Goal: Task Accomplishment & Management: Manage account settings

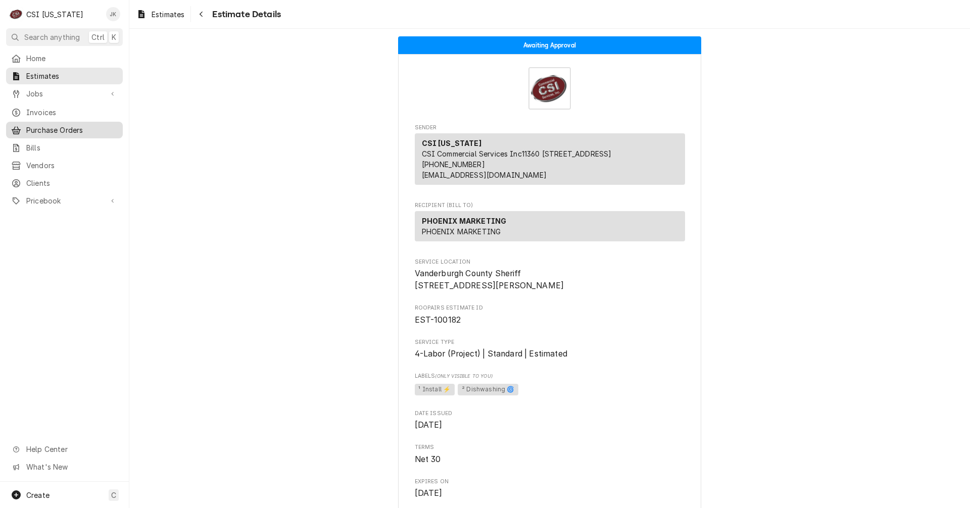
click at [39, 130] on span "Purchase Orders" at bounding box center [71, 130] width 91 height 11
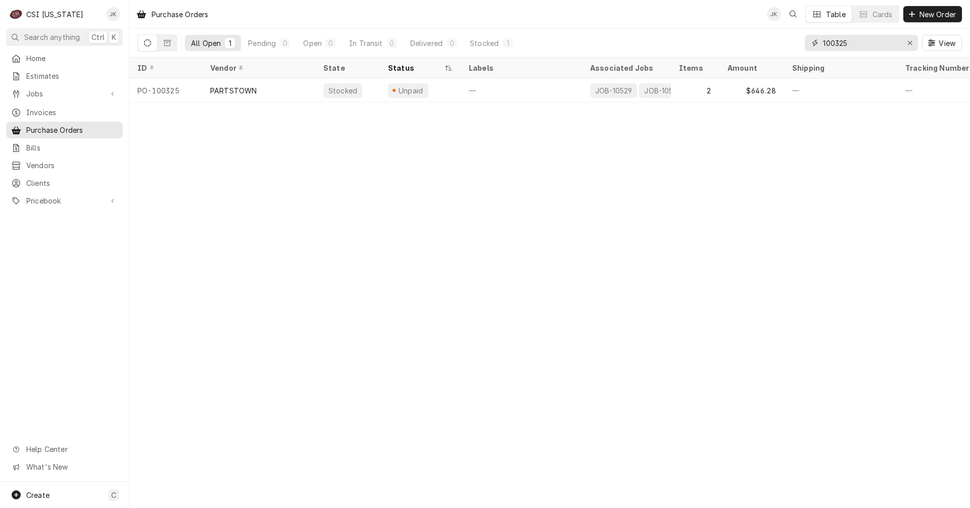
drag, startPoint x: 841, startPoint y: 43, endPoint x: 856, endPoint y: 43, distance: 15.2
click at [856, 43] on input "100325" at bounding box center [861, 43] width 76 height 16
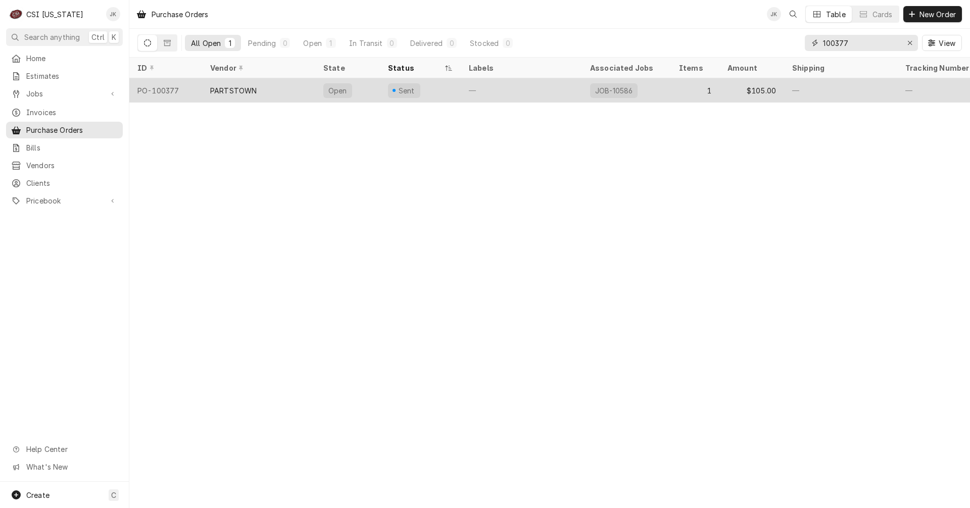
type input "100377"
click at [287, 91] on div "PARTSTOWN" at bounding box center [258, 90] width 113 height 24
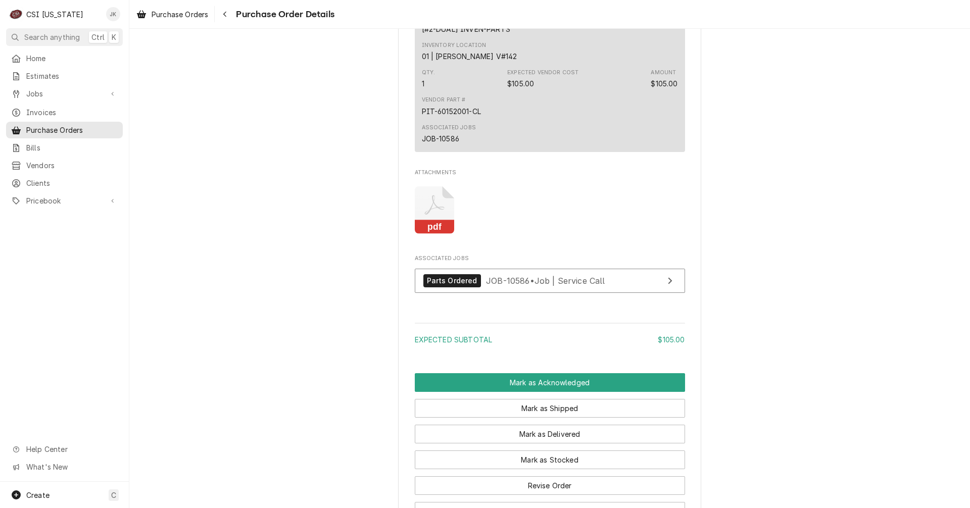
scroll to position [657, 0]
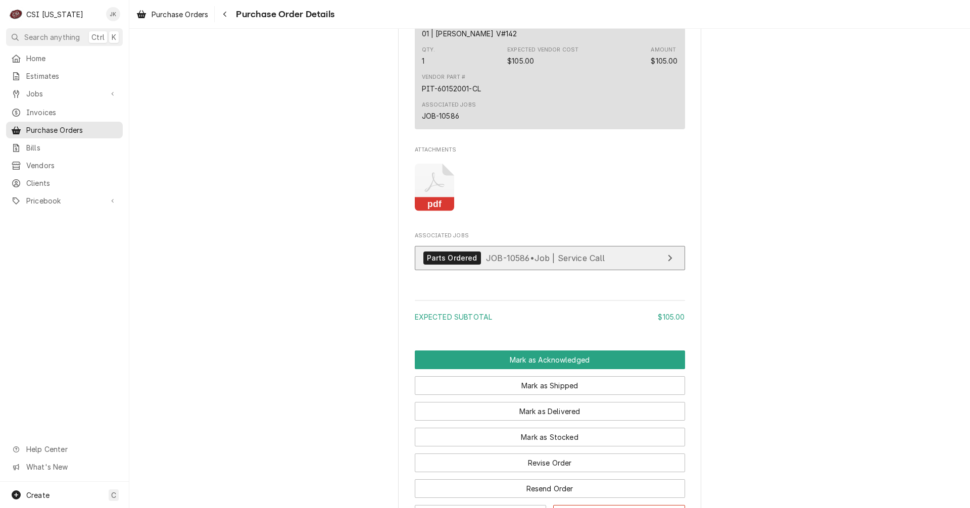
click at [501, 263] on span "JOB-10586 • Job | Service Call" at bounding box center [545, 258] width 119 height 10
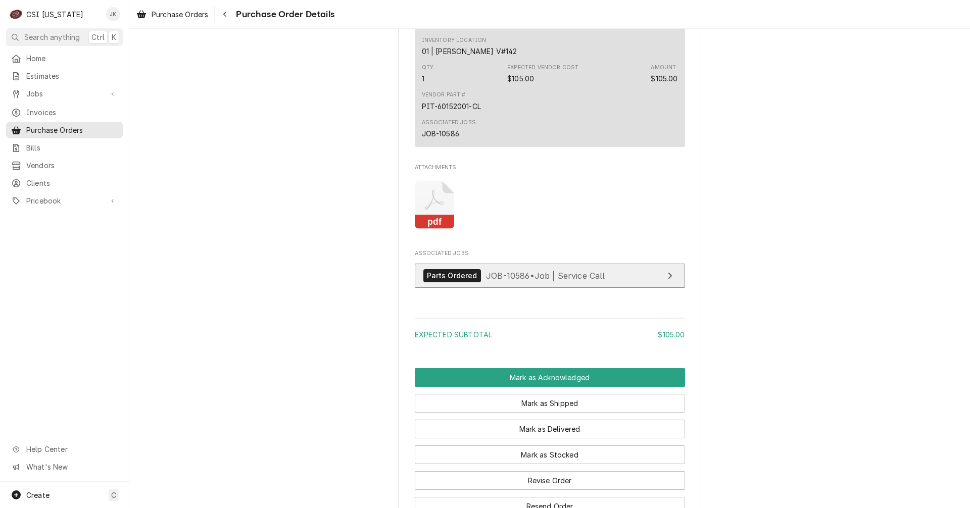
scroll to position [707, 0]
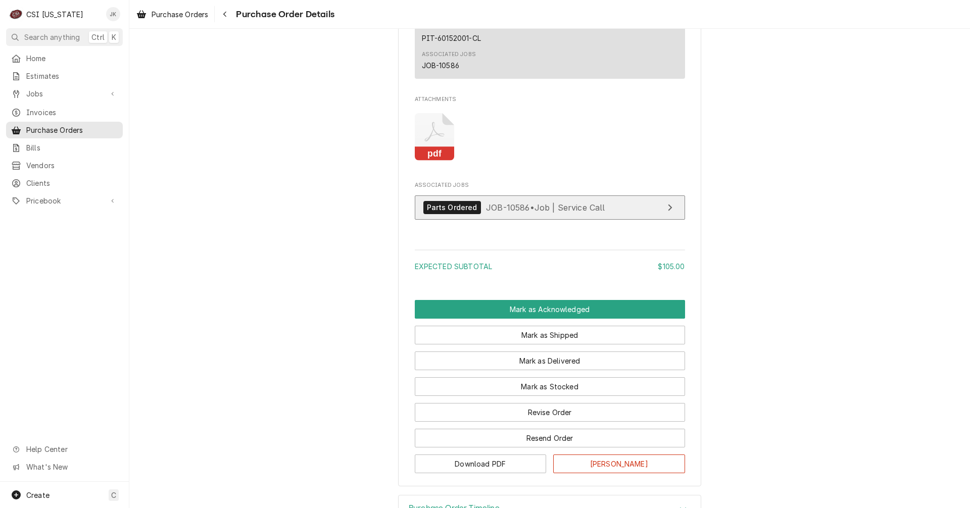
click at [516, 212] on span "JOB-10586 • Job | Service Call" at bounding box center [545, 207] width 119 height 10
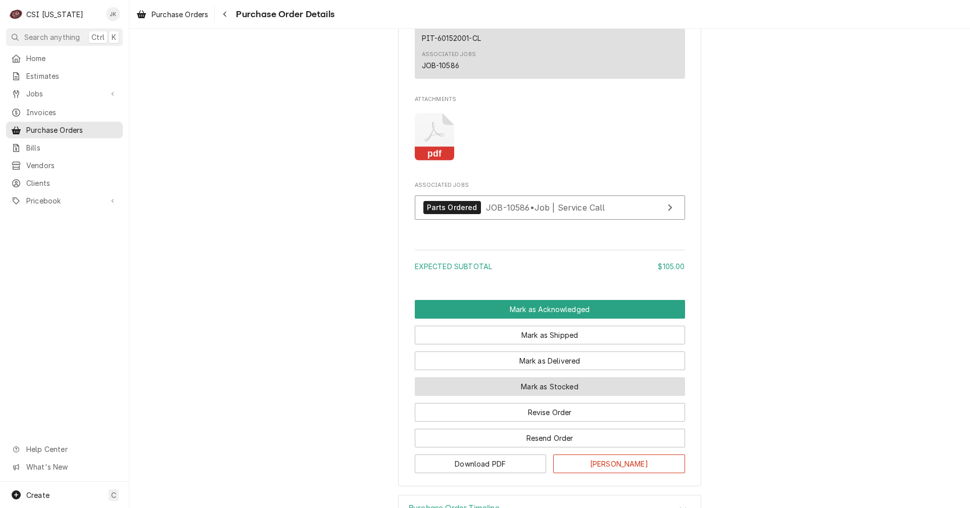
click at [600, 396] on button "Mark as Stocked" at bounding box center [550, 386] width 270 height 19
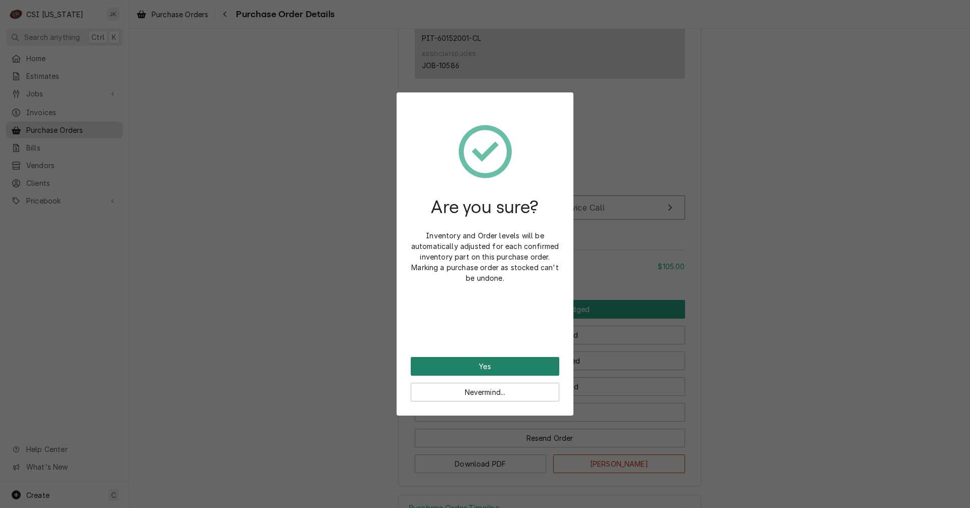
click at [515, 363] on button "Yes" at bounding box center [485, 366] width 149 height 19
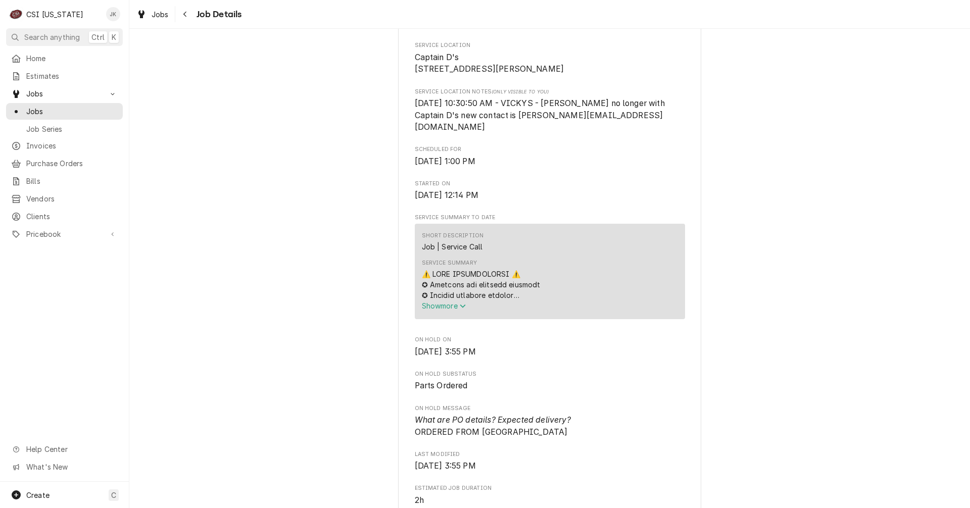
scroll to position [253, 0]
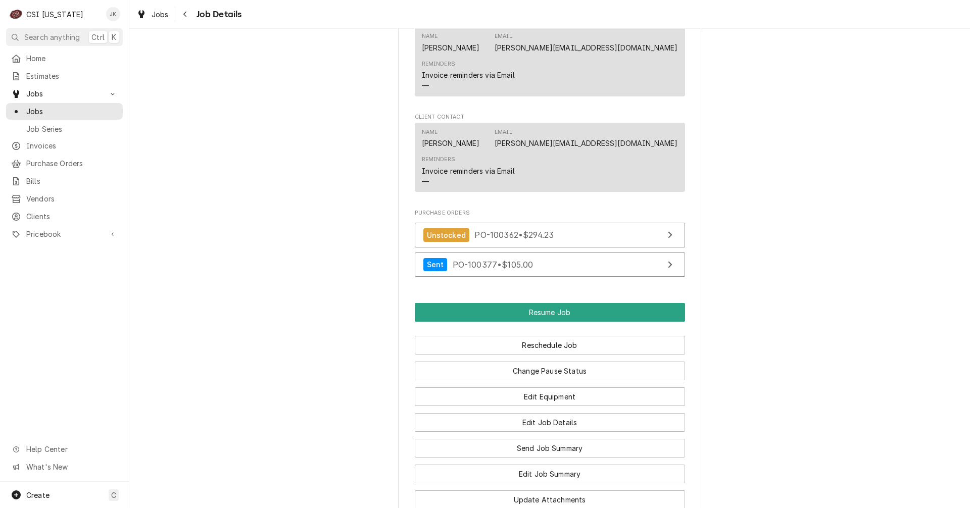
scroll to position [909, 0]
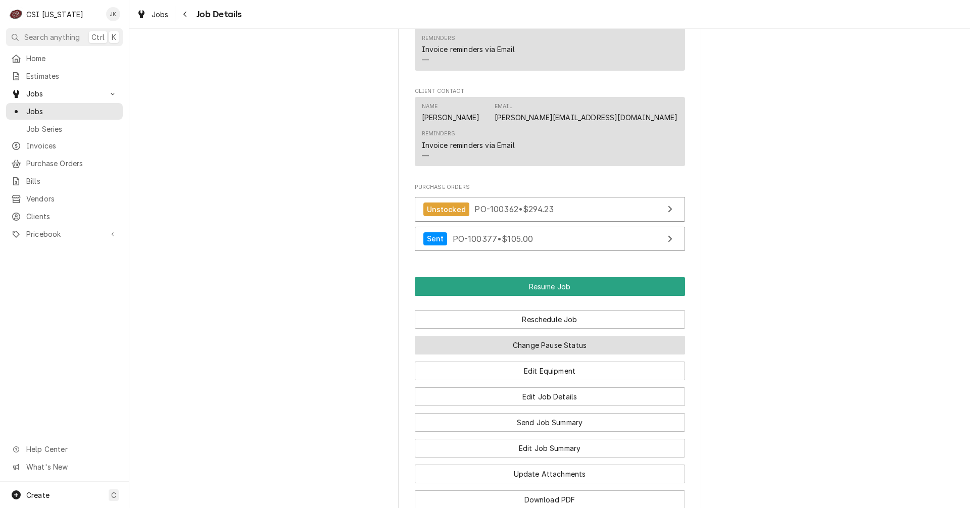
click at [549, 349] on button "Change Pause Status" at bounding box center [550, 345] width 270 height 19
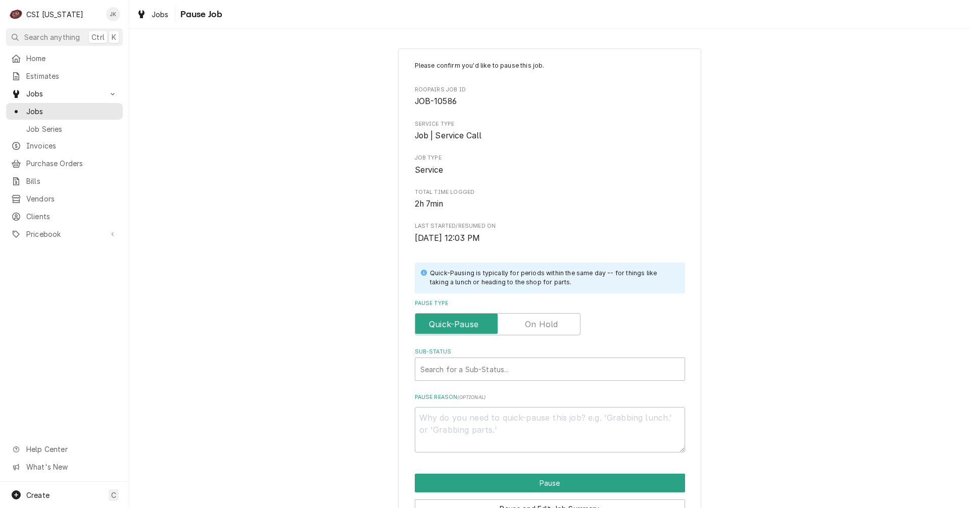
click at [531, 327] on label "Pause Type" at bounding box center [498, 324] width 166 height 22
click at [531, 327] on input "Pause Type" at bounding box center [497, 324] width 157 height 22
checkbox input "true"
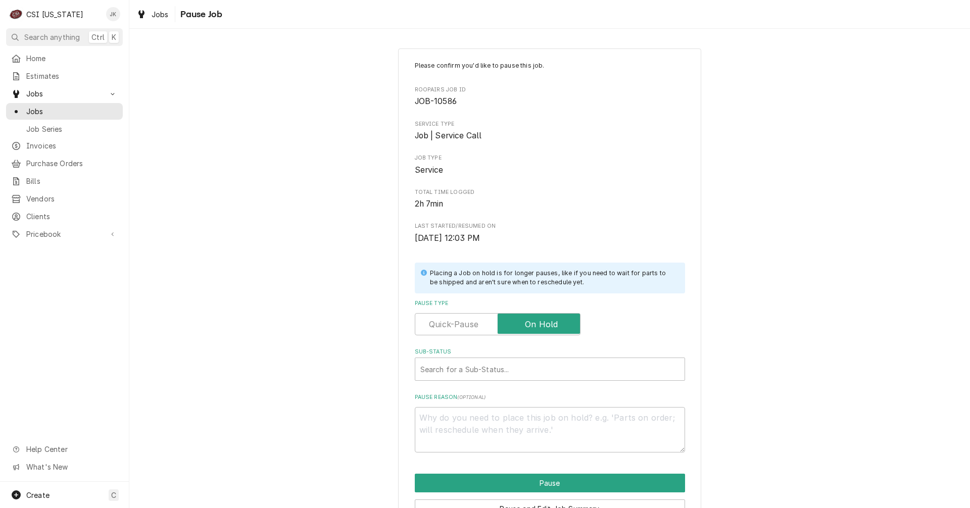
click at [520, 381] on div "Please confirm you'd like to pause this job. Roopairs Job ID JOB-10586 Service …" at bounding box center [550, 257] width 270 height 392
click at [471, 370] on div "Sub-Status" at bounding box center [549, 369] width 259 height 18
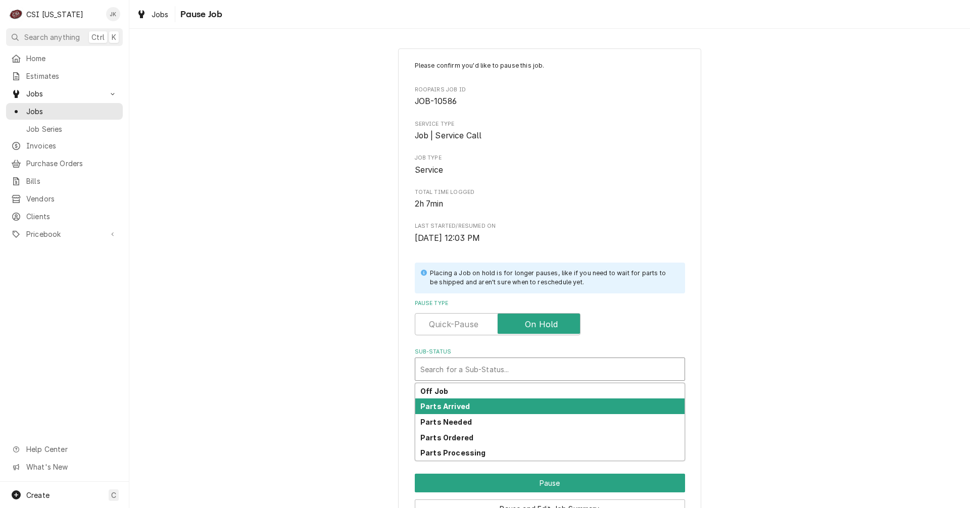
click at [451, 404] on strong "Parts Arrived" at bounding box center [445, 406] width 50 height 9
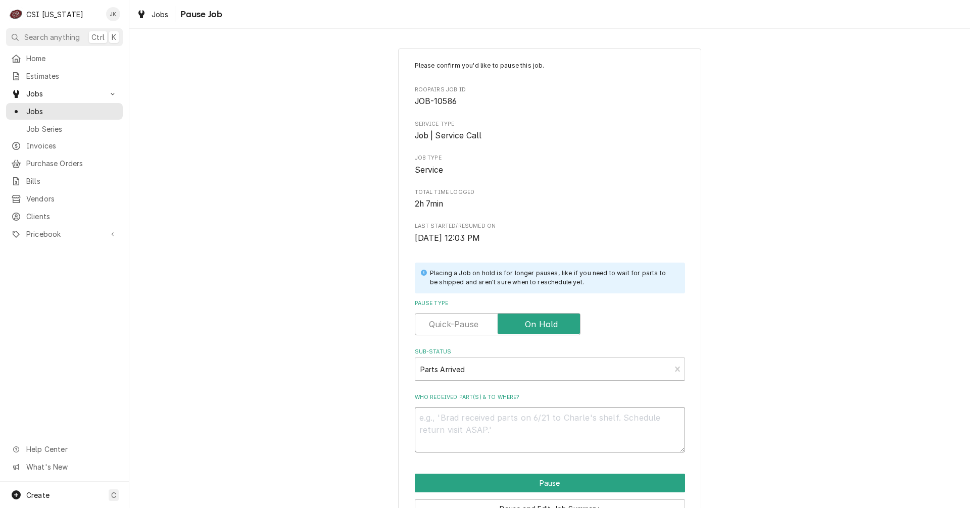
click at [463, 419] on textarea "Who received part(s) & to where?" at bounding box center [550, 429] width 270 height 45
type textarea "x"
type textarea "A"
type textarea "x"
type textarea "Ar"
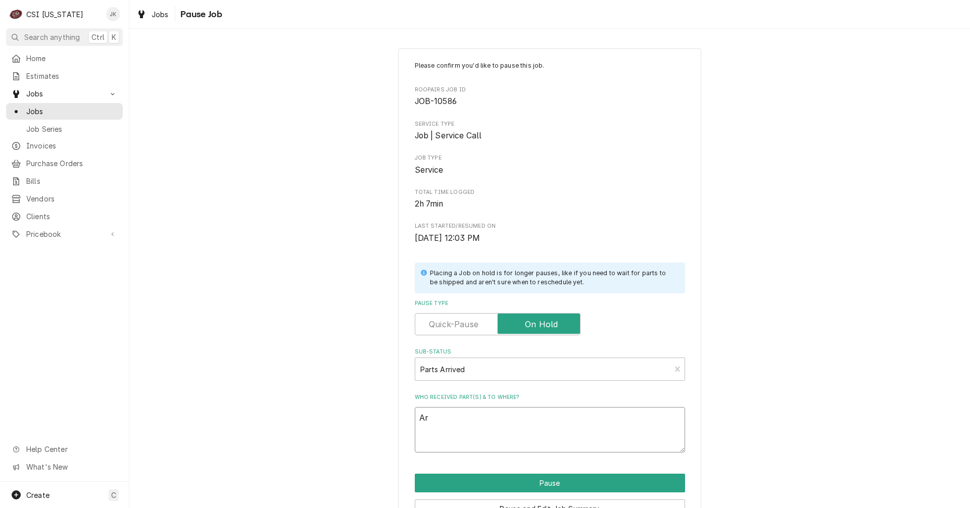
type textarea "x"
type textarea "Arr"
type textarea "x"
type textarea "Arri"
type textarea "x"
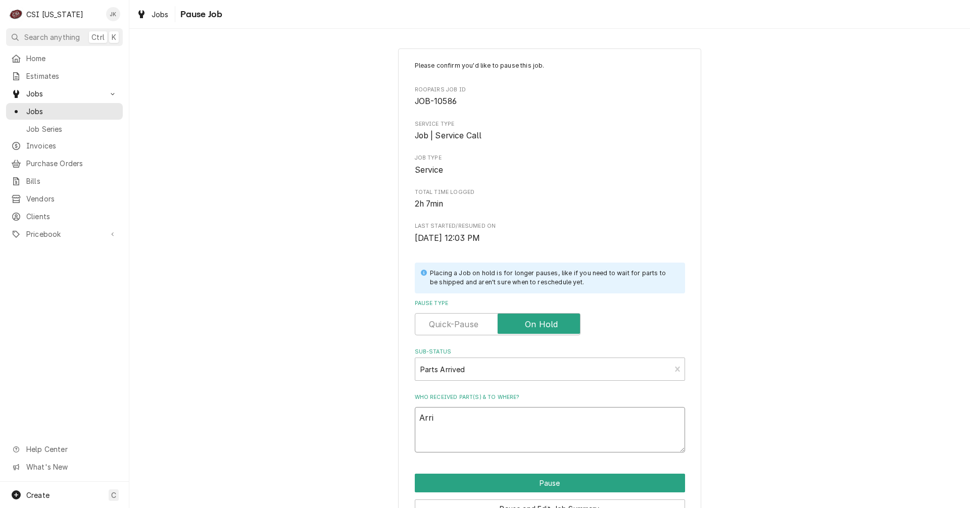
type textarea "Arriv"
type textarea "x"
type textarea "Arrive"
type textarea "x"
type textarea "Arrived"
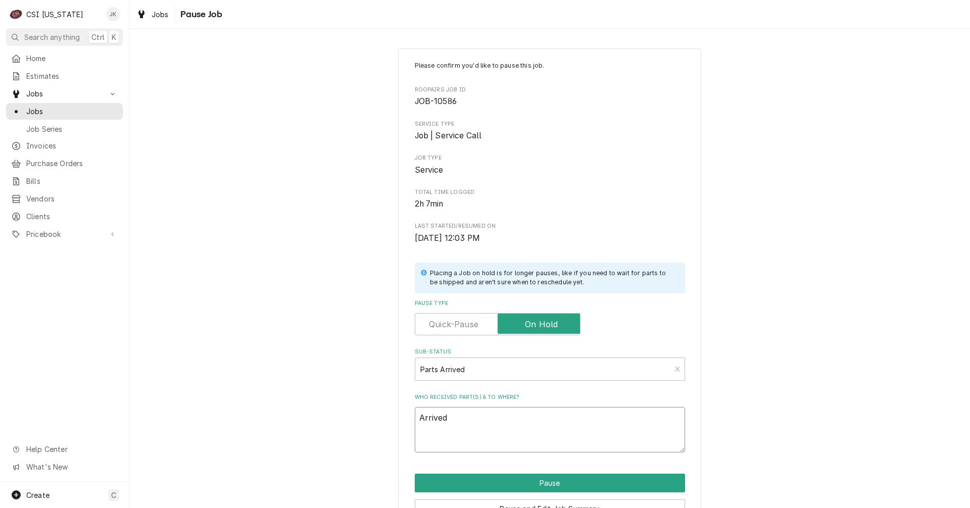
type textarea "x"
type textarea "Arrived"
type textarea "x"
type textarea "Arrived 9"
type textarea "x"
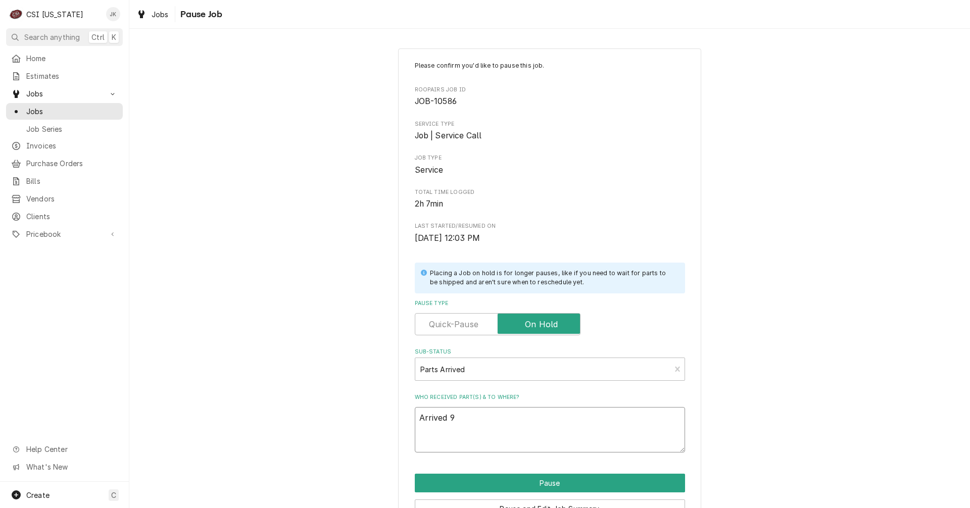
type textarea "Arrived 9/"
type textarea "x"
type textarea "Arrived 9/1"
type textarea "x"
type textarea "Arrived 9/15"
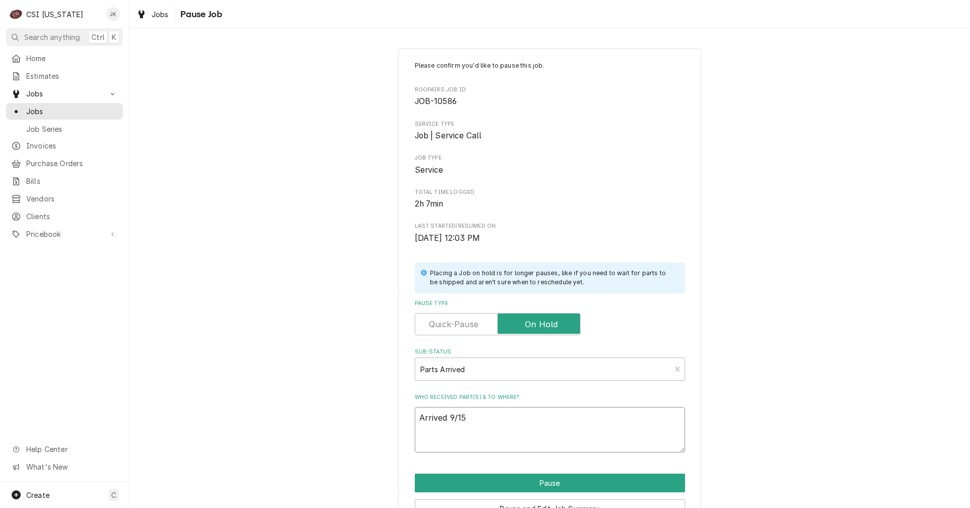
type textarea "x"
type textarea "Arrived 9/15,"
type textarea "x"
type textarea "Arrived 9/15,"
type textarea "x"
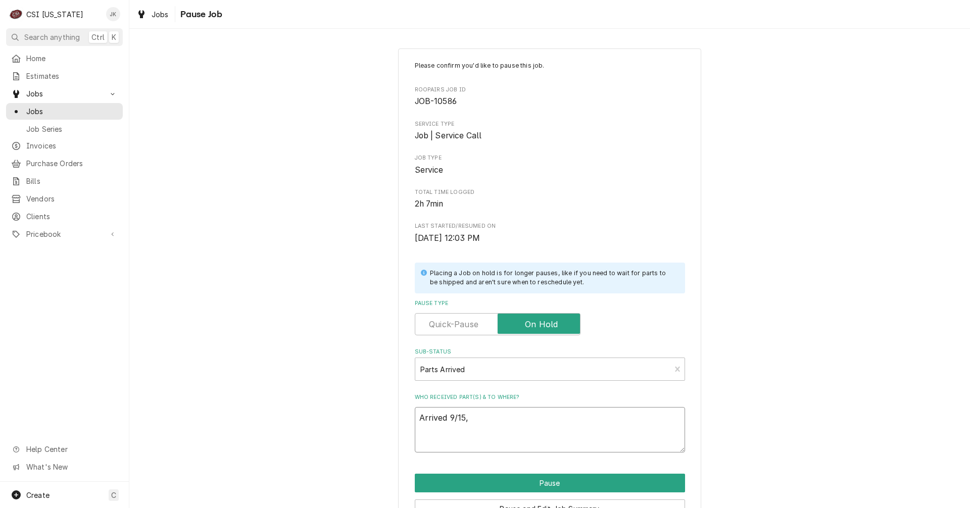
type textarea "Arrived 9/15, B"
type textarea "x"
type textarea "Arrived 9/15, Br"
type textarea "x"
type textarea "Arrived 9/15, Bry"
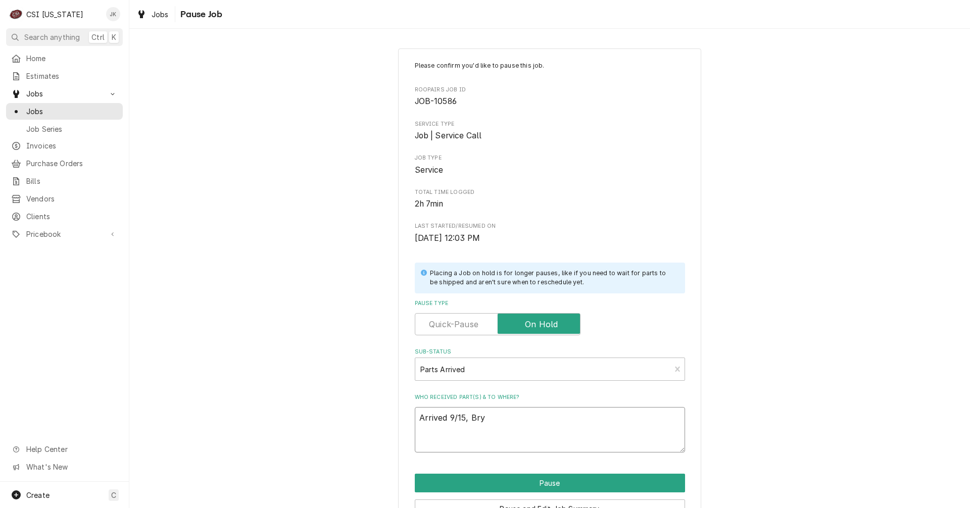
type textarea "x"
type textarea "Arrived 9/15, Brya"
type textarea "x"
type textarea "Arrived 9/15, Bryan"
type textarea "x"
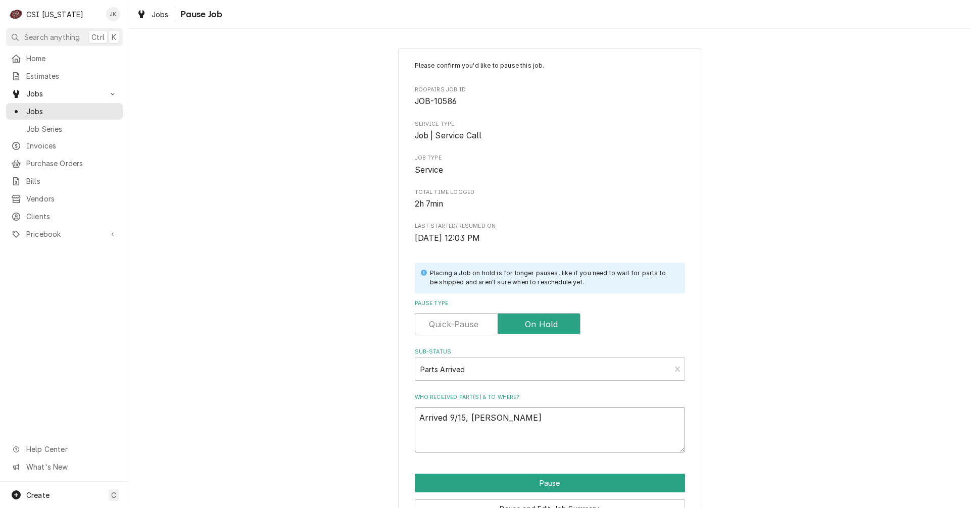
drag, startPoint x: 500, startPoint y: 415, endPoint x: 410, endPoint y: 419, distance: 89.5
click at [410, 419] on div "Please confirm you'd like to pause this job. Roopairs Job ID JOB-10586 Service …" at bounding box center [549, 303] width 303 height 509
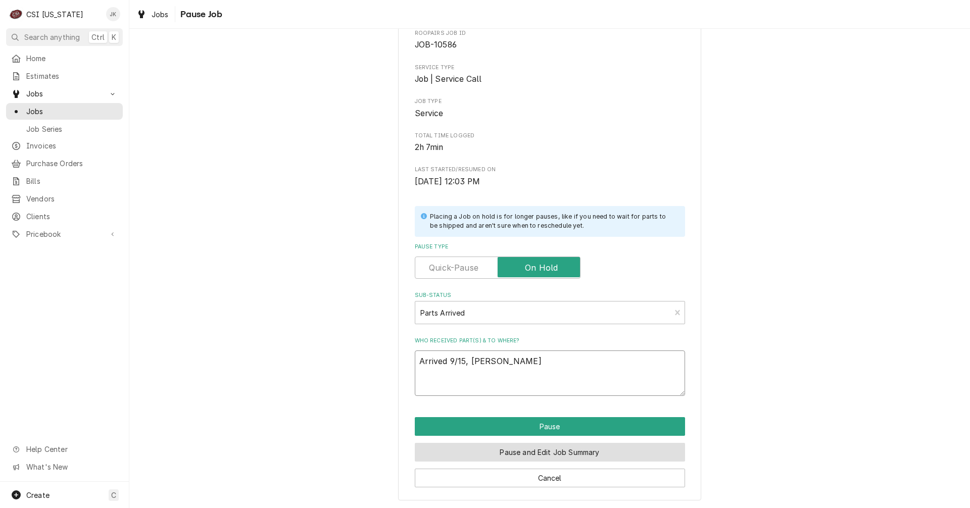
scroll to position [58, 0]
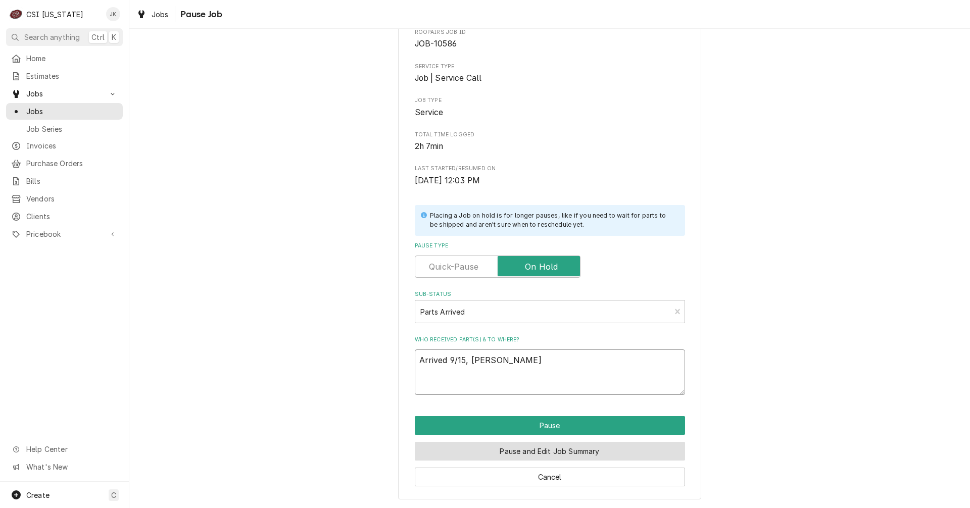
type textarea "Arrived 9/15, Bryant"
click at [558, 455] on button "Pause and Edit Job Summary" at bounding box center [550, 451] width 270 height 19
type textarea "x"
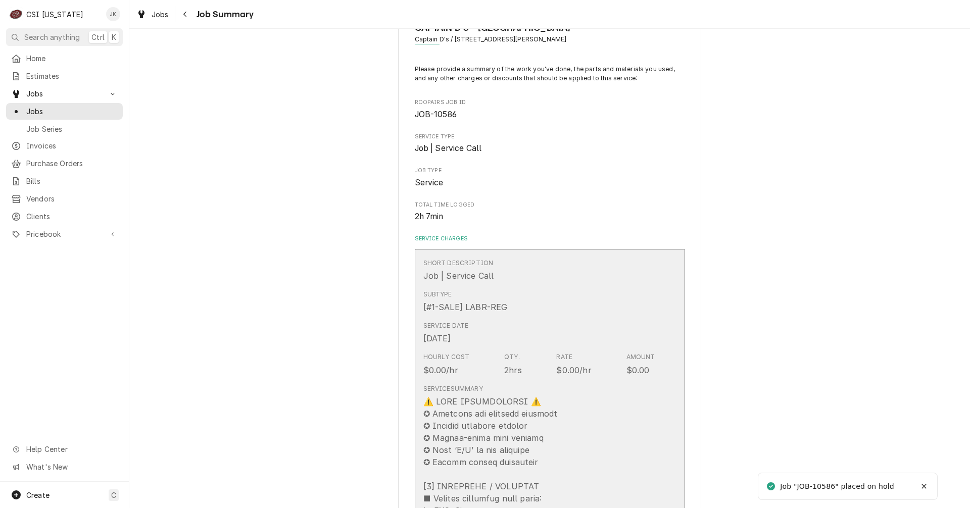
scroll to position [101, 0]
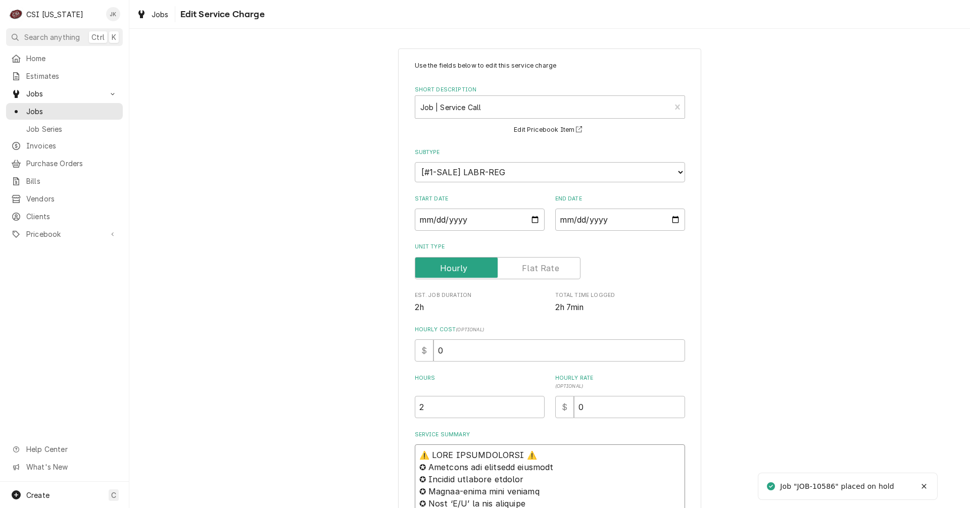
paste textarea "Arrived 9/15, Bryant"
type textarea "x"
type textarea "Arrived 9/15, Bryant⚠️ 𝗙𝗢𝗥𝗠 𝗜𝗡𝗦𝗧𝗥𝗨𝗖𝗧𝗜𝗢𝗡𝗦 ⚠️ ✪ 𝗖𝗼𝗺𝗽𝗹𝗲𝘁𝗲 𝗮𝗹𝗹 𝗿𝗲𝗹𝗲𝘃𝗮𝗻𝘁 𝘀𝗲𝗰𝘁𝗶𝗼𝗻𝘀 ✪ …"
type textarea "x"
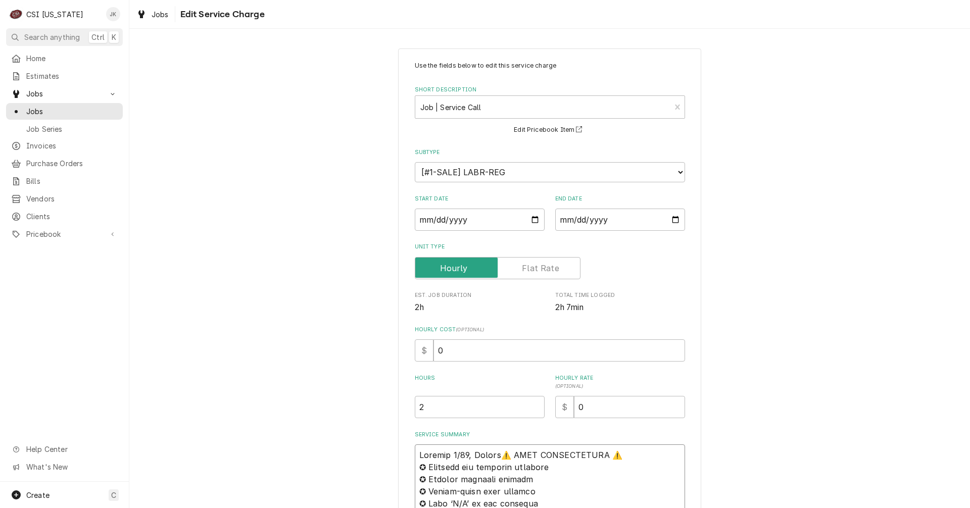
type textarea "Arrived 9/15, Bryant ⚠️ 𝗙𝗢𝗥𝗠 𝗜𝗡𝗦𝗧𝗥𝗨𝗖𝗧𝗜𝗢𝗡𝗦 ⚠️ ✪ 𝗖𝗼𝗺𝗽𝗹𝗲𝘁𝗲 𝗮𝗹𝗹 𝗿𝗲𝗹𝗲𝘃𝗮𝗻𝘁 𝘀𝗲𝗰𝘁𝗶𝗼𝗻𝘀 ✪…"
type textarea "x"
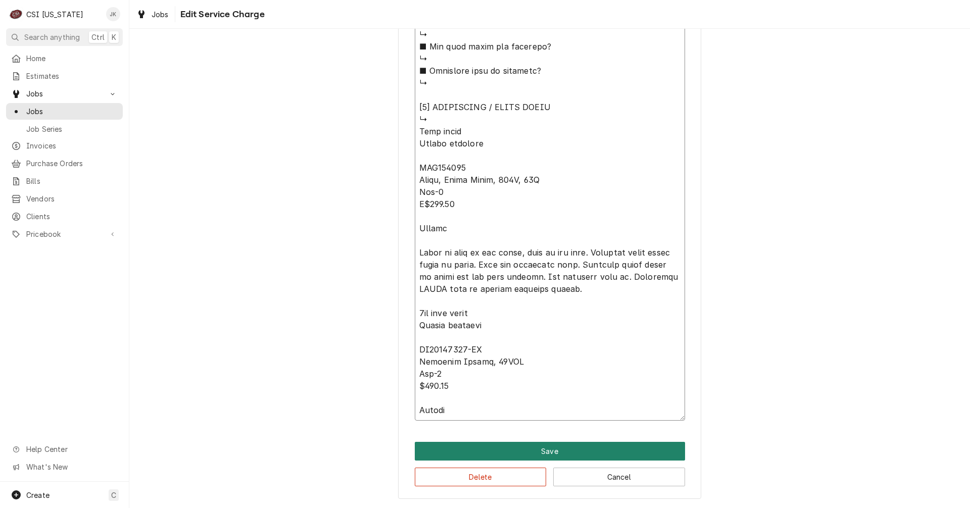
type textarea "Arrived 9/15, Bryant ⚠️ 𝗙𝗢𝗥𝗠 𝗜𝗡𝗦𝗧𝗥𝗨𝗖𝗧𝗜𝗢𝗡𝗦 ⚠️ ✪ 𝗖𝗼𝗺𝗽𝗹𝗲𝘁𝗲 𝗮𝗹𝗹 𝗿𝗲𝗹𝗲𝘃𝗮𝗻𝘁 𝘀𝗲𝗰𝘁𝗶𝗼𝗻𝘀 ✪…"
click at [541, 448] on button "Save" at bounding box center [550, 451] width 270 height 19
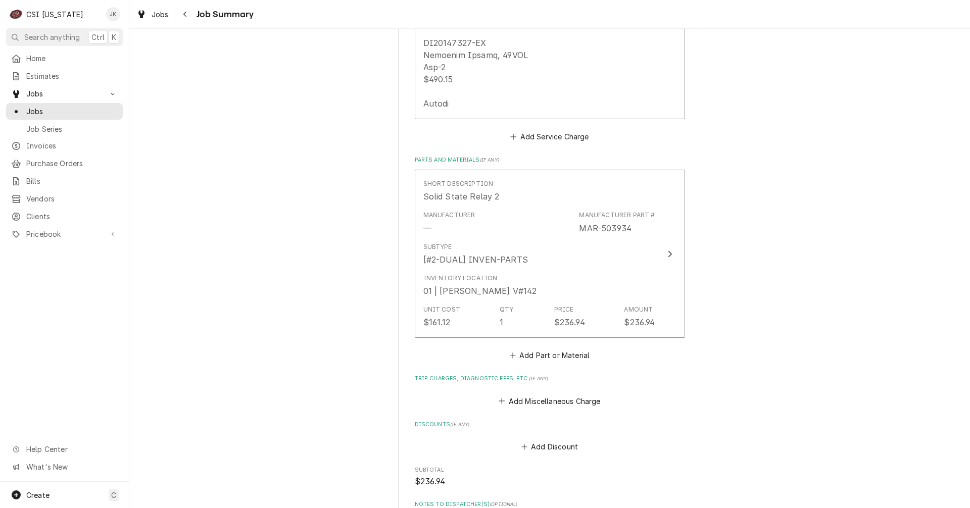
scroll to position [1667, 0]
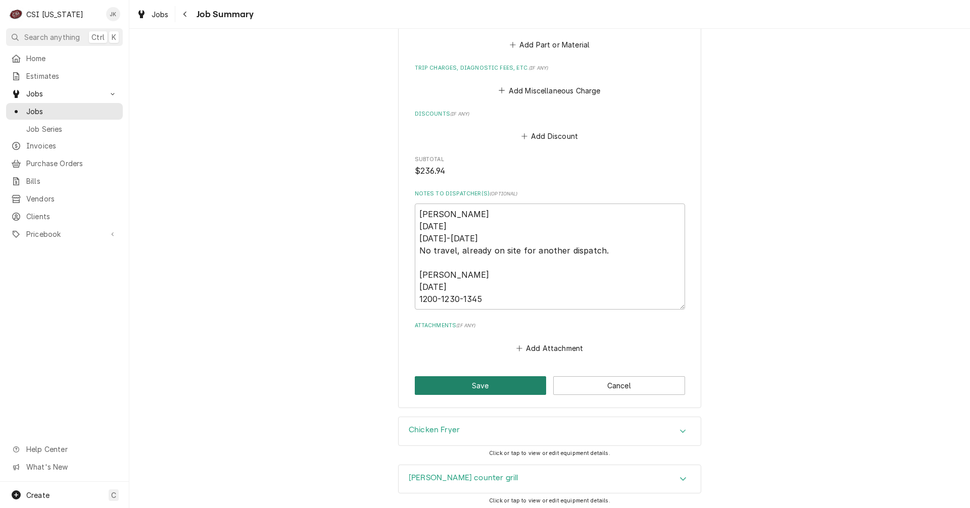
click at [484, 376] on button "Save" at bounding box center [481, 385] width 132 height 19
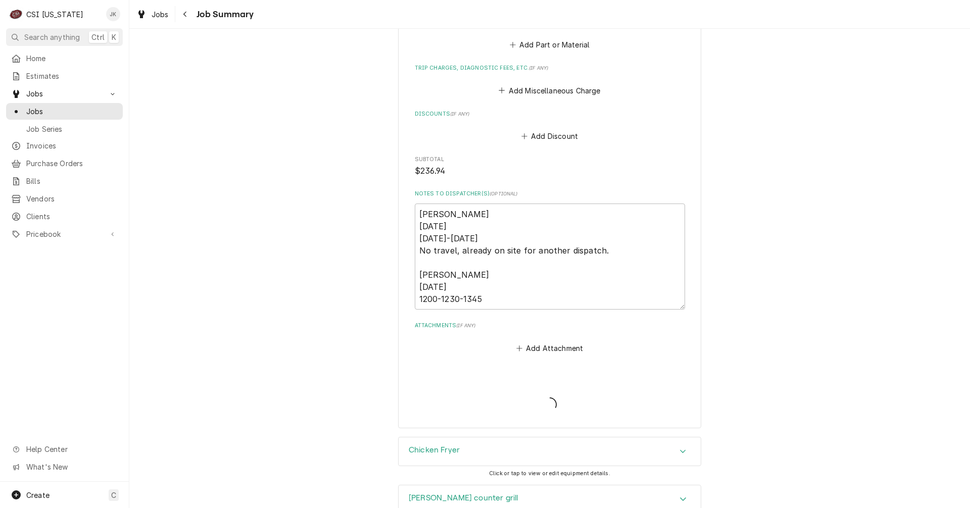
type textarea "x"
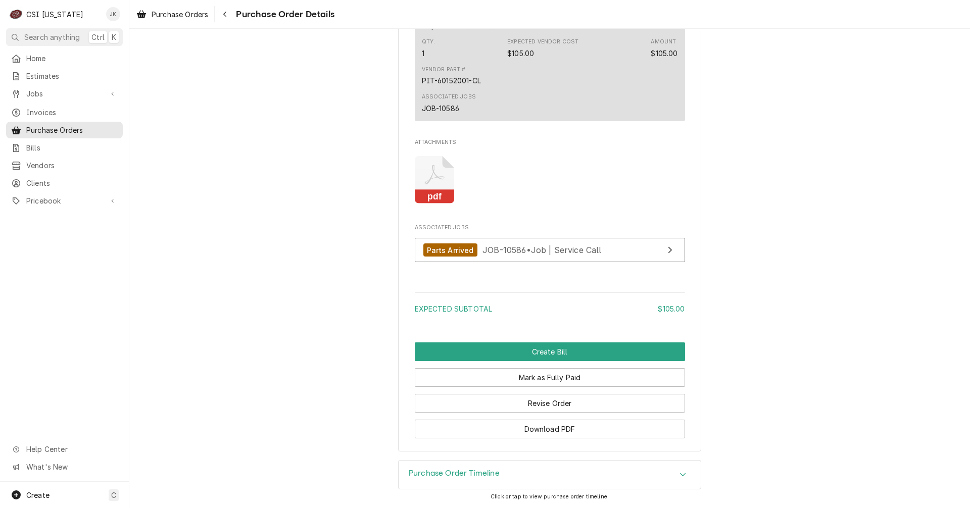
scroll to position [825, 0]
click at [511, 257] on div "Parts Arrived JOB-10586 • Job | Service Call" at bounding box center [512, 251] width 178 height 14
click at [169, 10] on span "Purchase Orders" at bounding box center [180, 14] width 57 height 11
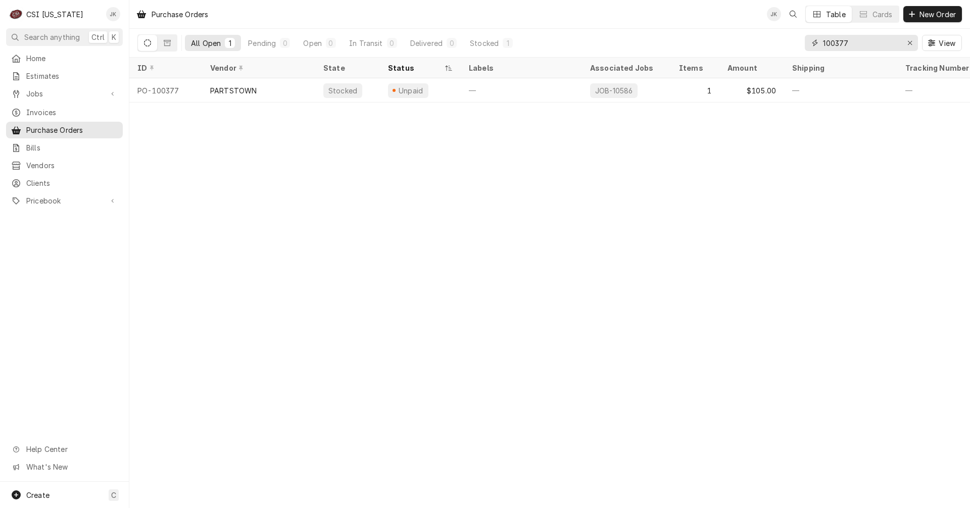
drag, startPoint x: 840, startPoint y: 41, endPoint x: 862, endPoint y: 40, distance: 22.2
click at [862, 40] on input "100377" at bounding box center [861, 43] width 76 height 16
type input "100319"
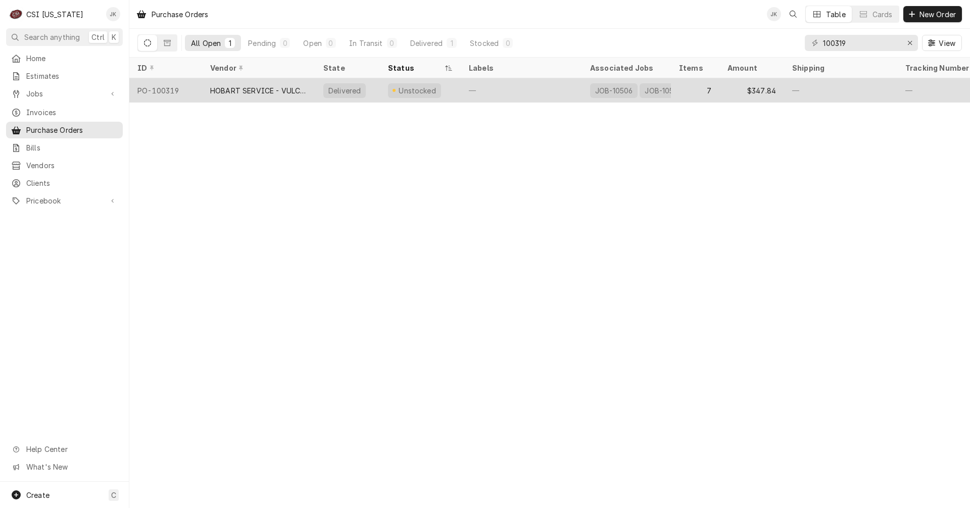
click at [495, 80] on div "—" at bounding box center [521, 90] width 121 height 24
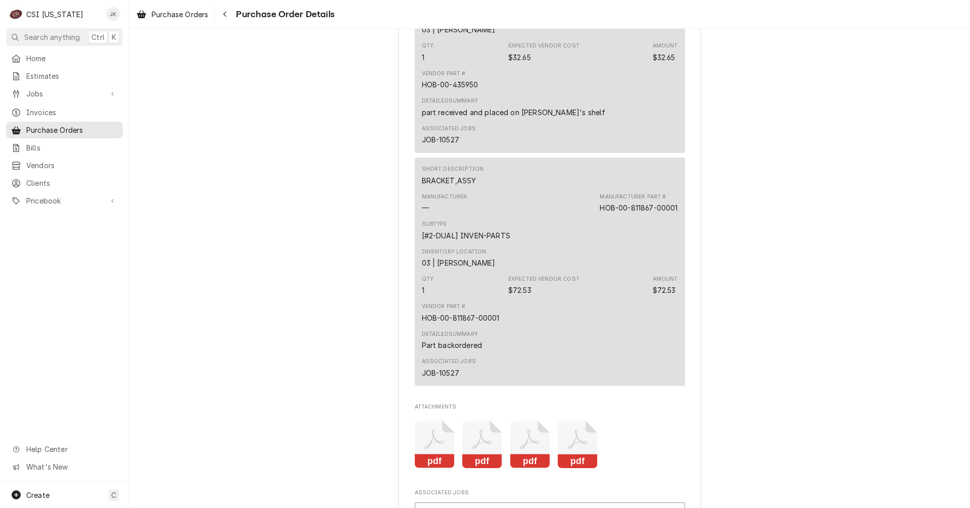
scroll to position [1971, 0]
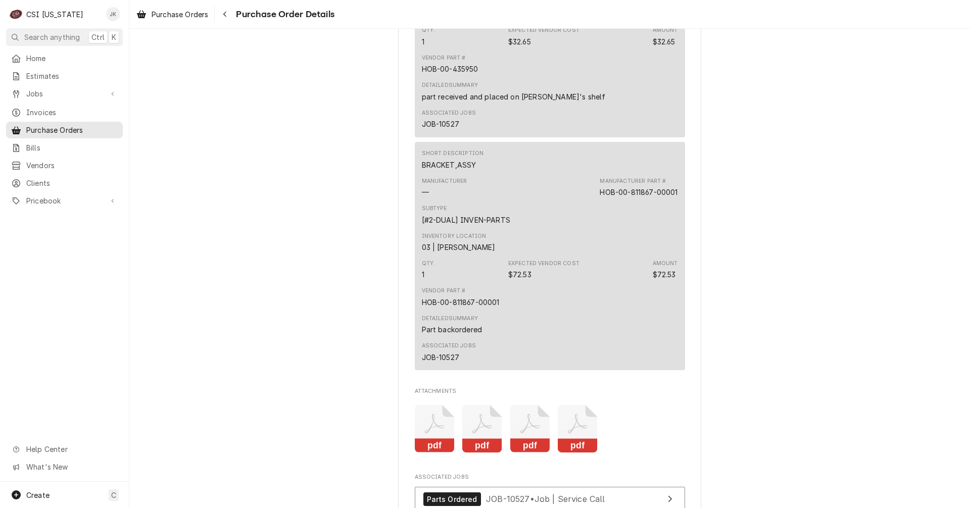
click at [555, 332] on div "Detailed Summary Part backordered" at bounding box center [550, 324] width 256 height 27
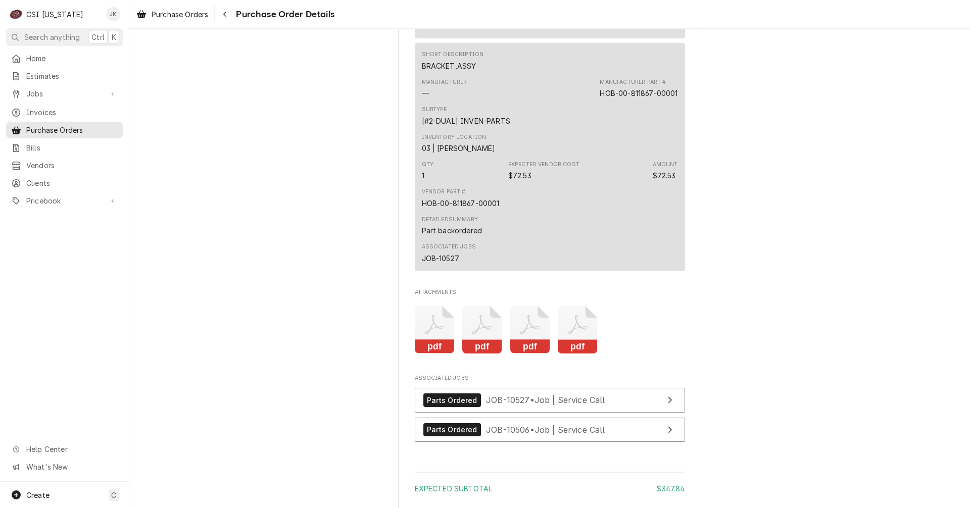
scroll to position [2173, 0]
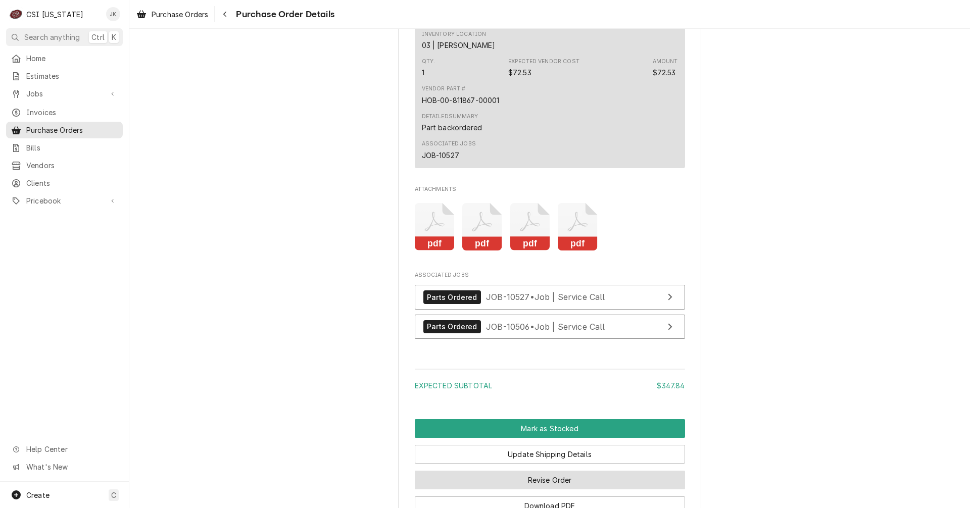
click at [544, 490] on button "Revise Order" at bounding box center [550, 480] width 270 height 19
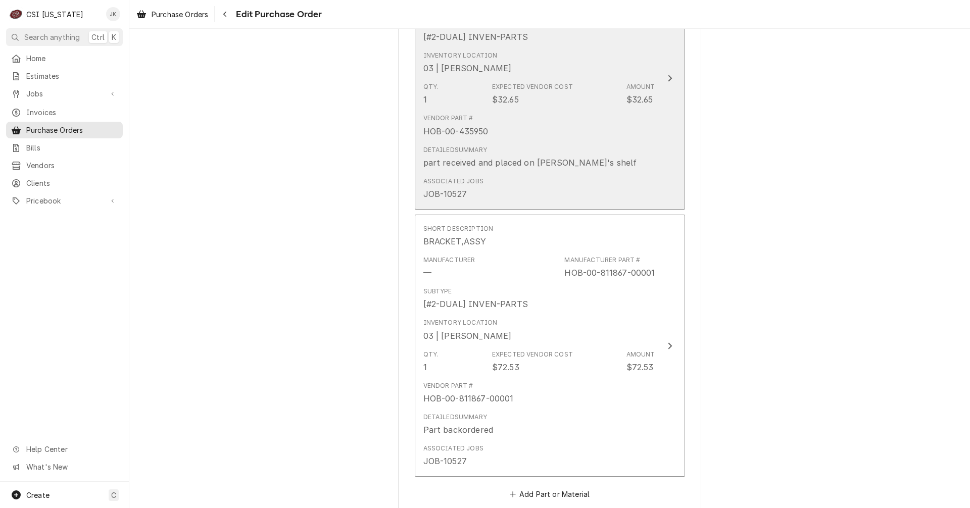
scroll to position [1869, 0]
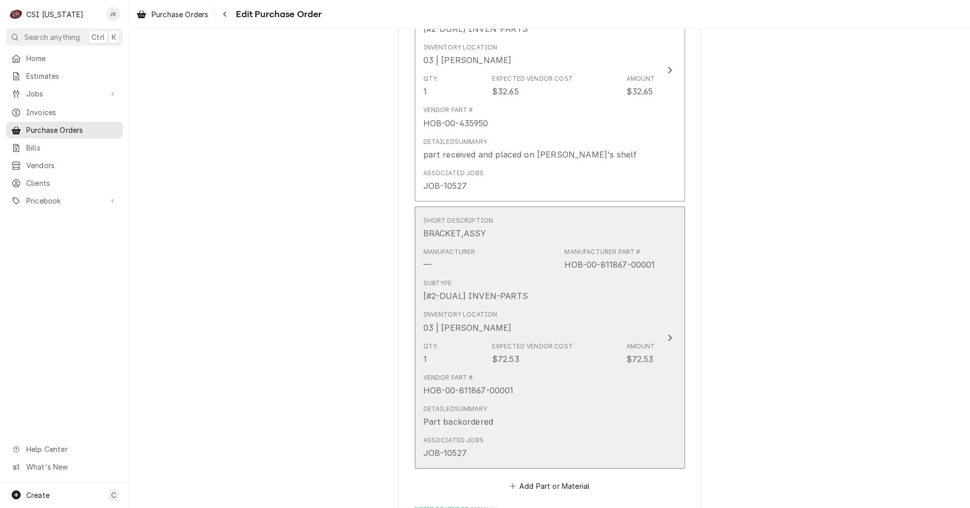
click at [447, 424] on div "Part backordered" at bounding box center [458, 422] width 70 height 12
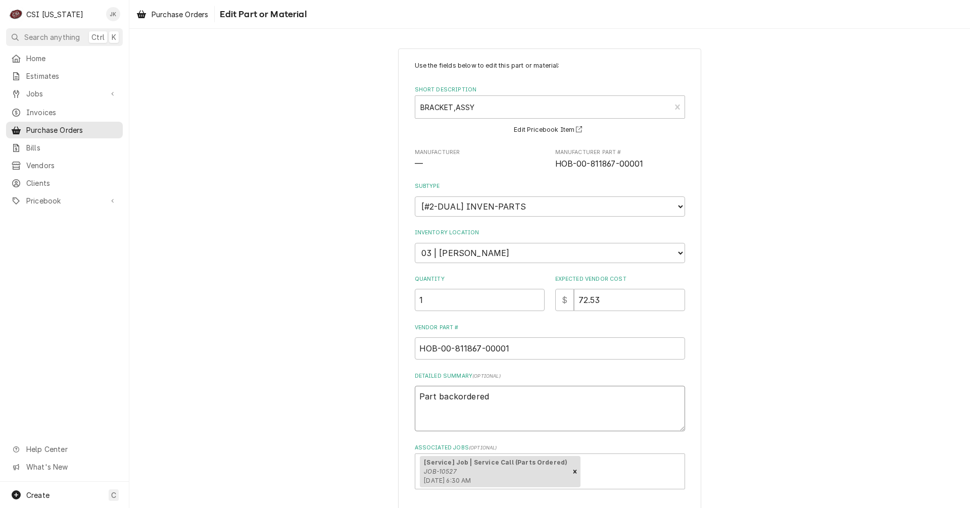
drag, startPoint x: 433, startPoint y: 397, endPoint x: 548, endPoint y: 398, distance: 114.7
click at [548, 397] on textarea "Part backordered" at bounding box center [550, 408] width 270 height 45
type textarea "x"
type textarea "Part a"
type textarea "x"
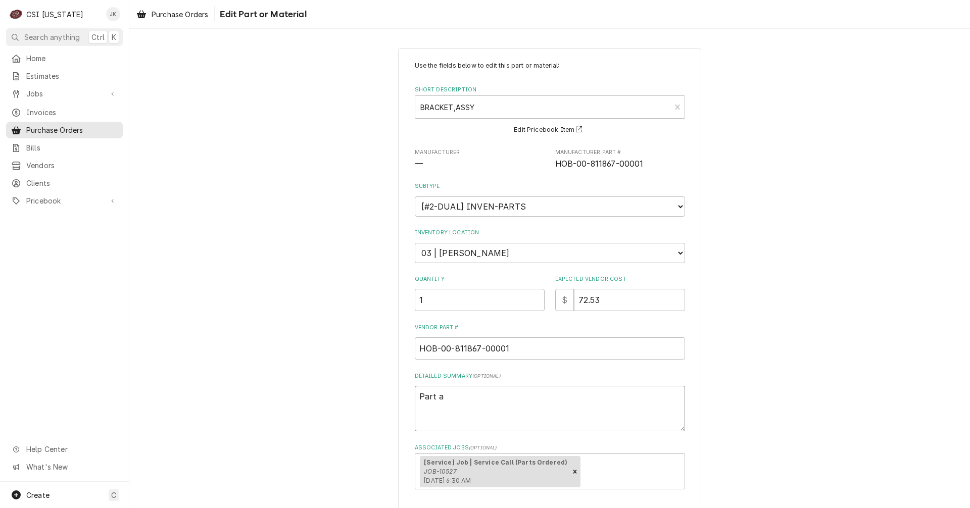
type textarea "Part ar"
type textarea "x"
type textarea "Part arr"
type textarea "x"
type textarea "Part arri"
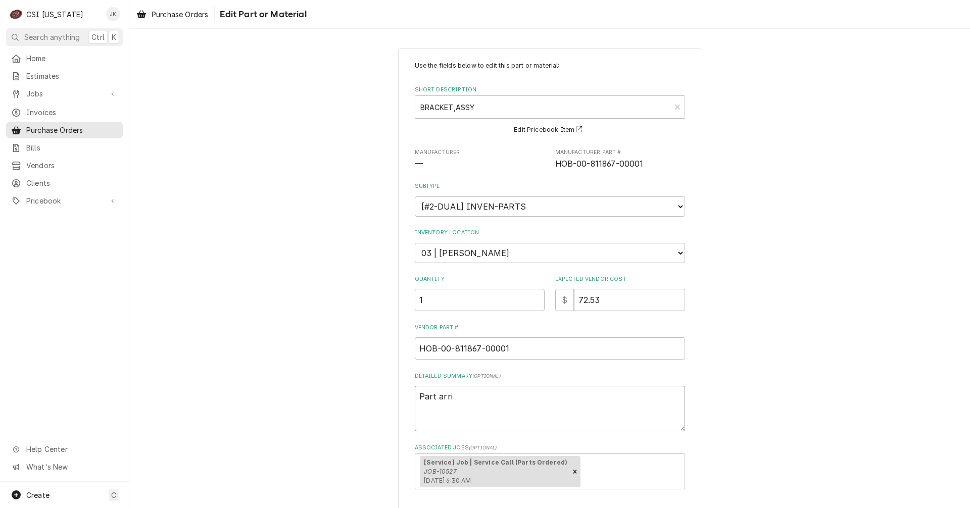
type textarea "x"
type textarea "Part arriv"
type textarea "x"
type textarea "Part arrive"
type textarea "x"
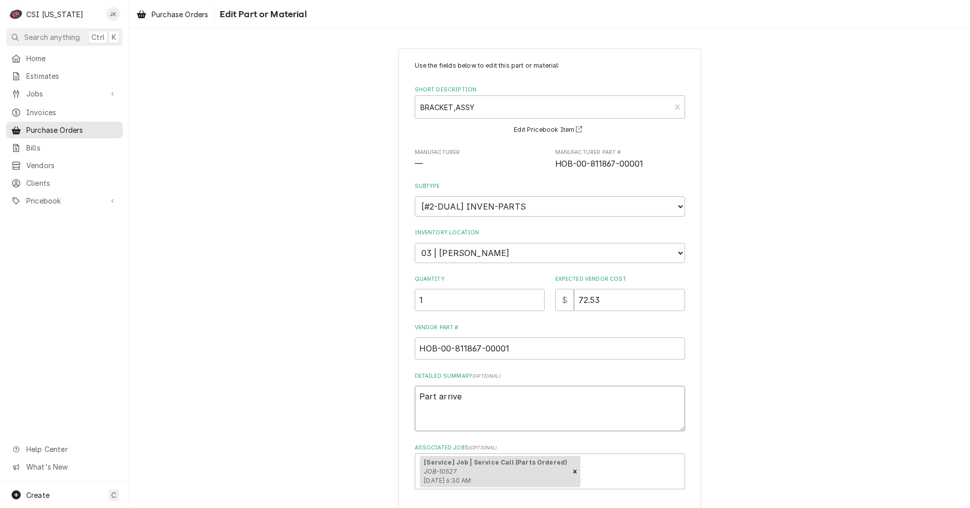
type textarea "Part arrived"
type textarea "x"
type textarea "Part arrived"
type textarea "x"
type textarea "Part arrived 9"
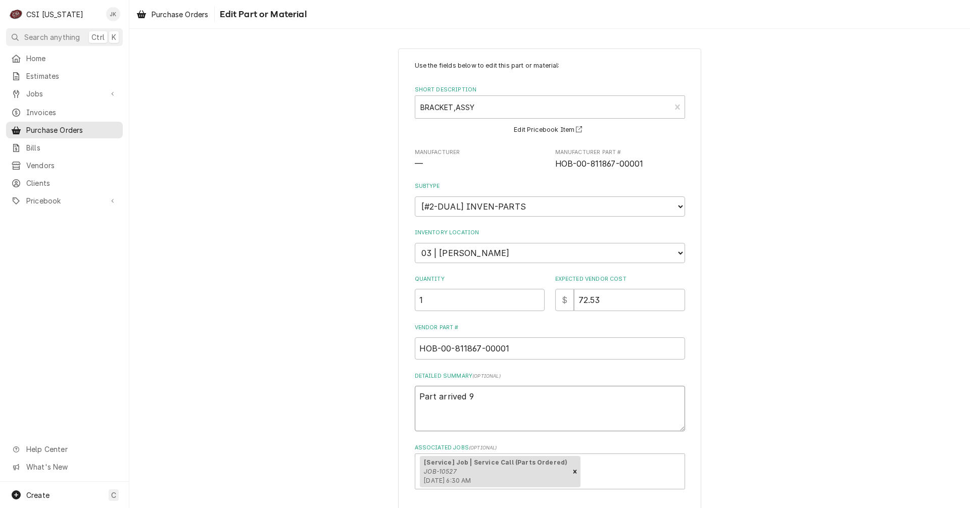
type textarea "x"
type textarea "Part arrived 9/"
type textarea "x"
type textarea "Part arrived 9/1"
type textarea "x"
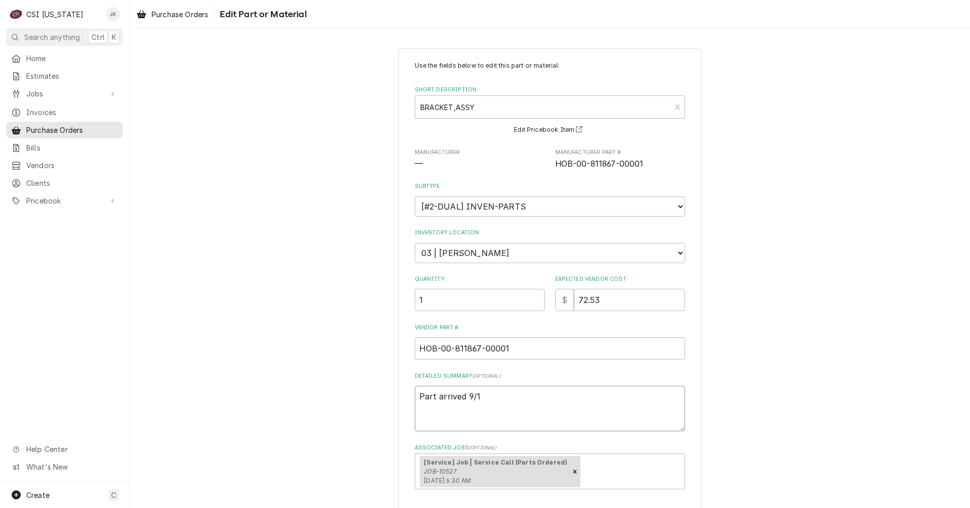
type textarea "Part arrived 9/15"
type textarea "x"
type textarea "Part arrived 9/15,"
type textarea "x"
type textarea "Part arrived 9/15,"
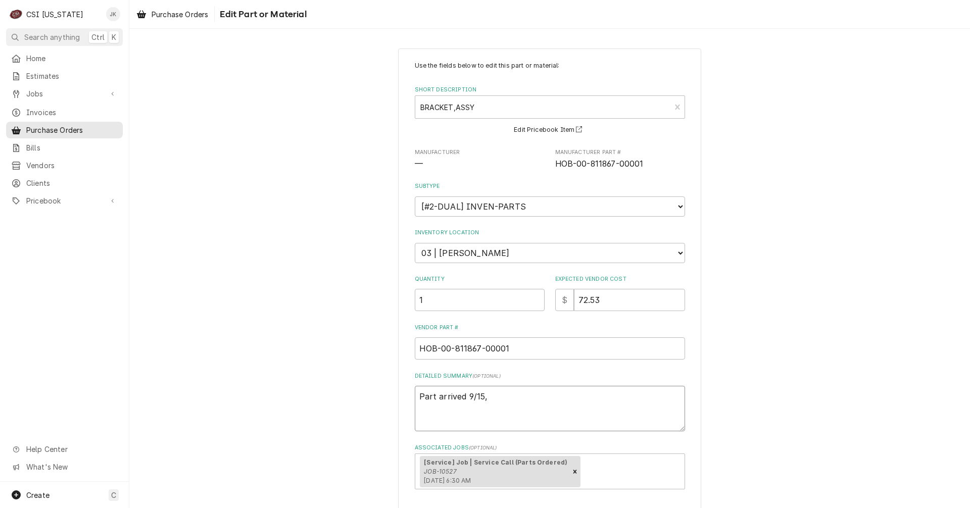
type textarea "x"
type textarea "Part arrived 9/15, p"
type textarea "x"
type textarea "Part arrived 9/15, pl"
type textarea "x"
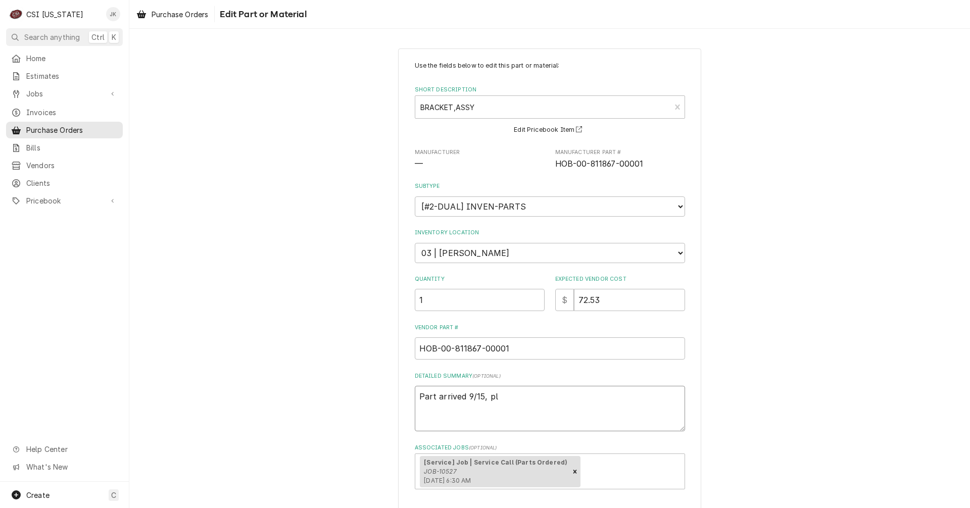
type textarea "Part arrived 9/15, pla"
type textarea "x"
type textarea "Part arrived 9/15, plac"
type textarea "x"
type textarea "Part arrived 9/15, place"
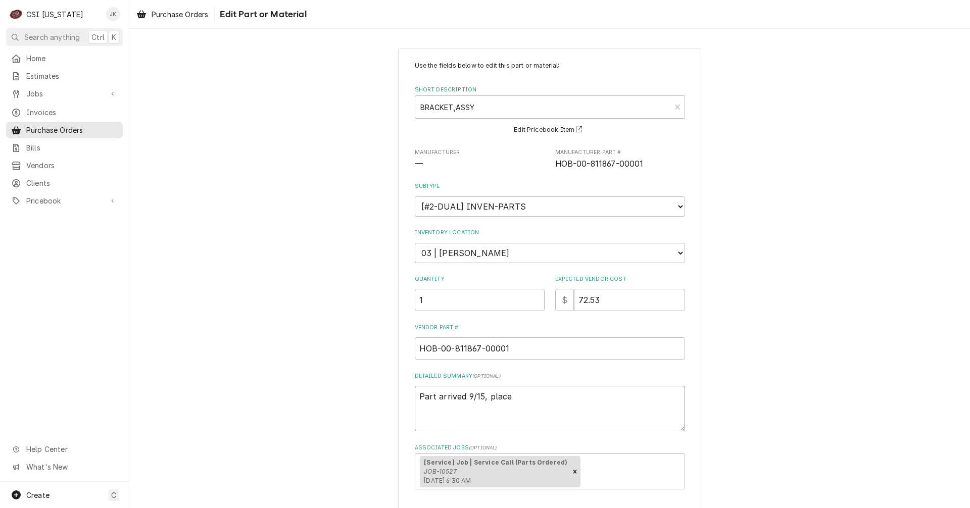
type textarea "x"
type textarea "Part arrived 9/15, placed"
type textarea "x"
type textarea "Part arrived 9/15, placed"
type textarea "x"
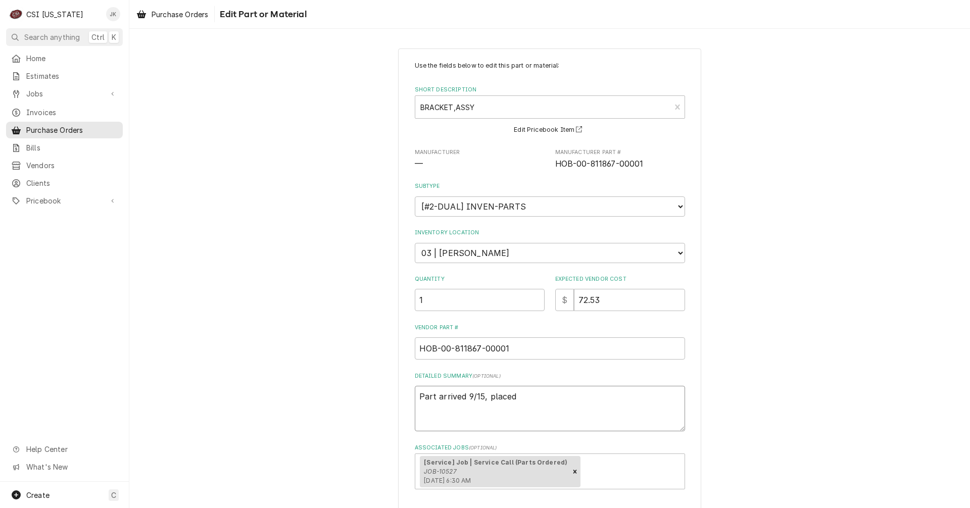
type textarea "Part arrived 9/15, placed o"
type textarea "x"
type textarea "Part arrived 9/15, placed on"
type textarea "x"
type textarea "Part arrived 9/15, placed on"
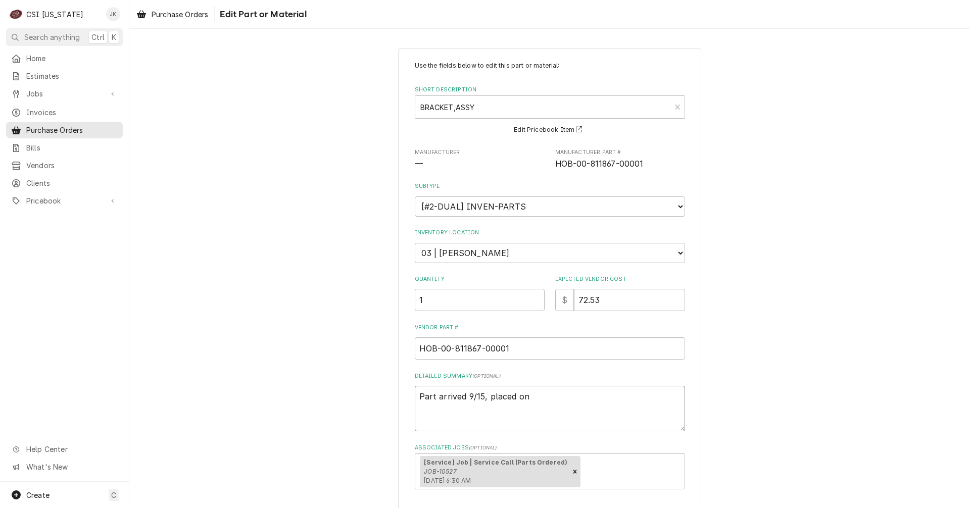
type textarea "x"
type textarea "Part arrived 9/15, placed on M"
type textarea "x"
type textarea "Part arrived 9/15, placed on Ma"
type textarea "x"
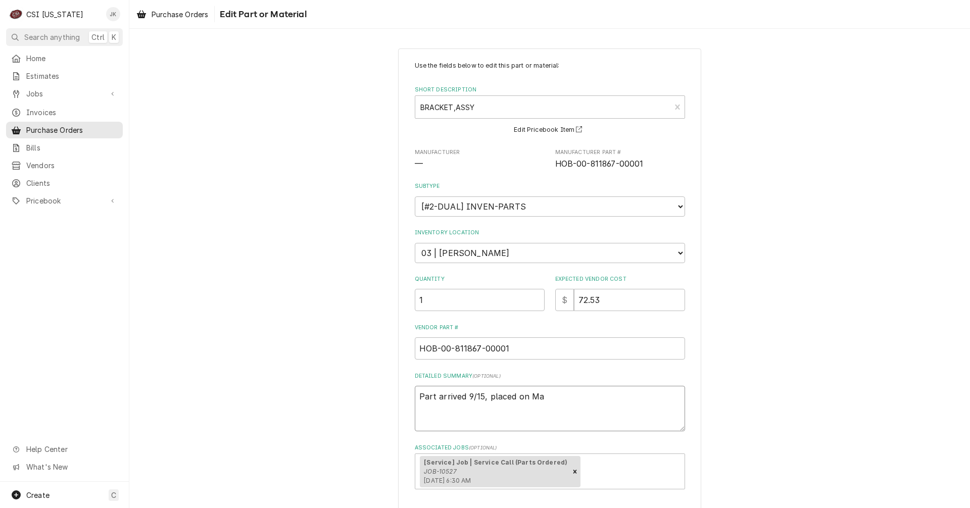
type textarea "Part arrived 9/15, placed on Mat"
type textarea "x"
type textarea "Part arrived 9/15, placed on Matt"
type textarea "x"
type textarea "Part arrived 9/15, placed on Matt'"
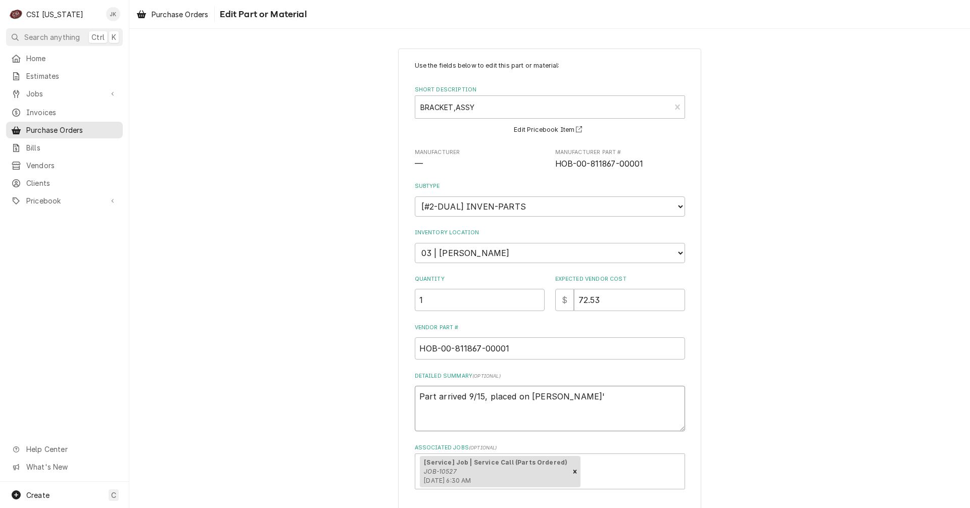
type textarea "x"
type textarea "Part arrived 9/15, placed on Matt's"
type textarea "x"
type textarea "Part arrived 9/15, placed on Matt's"
type textarea "x"
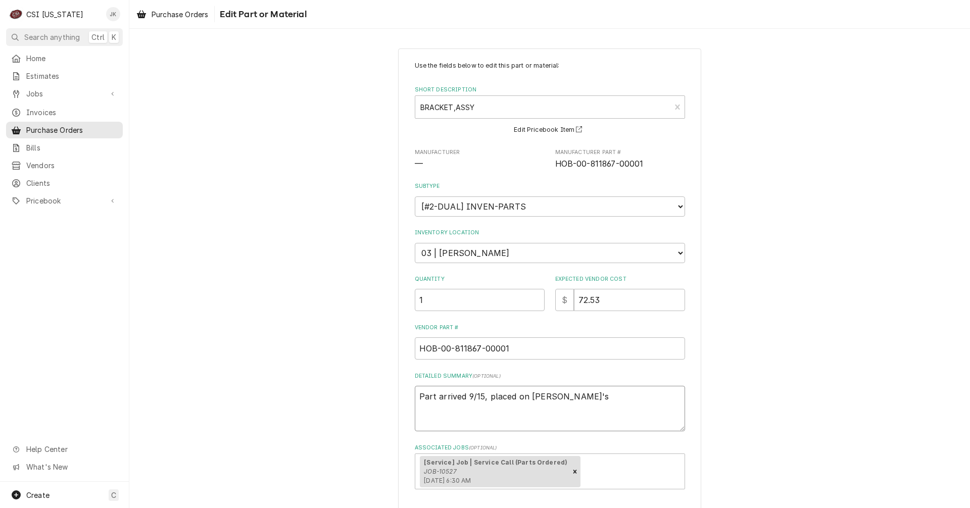
type textarea "Part arrived 9/15, placed on Matt's S"
type textarea "x"
type textarea "Part arrived 9/15, placed on Matt's Sh"
type textarea "x"
type textarea "Part arrived 9/15, placed on Matt's She"
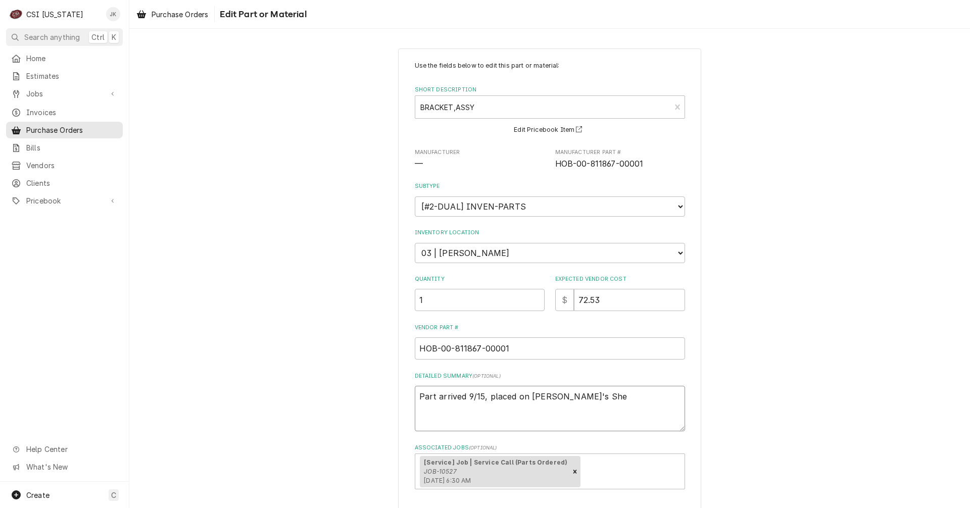
type textarea "x"
type textarea "Part arrived 9/15, placed on Matt's Shel"
type textarea "x"
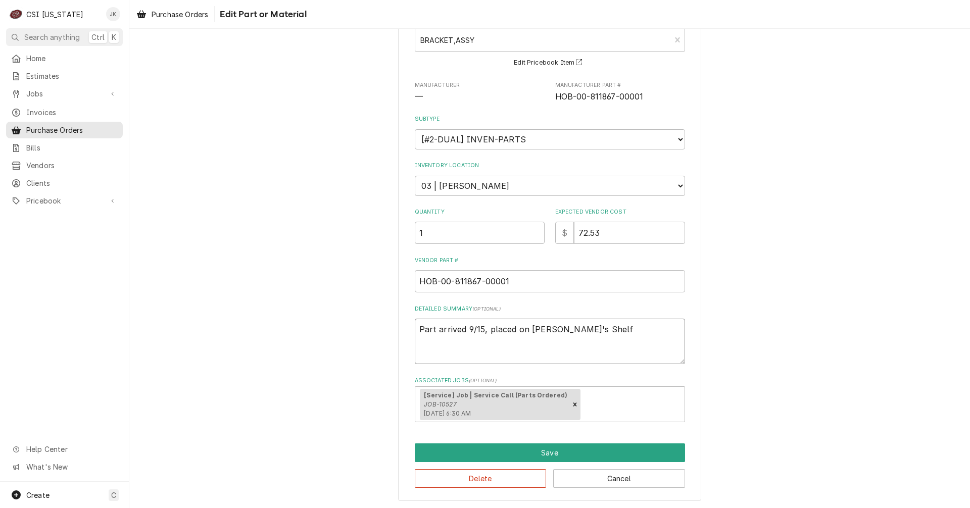
scroll to position [69, 0]
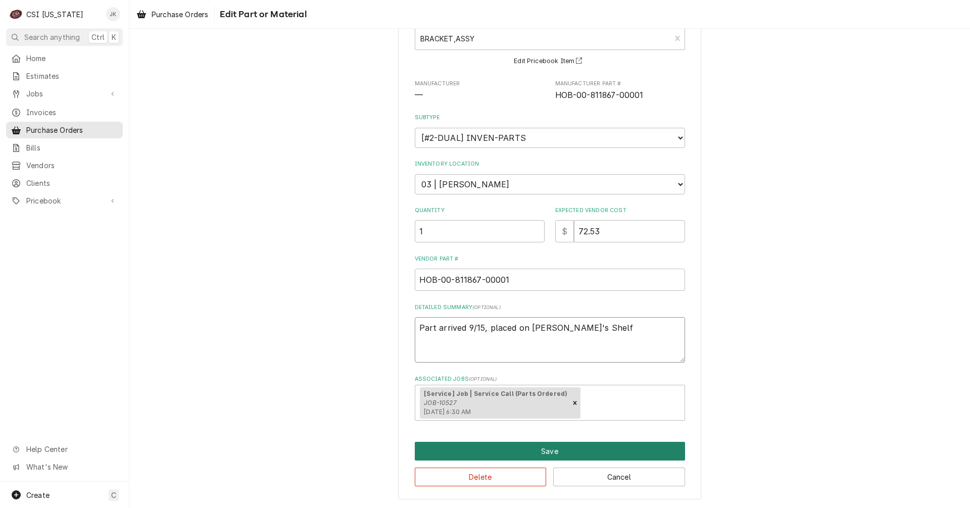
type textarea "Part arrived 9/15, placed on [PERSON_NAME]'s Shelf"
click at [558, 456] on button "Save" at bounding box center [550, 451] width 270 height 19
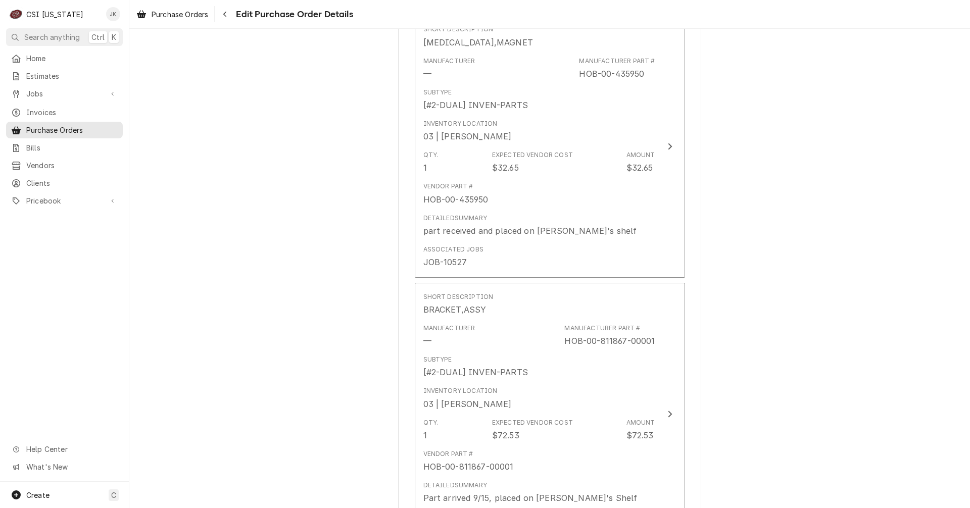
scroll to position [2147, 0]
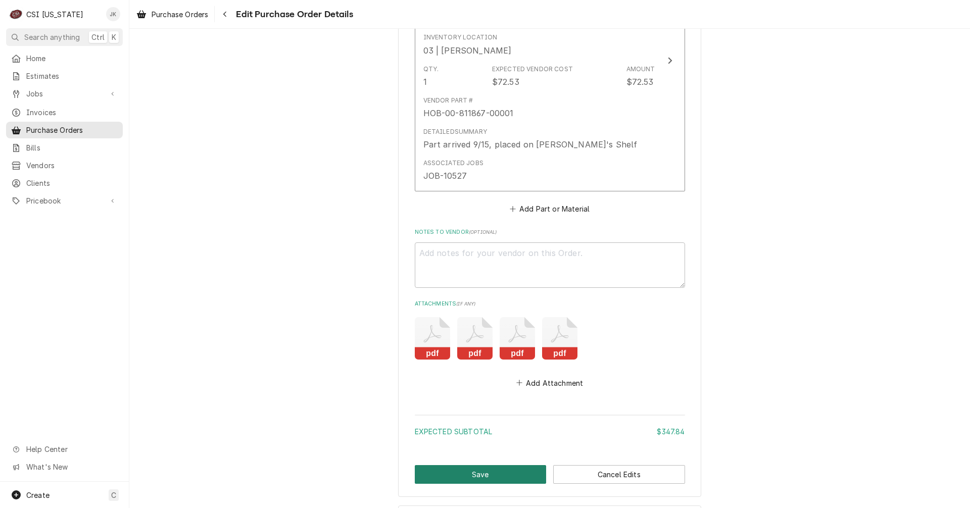
click at [496, 478] on button "Save" at bounding box center [481, 474] width 132 height 19
type textarea "x"
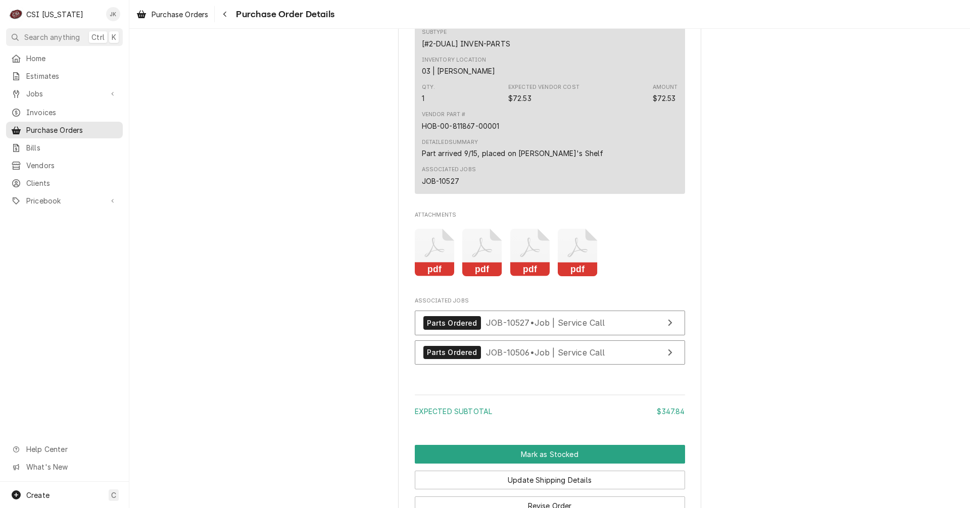
scroll to position [2223, 0]
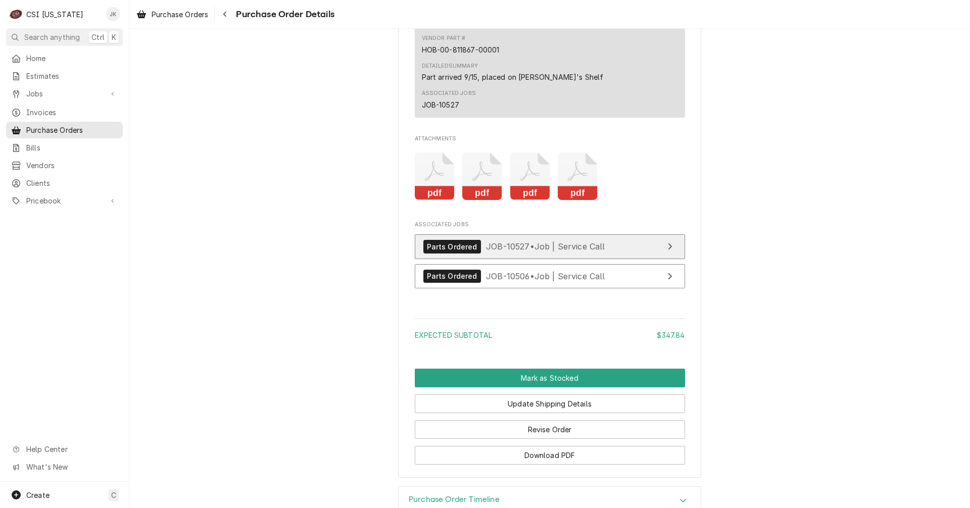
click at [510, 252] on span "JOB-10527 • Job | Service Call" at bounding box center [545, 247] width 119 height 10
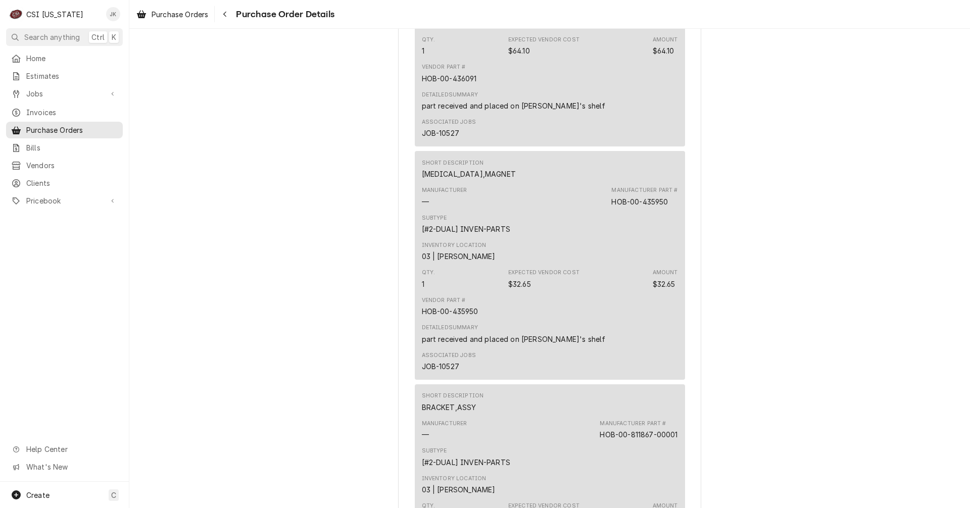
scroll to position [1869, 0]
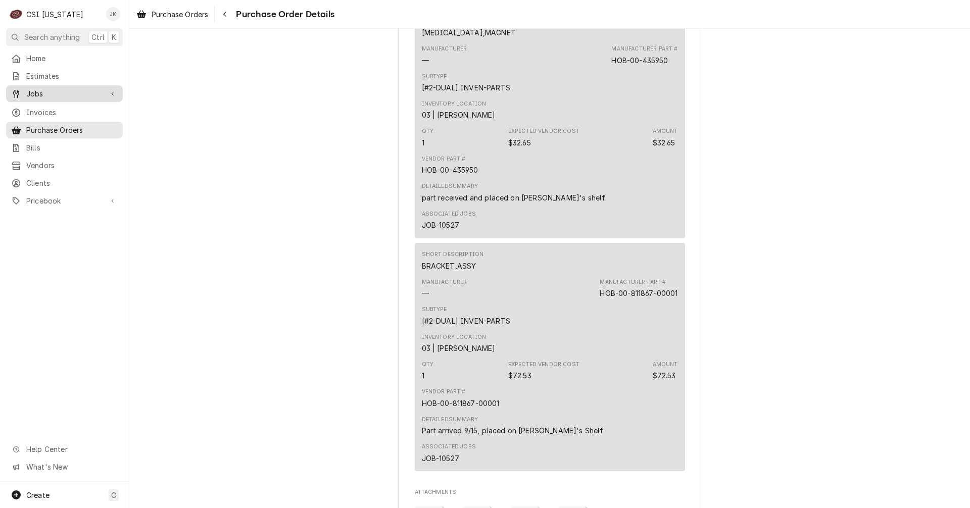
click at [25, 89] on div "Jobs" at bounding box center [56, 93] width 91 height 11
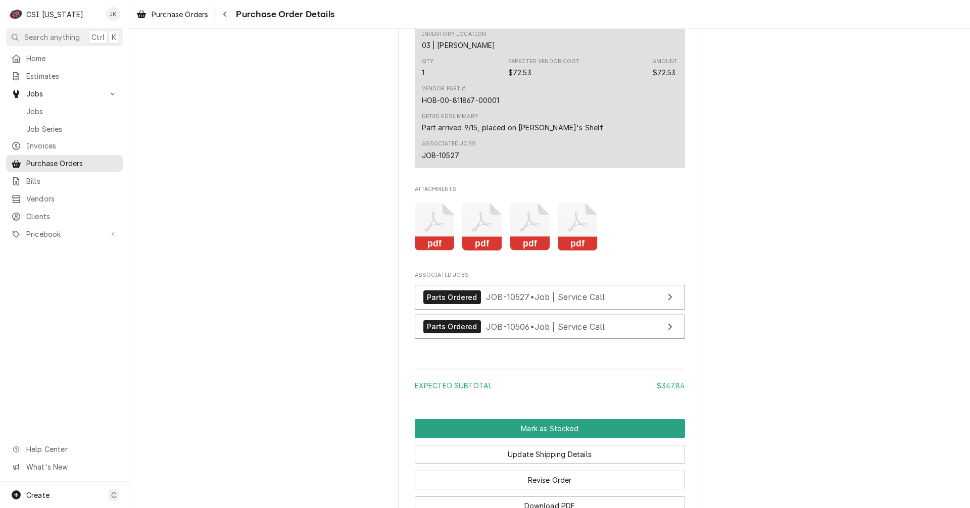
scroll to position [2271, 0]
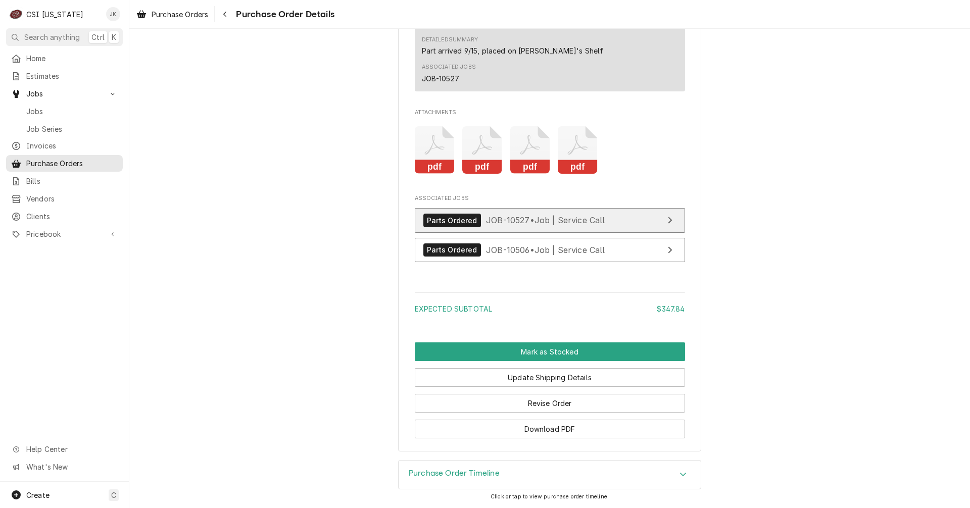
click at [517, 220] on span "JOB-10527 • Job | Service Call" at bounding box center [545, 220] width 119 height 10
click at [182, 17] on span "Purchase Orders" at bounding box center [180, 14] width 57 height 11
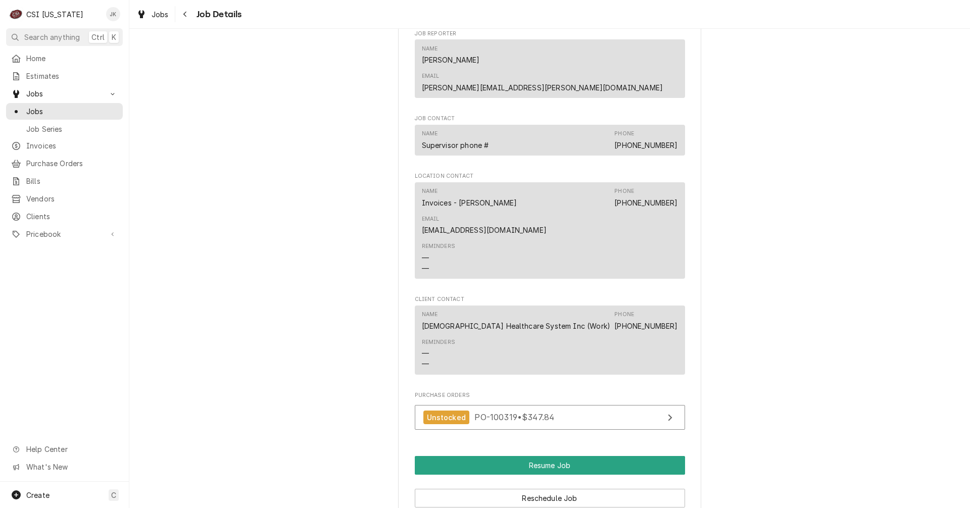
scroll to position [909, 0]
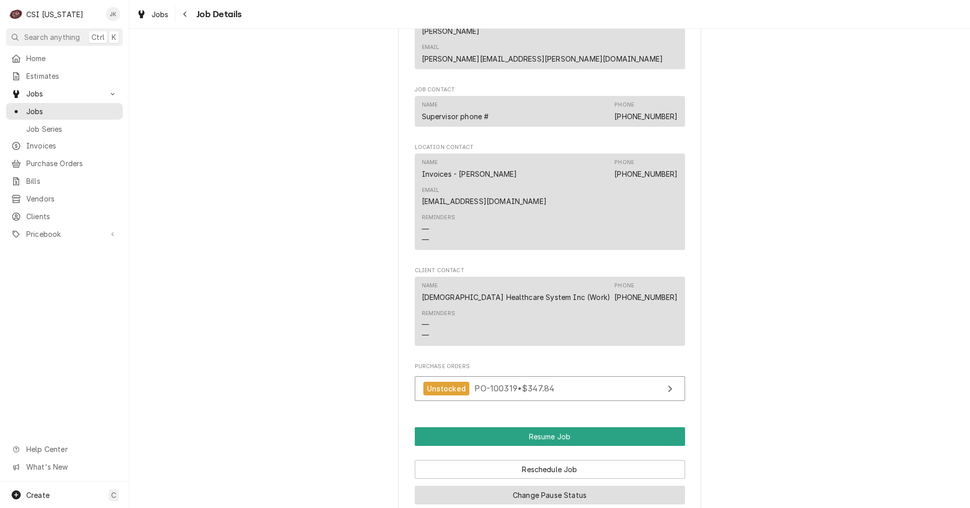
click at [521, 486] on button "Change Pause Status" at bounding box center [550, 495] width 270 height 19
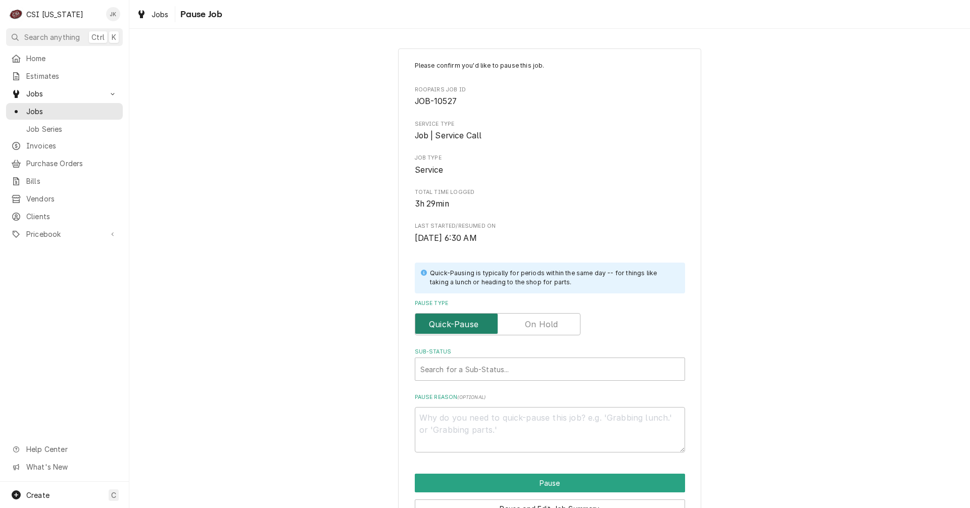
click at [519, 327] on input "Pause Type" at bounding box center [497, 324] width 157 height 22
checkbox input "true"
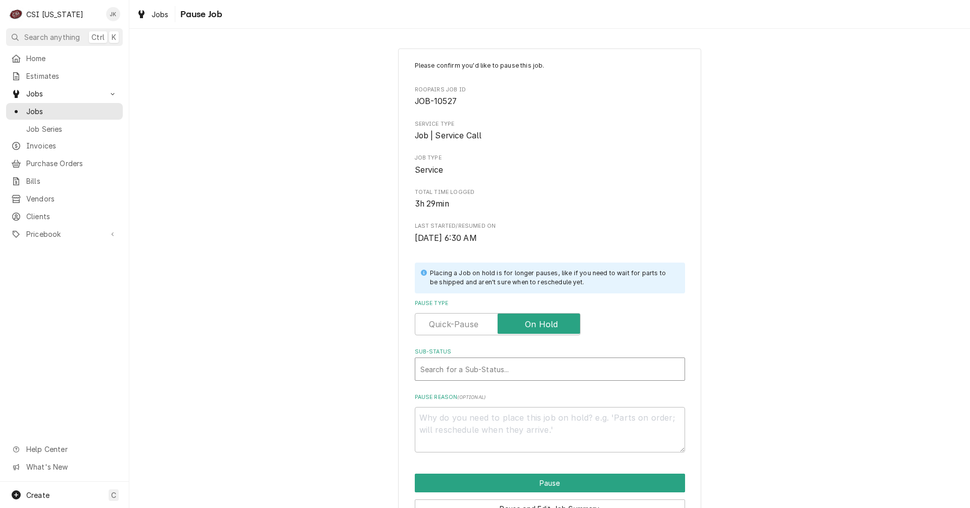
click at [520, 369] on div "Sub-Status" at bounding box center [549, 369] width 259 height 18
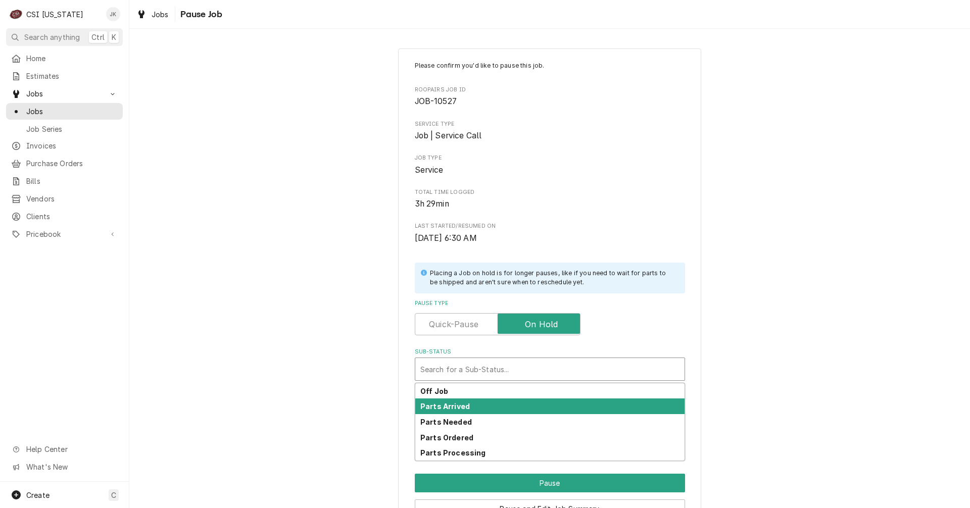
click at [477, 402] on div "Parts Arrived" at bounding box center [549, 407] width 269 height 16
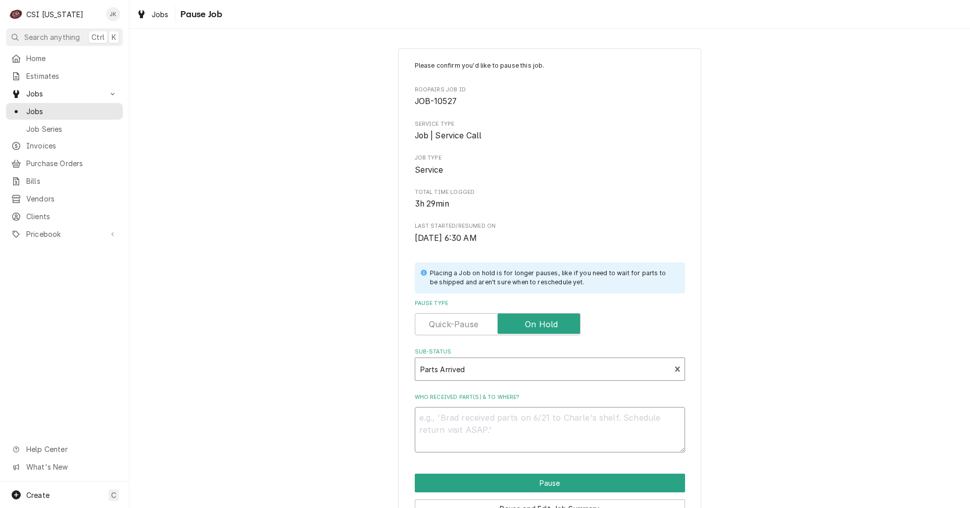
click at [517, 438] on textarea "Who received part(s) & to where?" at bounding box center [550, 429] width 270 height 45
type textarea "x"
type textarea "F"
type textarea "x"
type textarea "Fi"
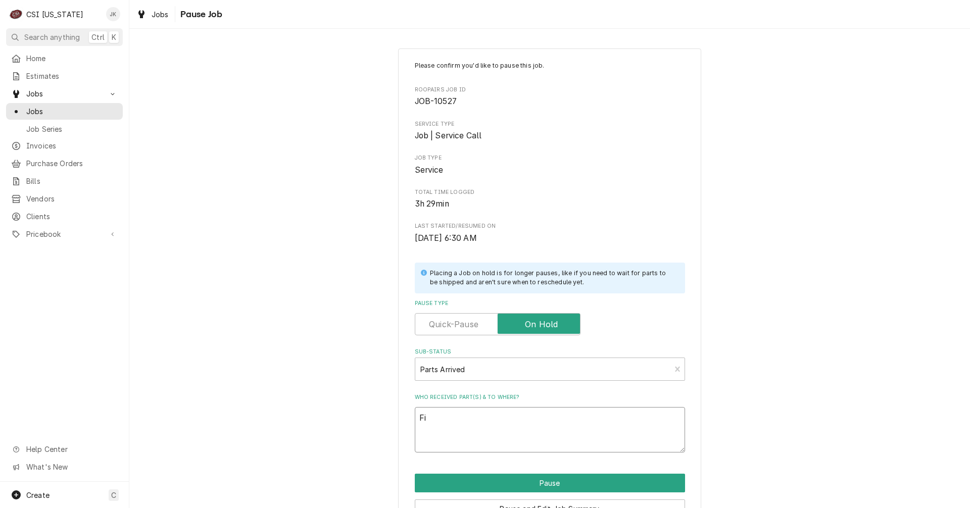
type textarea "x"
type textarea "Fin"
type textarea "x"
type textarea "Fina"
type textarea "x"
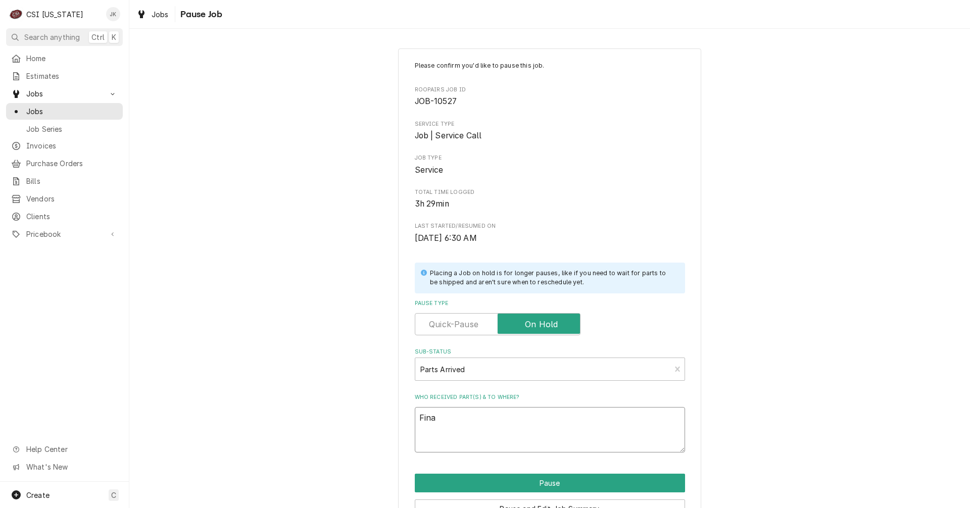
type textarea "Final"
type textarea "x"
type textarea "Final"
type textarea "x"
type textarea "Final p"
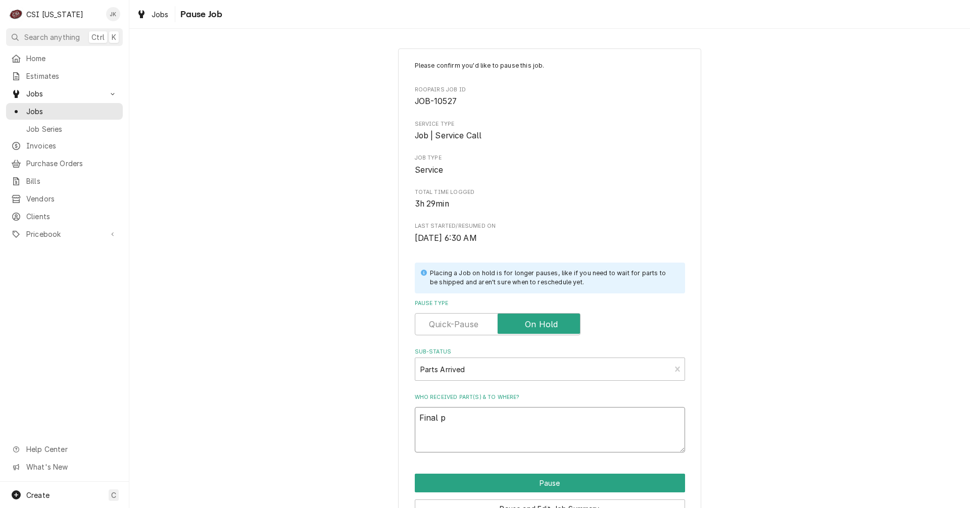
type textarea "x"
type textarea "Final pa"
type textarea "x"
type textarea "Final par"
type textarea "x"
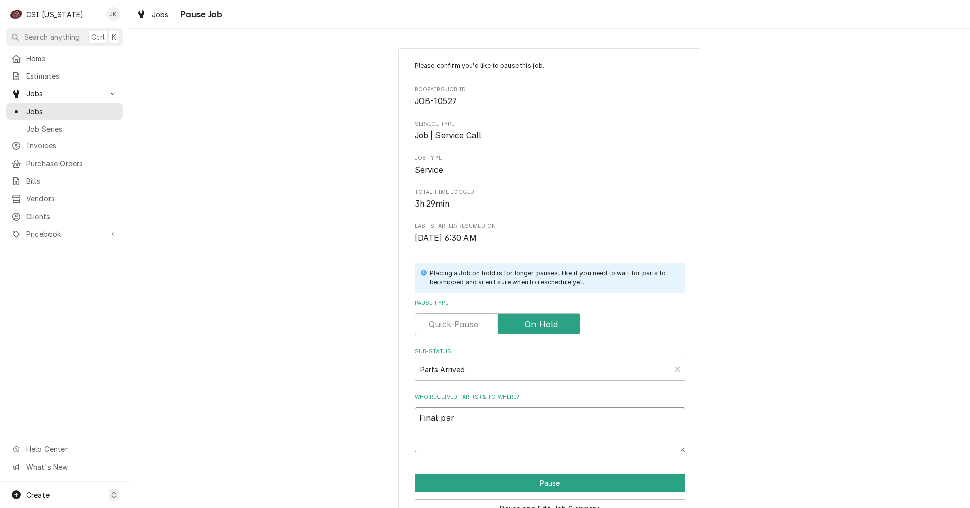
type textarea "Final part"
type textarea "x"
type textarea "Final parts"
type textarea "x"
type textarea "Final parts"
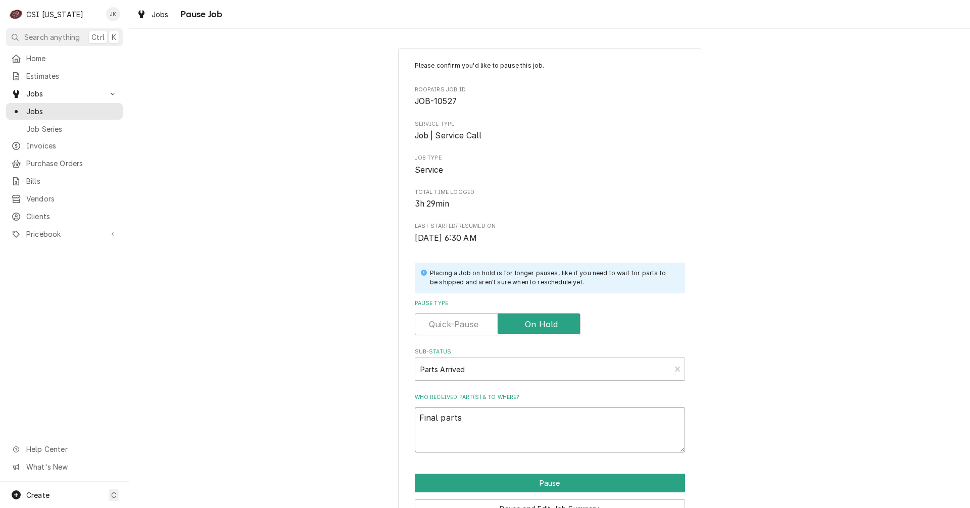
type textarea "x"
type textarea "Final parts a"
type textarea "x"
type textarea "Final parts ar"
type textarea "x"
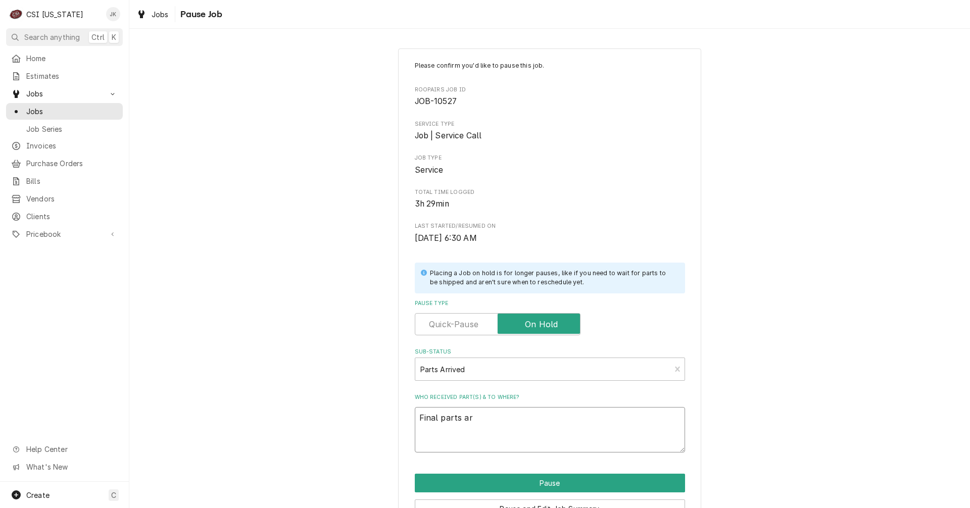
type textarea "Final parts arr"
type textarea "x"
type textarea "Final parts arri"
type textarea "x"
type textarea "Final parts arriv"
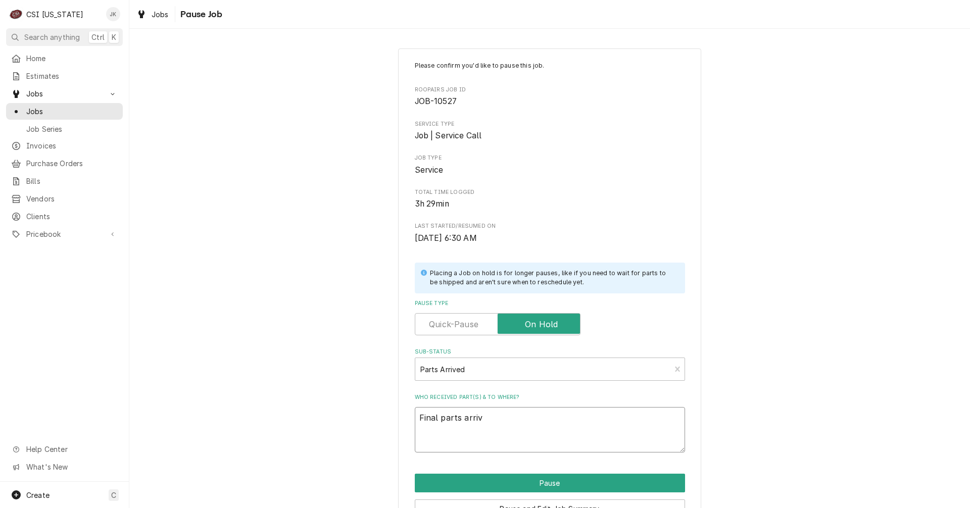
type textarea "x"
type textarea "Final parts arrive"
type textarea "x"
type textarea "Final parts arrived"
type textarea "x"
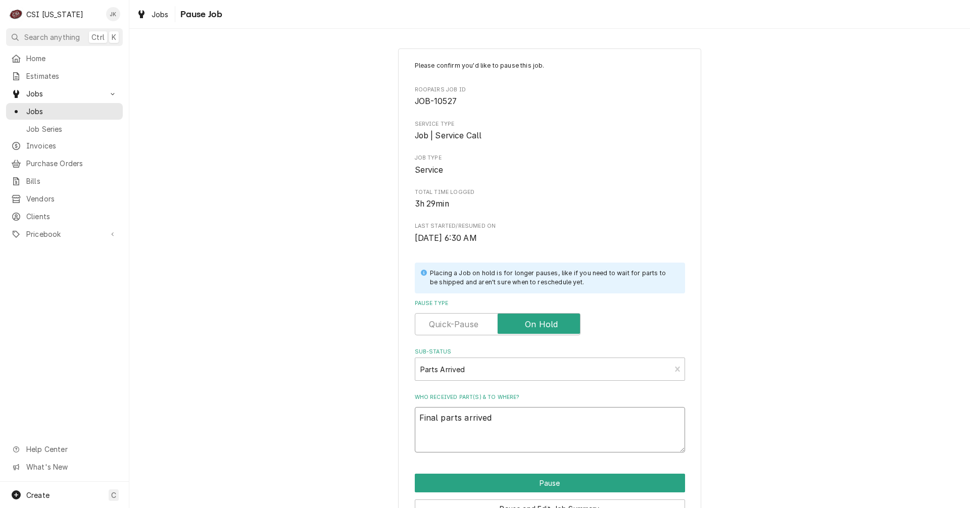
type textarea "Final parts arrived,"
type textarea "x"
type textarea "Final parts arrived,"
type textarea "x"
type textarea "Final parts arrived, p"
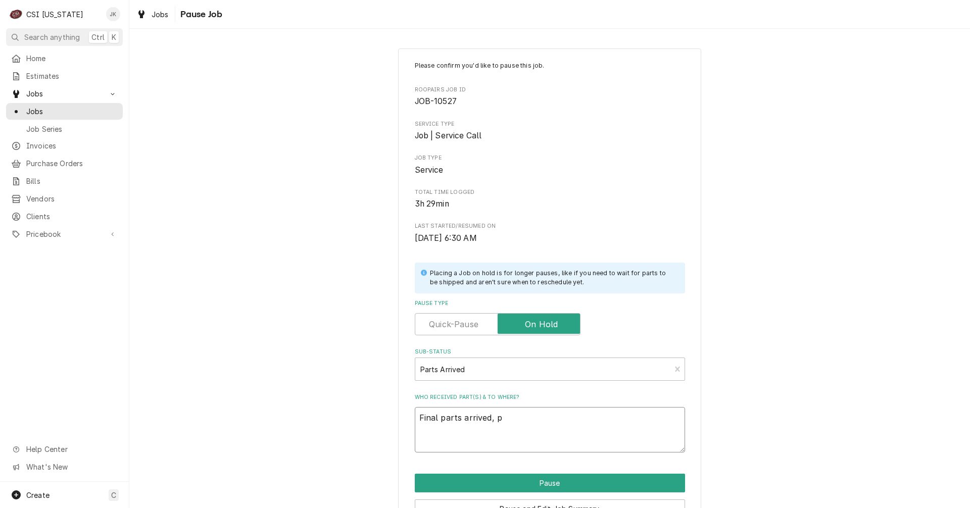
type textarea "x"
type textarea "Final parts arrived, pl"
type textarea "x"
type textarea "Final parts arrived, pla"
type textarea "x"
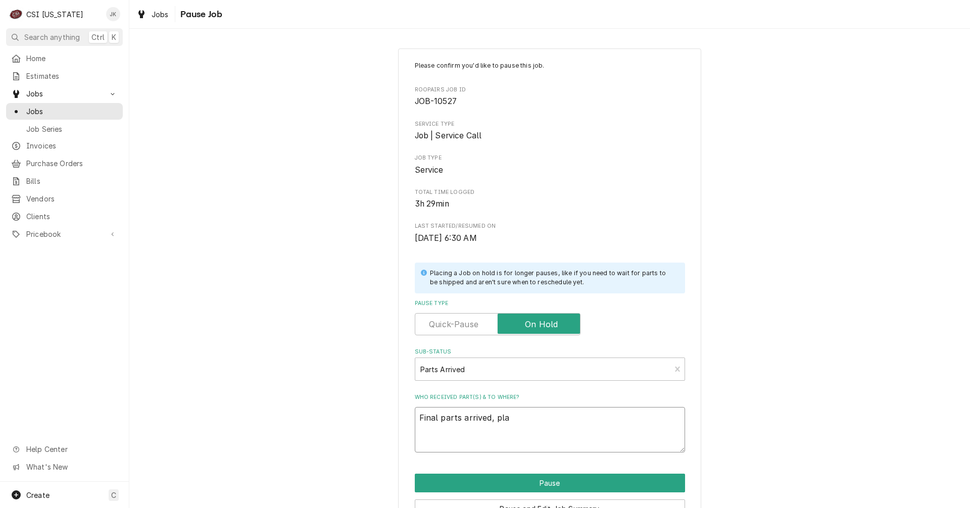
type textarea "Final parts arrived, plac"
type textarea "x"
type textarea "Final parts arrived, place"
type textarea "x"
type textarea "Final parts arrived, placed"
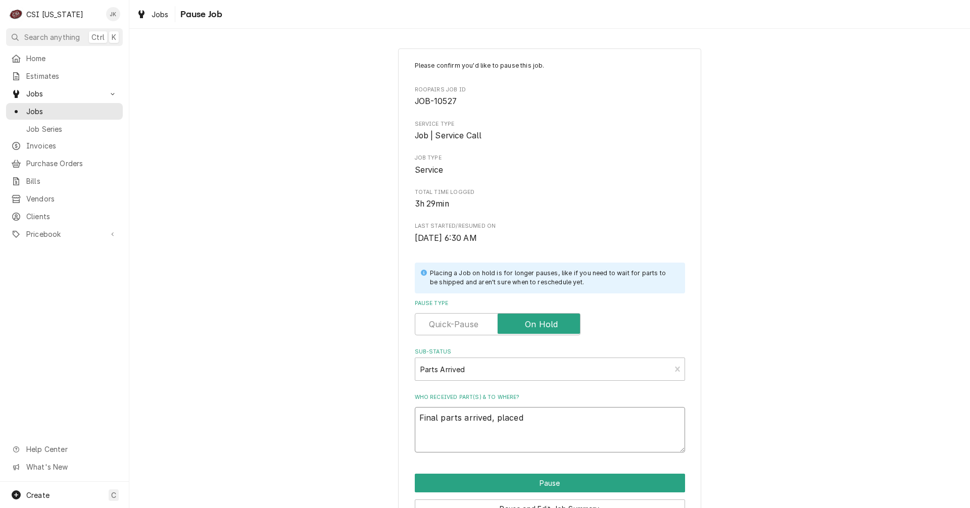
type textarea "x"
type textarea "Final parts arrived, placed"
type textarea "x"
type textarea "Final parts arrived, placed o"
type textarea "x"
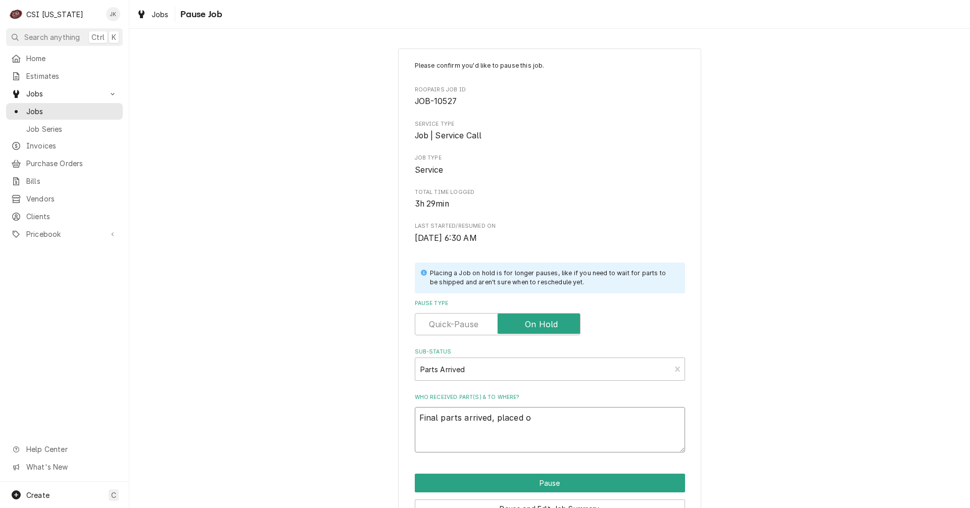
type textarea "Final parts arrived, placed on"
type textarea "x"
type textarea "Final parts arrived, placed on"
type textarea "x"
type textarea "Final parts arrived, placed on M"
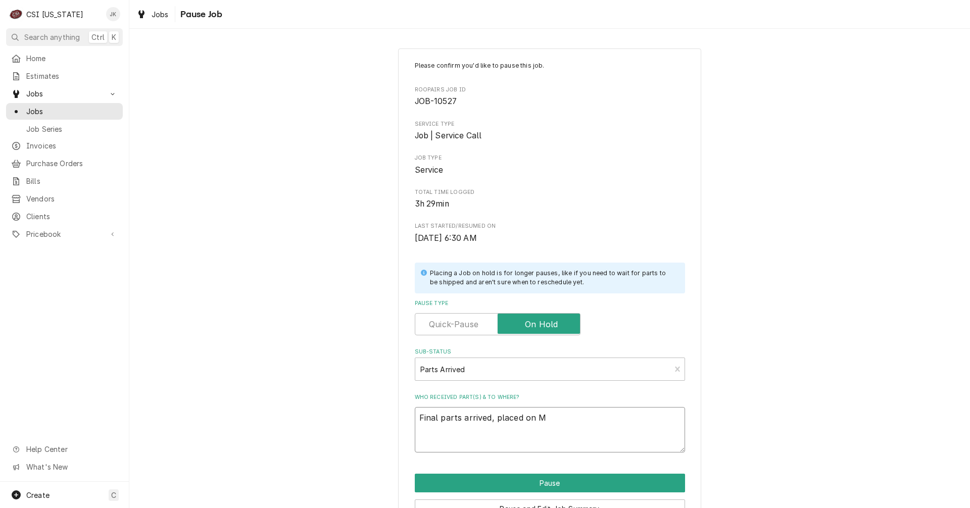
type textarea "x"
type textarea "Final parts arrived, placed on Ma"
type textarea "x"
type textarea "Final parts arrived, placed on Mat"
type textarea "x"
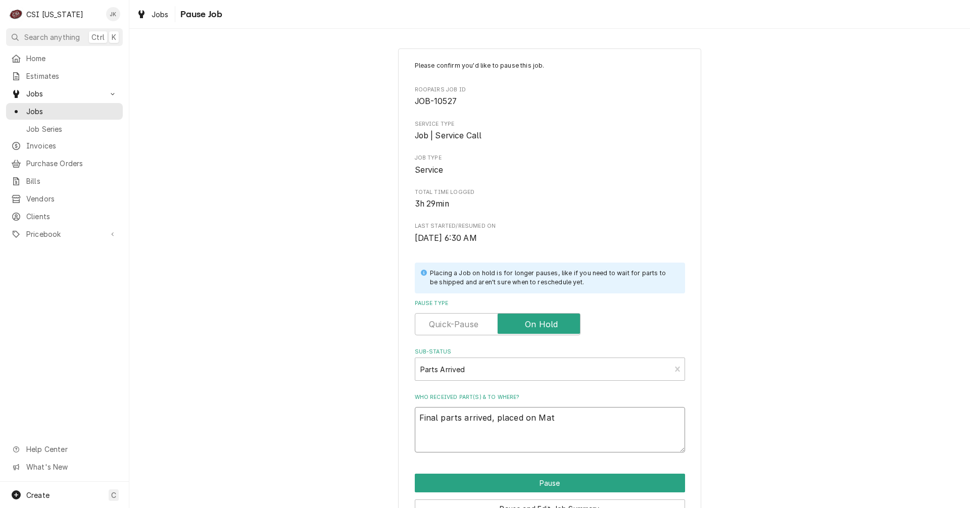
type textarea "Final parts arrived, placed on Matt"
type textarea "x"
type textarea "Final parts arrived, placed on Matt'"
type textarea "x"
type textarea "Final parts arrived, placed on Matt's"
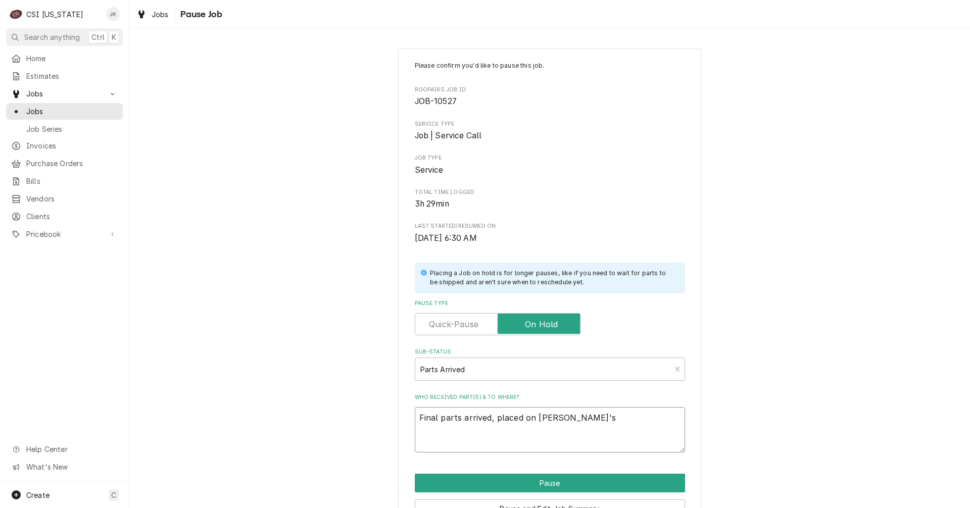
type textarea "x"
type textarea "Final parts arrived, placed on Matt's"
type textarea "x"
type textarea "Final parts arrived, placed on Matt's s"
type textarea "x"
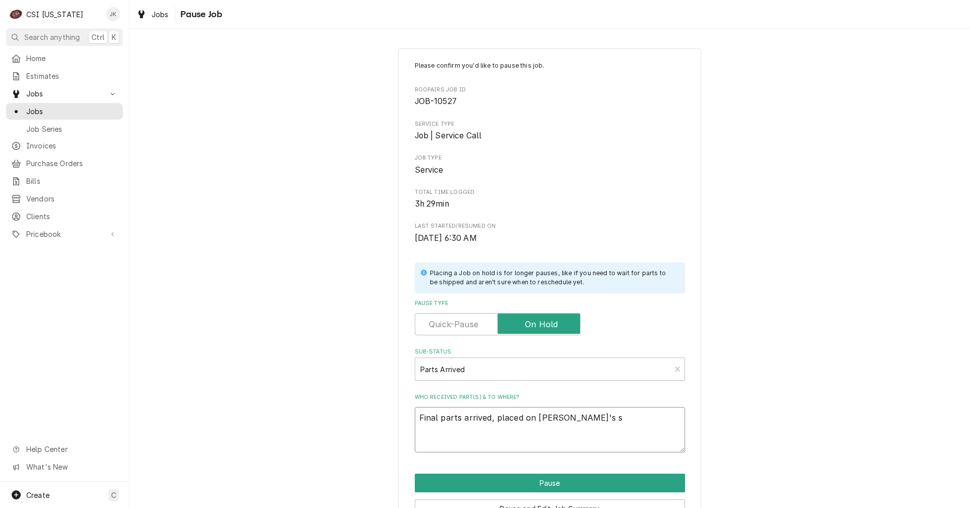
type textarea "Final parts arrived, placed on Matt's sh"
type textarea "x"
type textarea "Final parts arrived, placed on Matt's she"
type textarea "x"
type textarea "Final parts arrived, placed on Matt's shel"
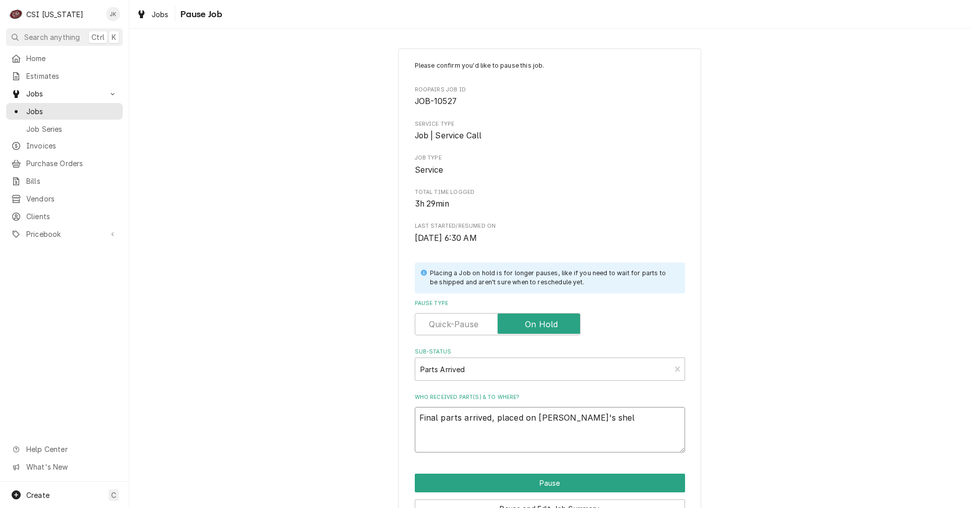
type textarea "x"
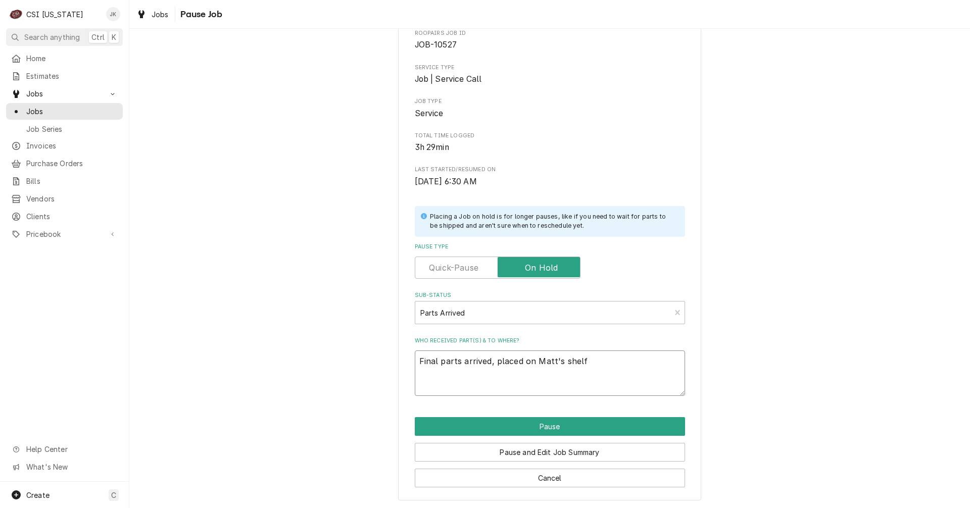
scroll to position [58, 0]
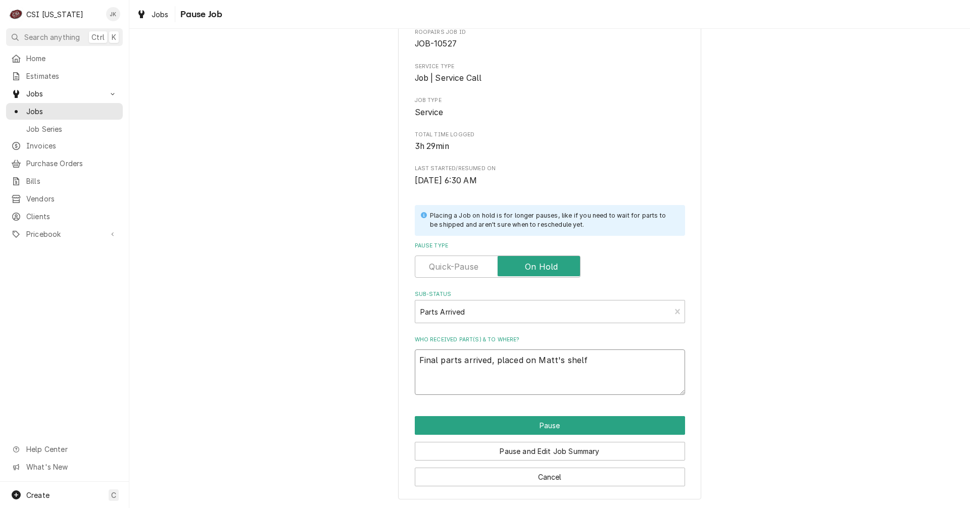
drag, startPoint x: 589, startPoint y: 361, endPoint x: 313, endPoint y: 361, distance: 275.9
click at [313, 361] on div "Please confirm you'd like to pause this job. Roopairs Job ID JOB-10527 Service …" at bounding box center [549, 245] width 841 height 526
type textarea "Final parts arrived, placed on Matt's shelf"
click at [518, 453] on button "Pause and Edit Job Summary" at bounding box center [550, 451] width 270 height 19
type textarea "x"
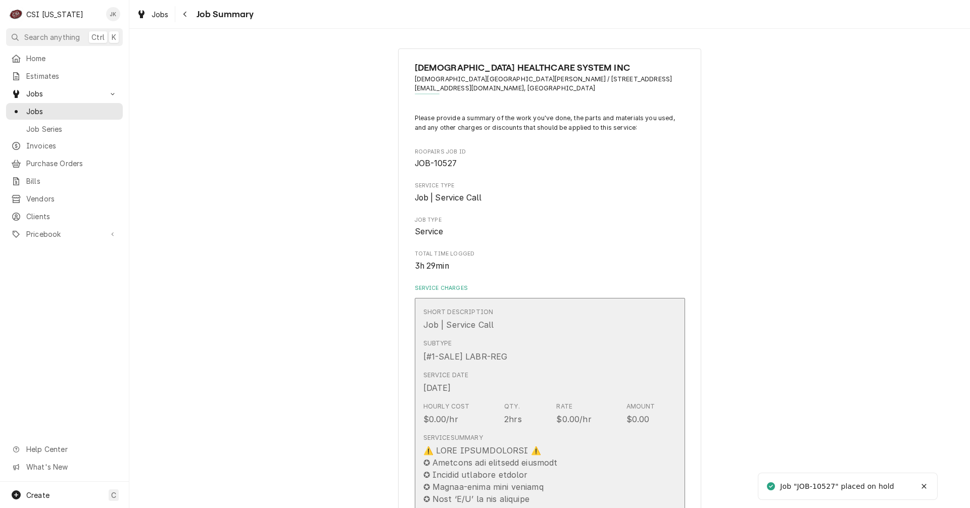
click at [489, 422] on div "Hourly Cost $0.00/hr Qty. 2hrs Rate $0.00/hr Amount $0.00" at bounding box center [539, 413] width 232 height 31
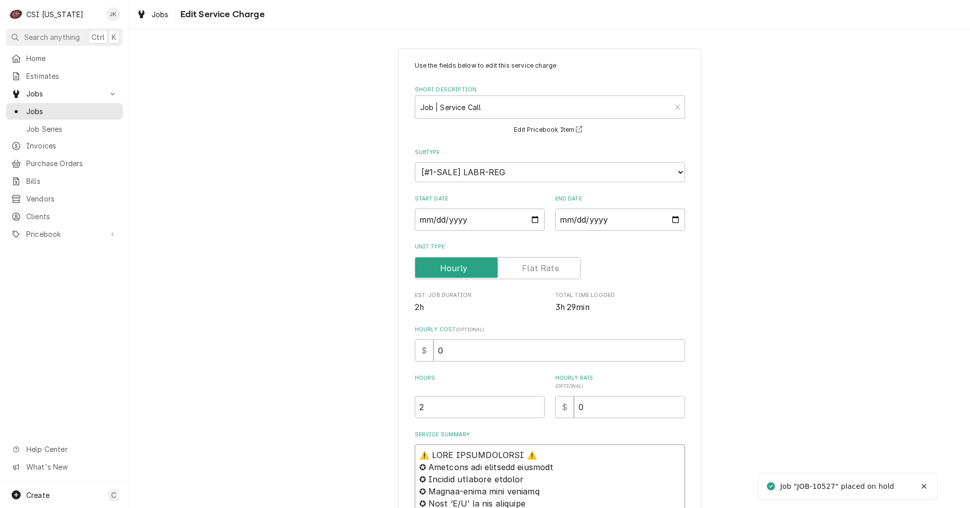
paste textarea "Final parts arrived, placed on Matt's shelf"
type textarea "x"
type textarea "Final parts arrived , placed on Matt's shelf⚠️ 𝗙𝗢𝗥𝗠 𝗜𝗡𝗦𝗧𝗥𝗨𝗖𝗧𝗜𝗢𝗡𝗦 ⚠️ ✪ 𝗖𝗼𝗺𝗽𝗹𝗲𝘁𝗲 …"
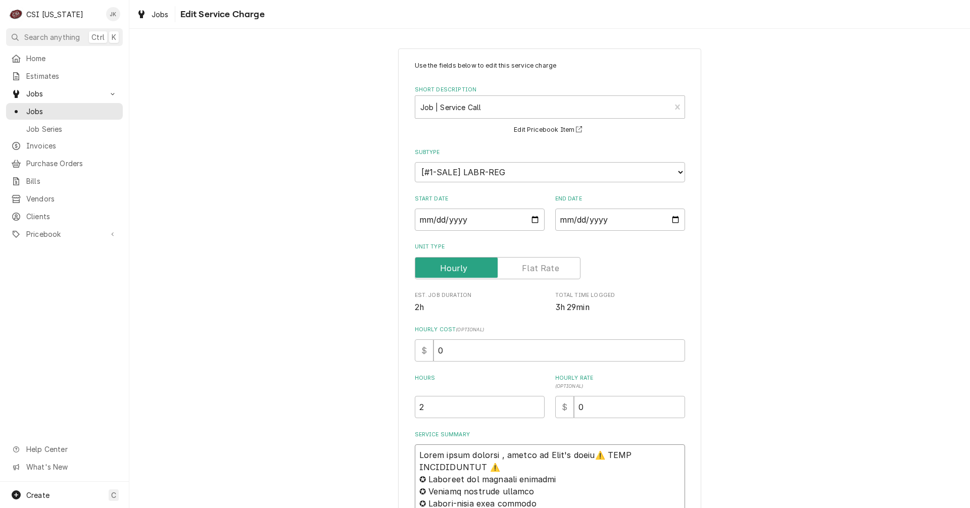
type textarea "x"
type textarea "Final parts arrived 9, placed on Matt's shelf⚠️ 𝗙𝗢𝗥𝗠 𝗜𝗡𝗦𝗧𝗥𝗨𝗖𝗧𝗜𝗢𝗡𝗦 ⚠️ ✪ 𝗖𝗼𝗺𝗽𝗹𝗲𝘁𝗲…"
type textarea "x"
type textarea "Final parts arrived 9/, placed on Matt's shelf⚠️ 𝗙𝗢𝗥𝗠 𝗜𝗡𝗦𝗧𝗥𝗨𝗖𝗧𝗜𝗢𝗡𝗦 ⚠️ ✪ 𝗖𝗼𝗺𝗽𝗹𝗲𝘁…"
type textarea "x"
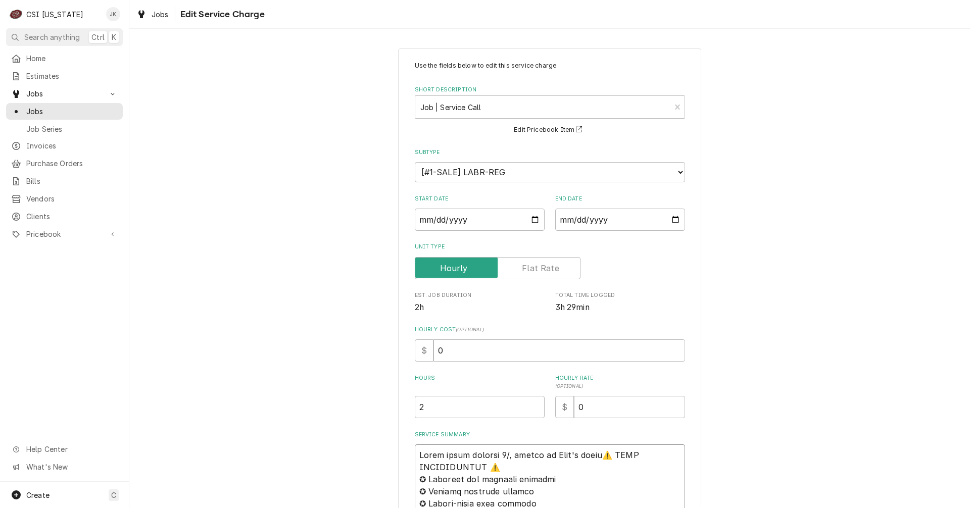
type textarea "Final parts arrived 9/1, placed on Matt's shelf⚠️ 𝗙𝗢𝗥𝗠 𝗜𝗡𝗦𝗧𝗥𝗨𝗖𝗧𝗜𝗢𝗡𝗦 ⚠️ ✪ 𝗖𝗼𝗺𝗽𝗹𝗲…"
type textarea "x"
type textarea "Final parts arrived 9/15, placed on Matt's shelf⚠️ 𝗙𝗢𝗥𝗠 𝗜𝗡𝗦𝗧𝗥𝗨𝗖𝗧𝗜𝗢𝗡𝗦 ⚠️ ✪ 𝗖𝗼𝗺𝗽𝗹…"
type textarea "x"
type textarea "Final parts arrived 9/15 , placed on Matt's shelf⚠️ 𝗙𝗢𝗥𝗠 𝗜𝗡𝗦𝗧𝗥𝗨𝗖𝗧𝗜𝗢𝗡𝗦 ⚠️ ✪ 𝗖𝗼𝗺𝗽…"
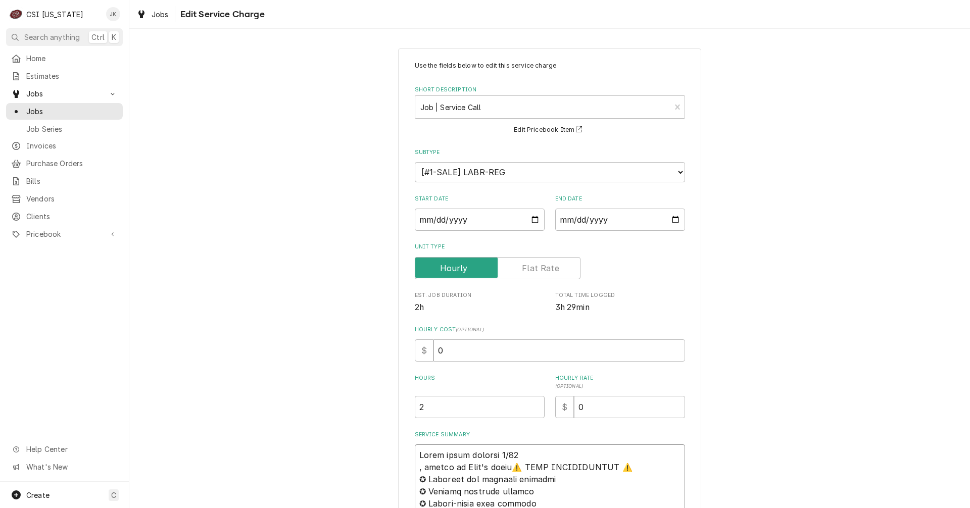
type textarea "x"
type textarea "Final parts arrived 9/15, placed on Matt's shelf⚠️ 𝗙𝗢𝗥𝗠 𝗜𝗡𝗦𝗧𝗥𝗨𝗖𝗧𝗜𝗢𝗡𝗦 ⚠️ ✪ 𝗖𝗼𝗺𝗽𝗹…"
drag, startPoint x: 595, startPoint y: 456, endPoint x: 646, endPoint y: 329, distance: 136.4
type textarea "x"
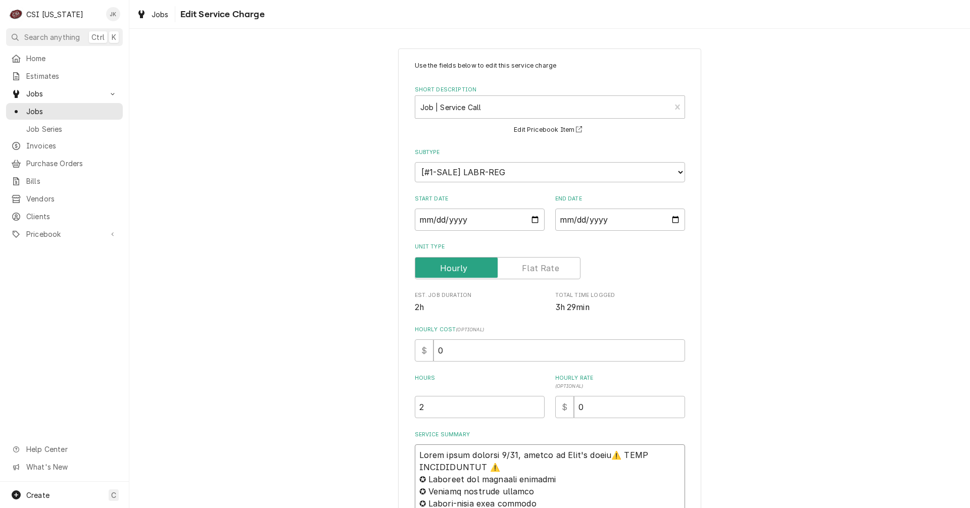
type textarea "Final parts arrived 9/15, placed on Matt's shelf ⚠️ 𝗙𝗢𝗥𝗠 𝗜𝗡𝗦𝗧𝗥𝗨𝗖𝗧𝗜𝗢𝗡𝗦 ⚠️ ✪ 𝗖𝗼𝗺𝗽…"
type textarea "x"
type textarea "Final parts arrived 9/15, placed on Matt's shelf ⚠️ 𝗙𝗢𝗥𝗠 𝗜𝗡𝗦𝗧𝗥𝗨𝗖𝗧𝗜𝗢𝗡𝗦 ⚠️ ✪ 𝗖𝗼𝗺𝗽…"
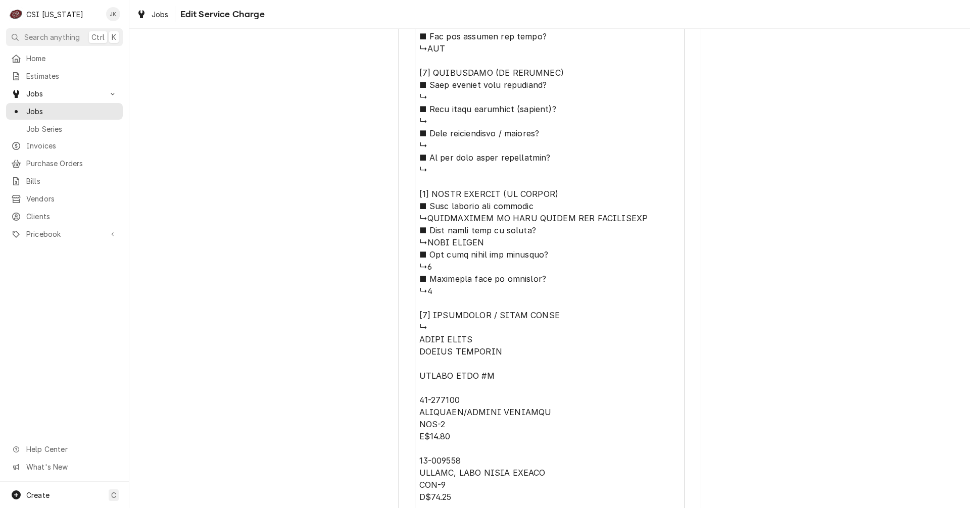
scroll to position [1051, 0]
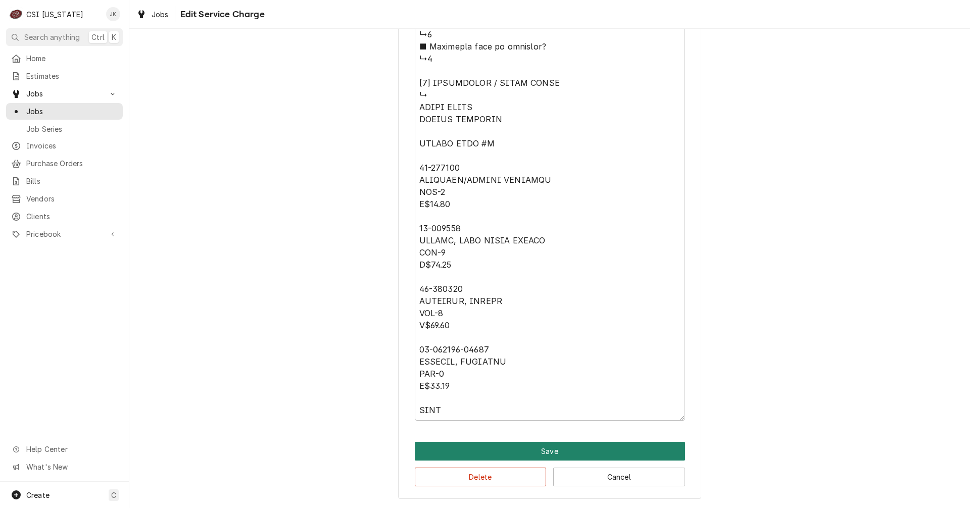
click at [540, 453] on button "Save" at bounding box center [550, 451] width 270 height 19
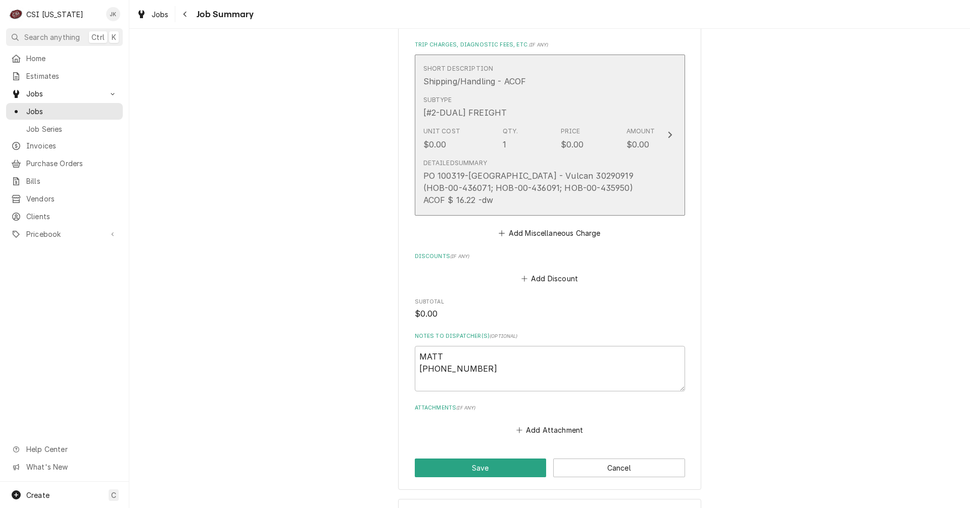
scroll to position [1601, 0]
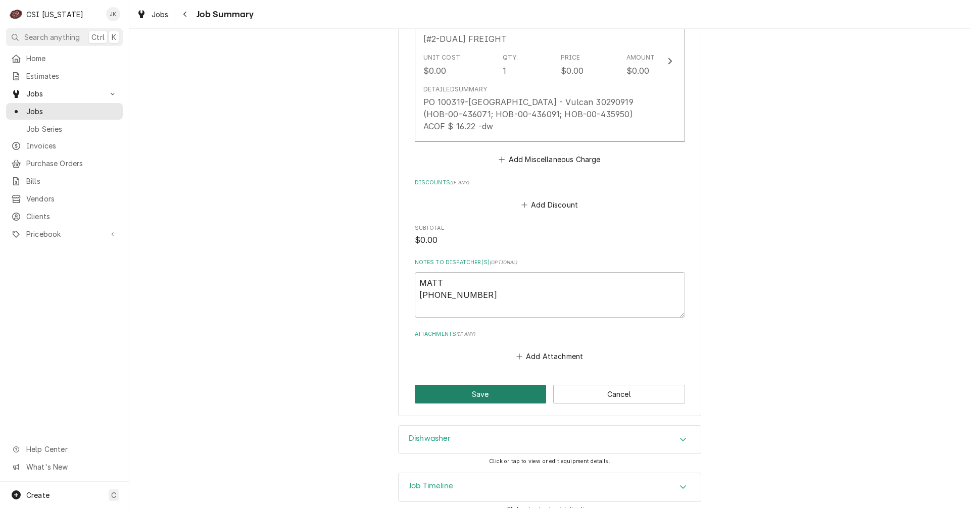
click at [488, 385] on button "Save" at bounding box center [481, 394] width 132 height 19
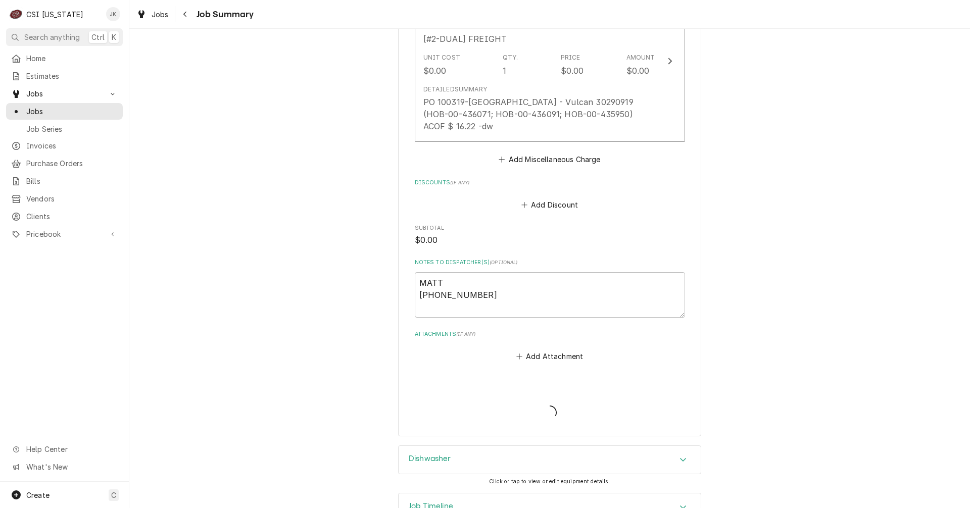
type textarea "x"
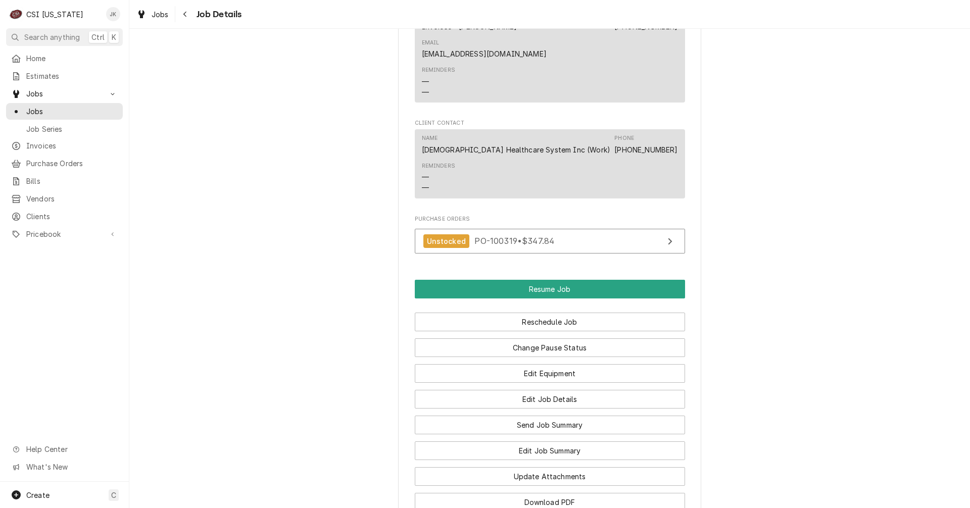
scroll to position [1061, 0]
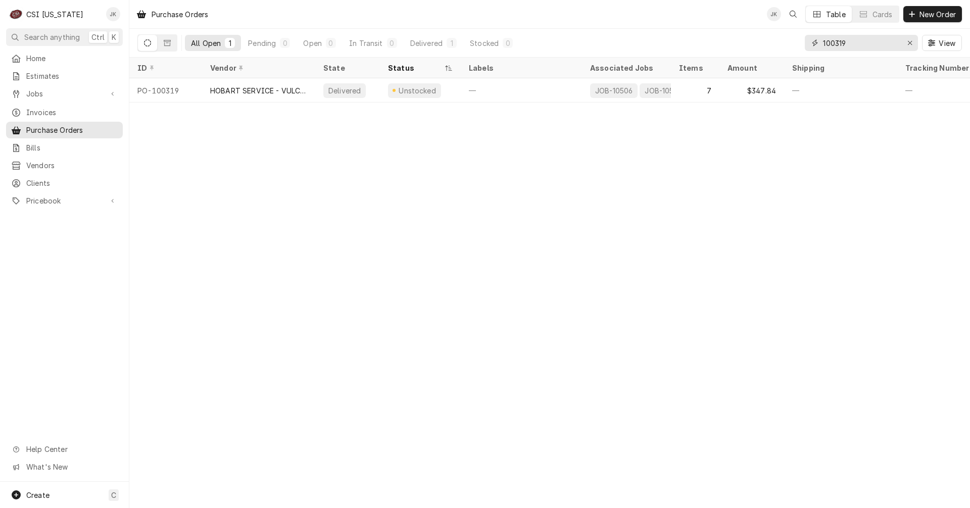
drag, startPoint x: 836, startPoint y: 44, endPoint x: 852, endPoint y: 44, distance: 16.2
click at [852, 44] on input "100319" at bounding box center [861, 43] width 76 height 16
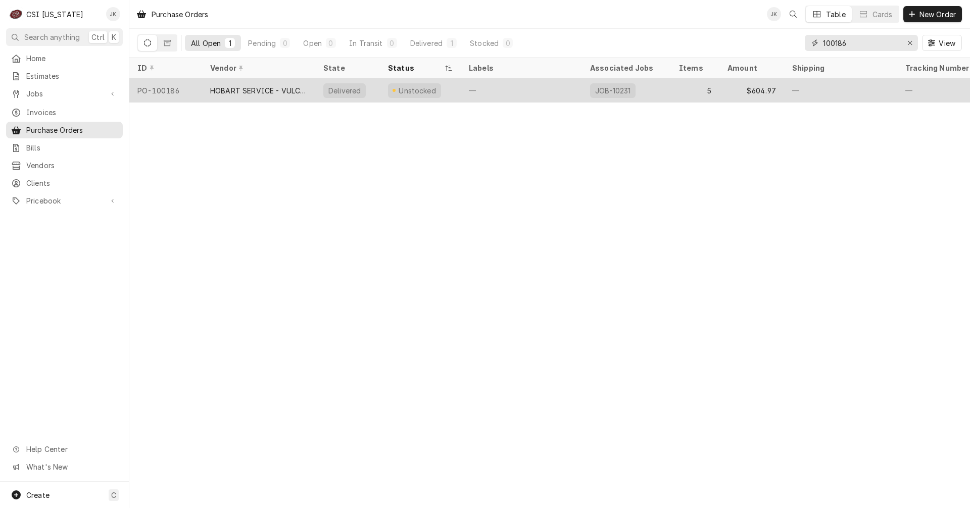
type input "100186"
click at [265, 91] on div "HOBART SERVICE - VULCAN" at bounding box center [258, 90] width 97 height 11
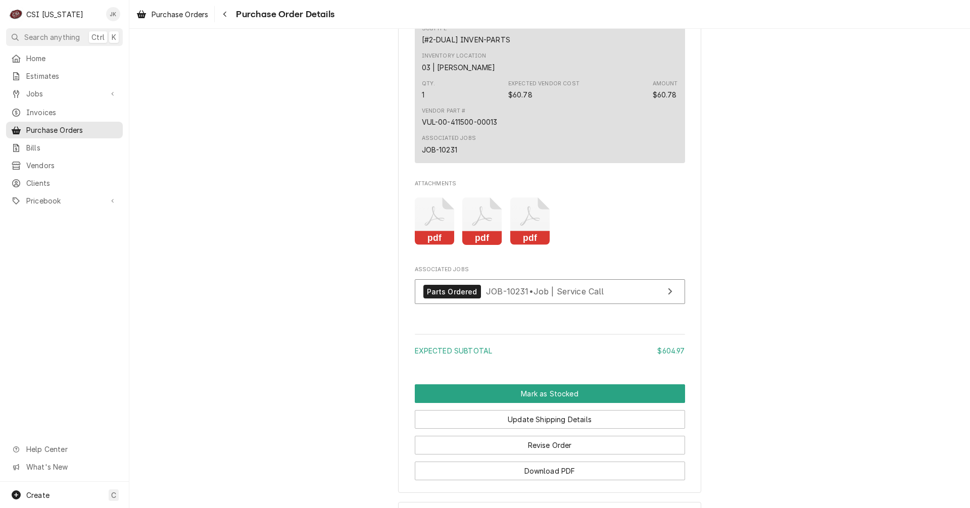
scroll to position [1617, 0]
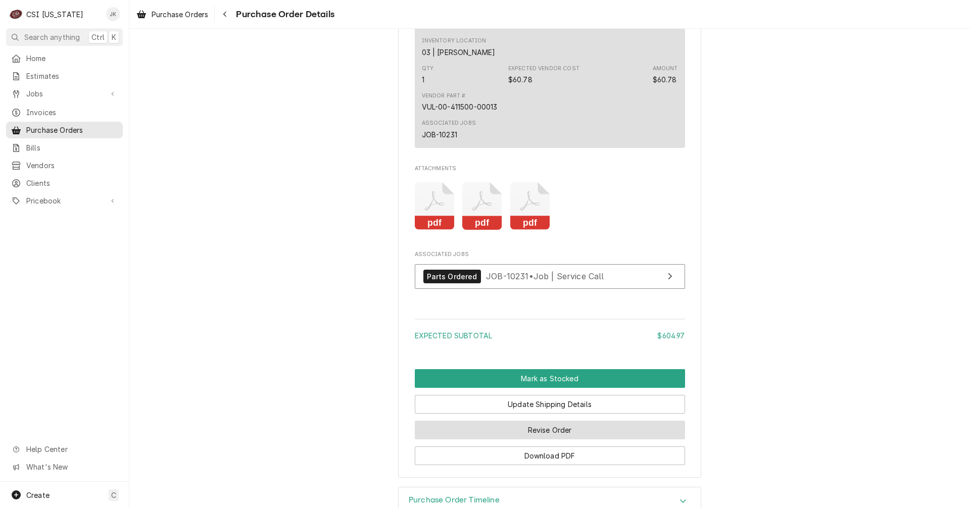
click at [532, 440] on button "Revise Order" at bounding box center [550, 430] width 270 height 19
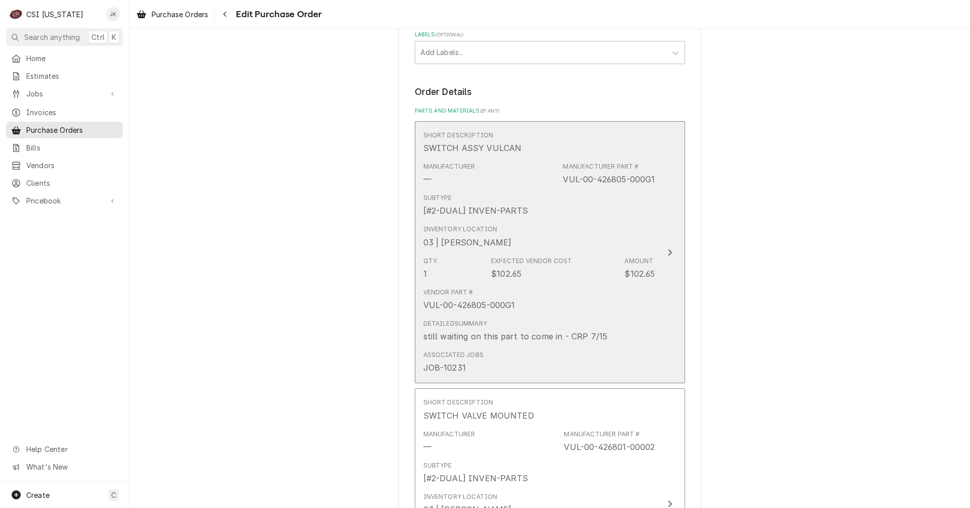
scroll to position [354, 0]
click at [577, 292] on div "Vendor Part # VUL-00-426805-000G1" at bounding box center [539, 295] width 232 height 31
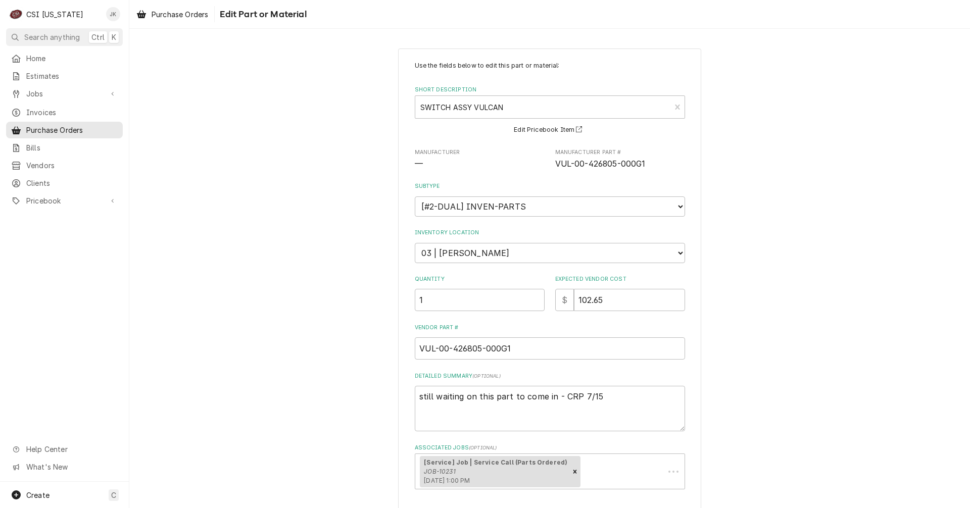
type textarea "x"
click at [416, 398] on textarea "still waiting on this part to come in - CRP 7/15" at bounding box center [550, 408] width 270 height 45
type textarea "pstill waiting on this part to come in - CRP 7/15"
type textarea "x"
type textarea "pastill waiting on this part to come in - CRP 7/15"
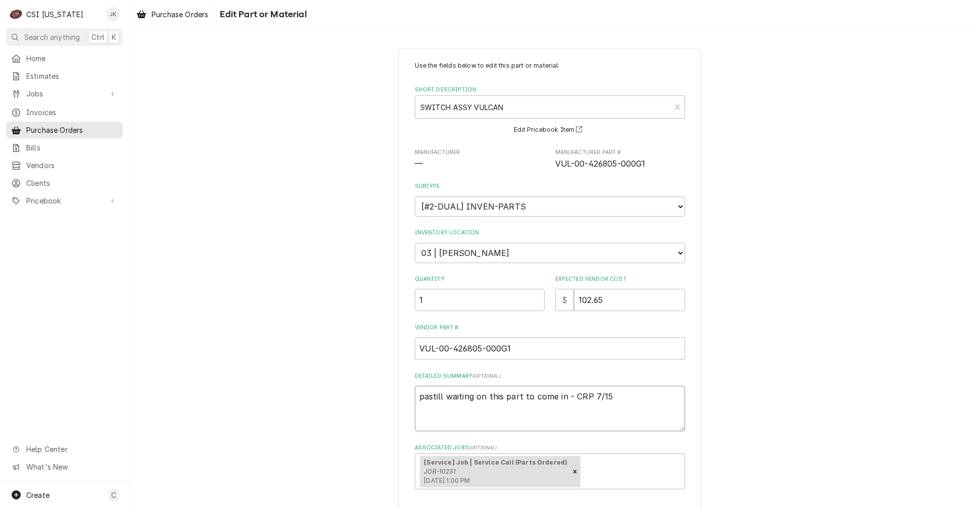
type textarea "x"
type textarea "parstill waiting on this part to come in - CRP 7/15"
type textarea "x"
type textarea "partstill waiting on this part to come in - CRP 7/15"
type textarea "x"
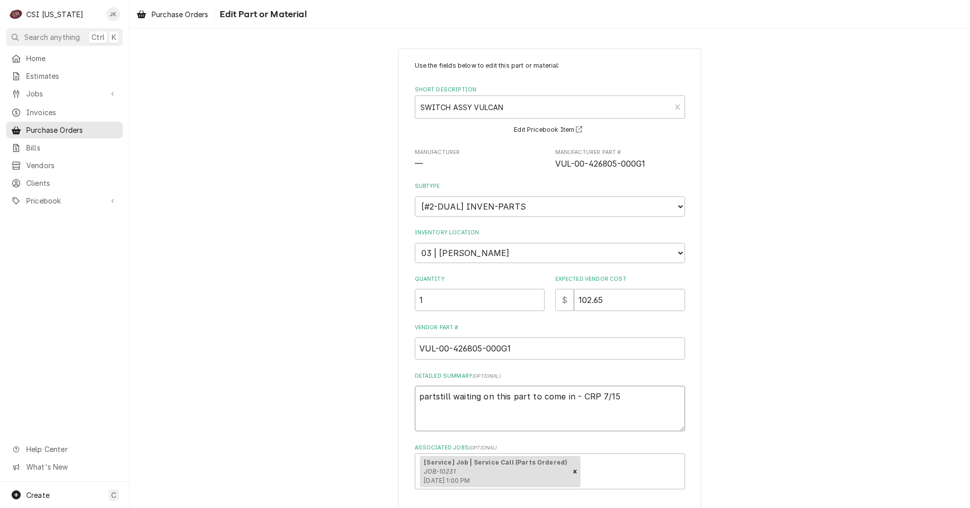
type textarea "part still waiting on this part to come in - CRP 7/15"
type textarea "x"
type textarea "part astill waiting on this part to come in - CRP 7/15"
type textarea "x"
type textarea "part arstill waiting on this part to come in - CRP 7/15"
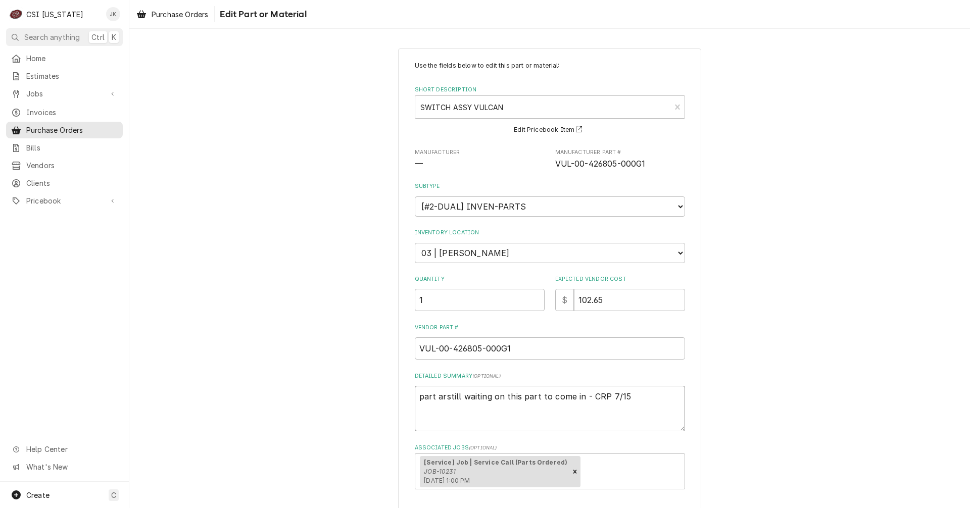
type textarea "x"
type textarea "part arrstill waiting on this part to come in - CRP 7/15"
type textarea "x"
type textarea "part arristill waiting on this part to come in - CRP 7/15"
type textarea "x"
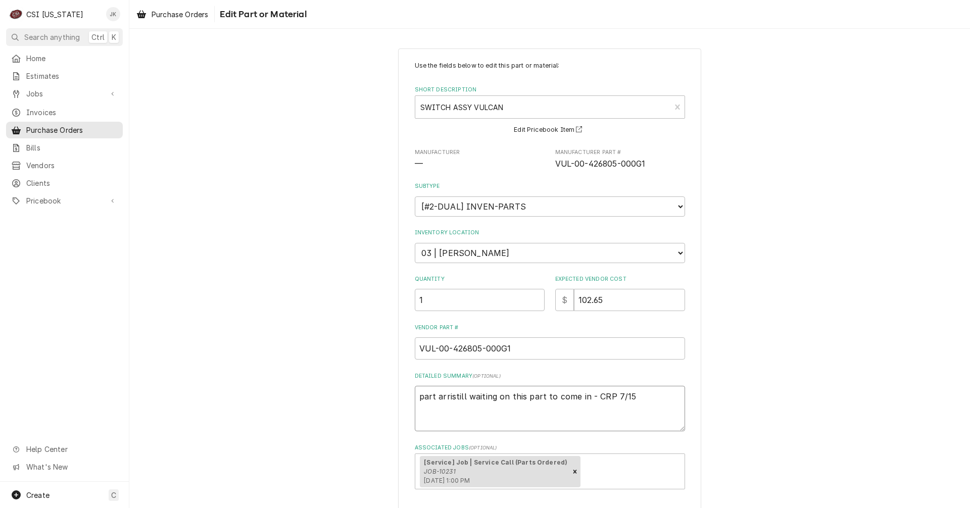
type textarea "part arrivstill waiting on this part to come in - CRP 7/15"
type textarea "x"
type textarea "part arrivestill waiting on this part to come in - CRP 7/15"
type textarea "x"
type textarea "part arrivedstill waiting on this part to come in - CRP 7/15"
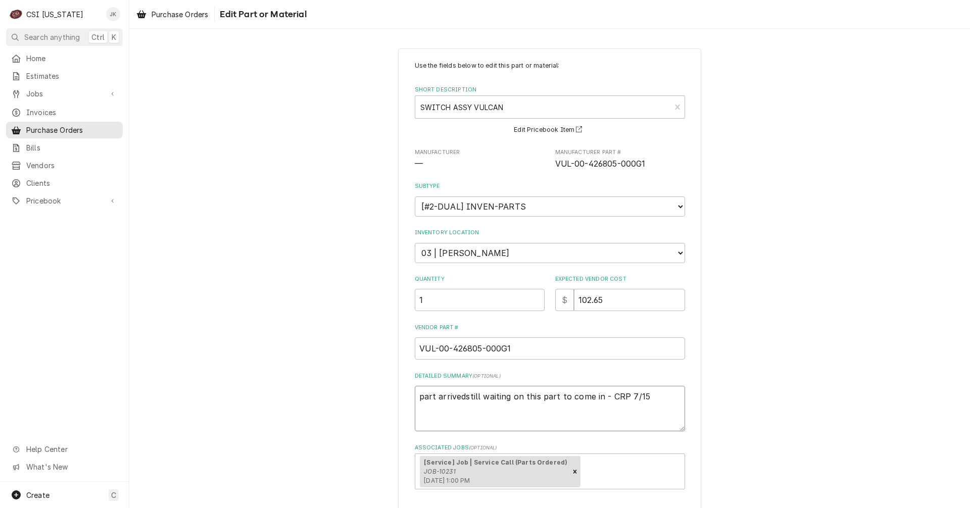
type textarea "x"
type textarea "part arrived still waiting on this part to come in - CRP 7/15"
type textarea "x"
type textarea "part arrived 9still waiting on this part to come in - CRP 7/15"
type textarea "x"
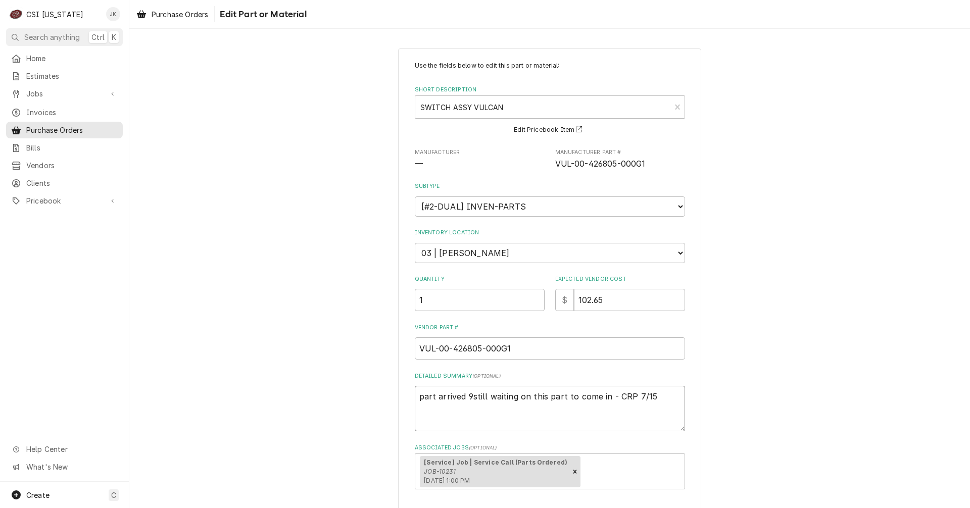
type textarea "part arrived 9/still waiting on this part to come in - CRP 7/15"
type textarea "x"
type textarea "part arrived 9/1still waiting on this part to come in - CRP 7/15"
type textarea "x"
type textarea "part arrived 9/15still waiting on this part to come in - CRP 7/15"
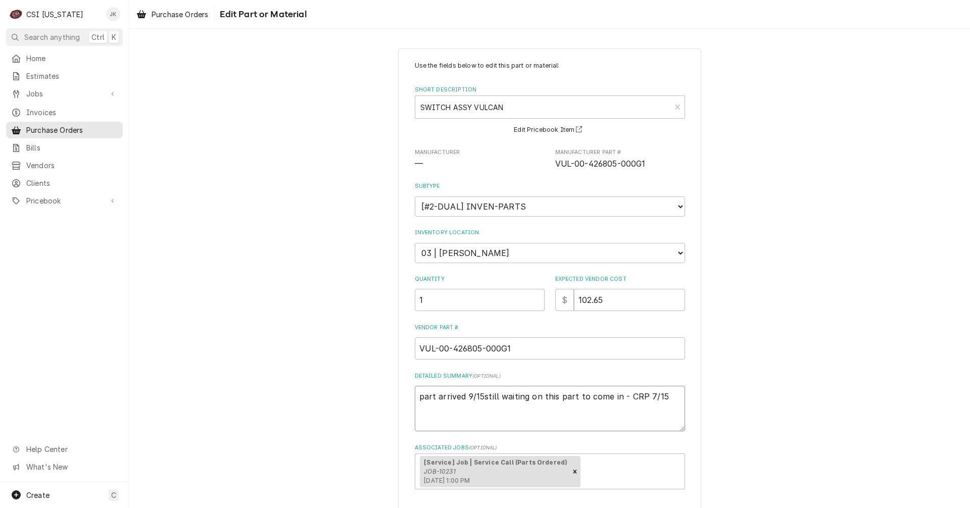
type textarea "x"
type textarea "part arrived 9/15,still waiting on this part to come in - CRP 7/15"
type textarea "x"
type textarea "part arrived 9/15, still waiting on this part to come in - CRP 7/15"
type textarea "x"
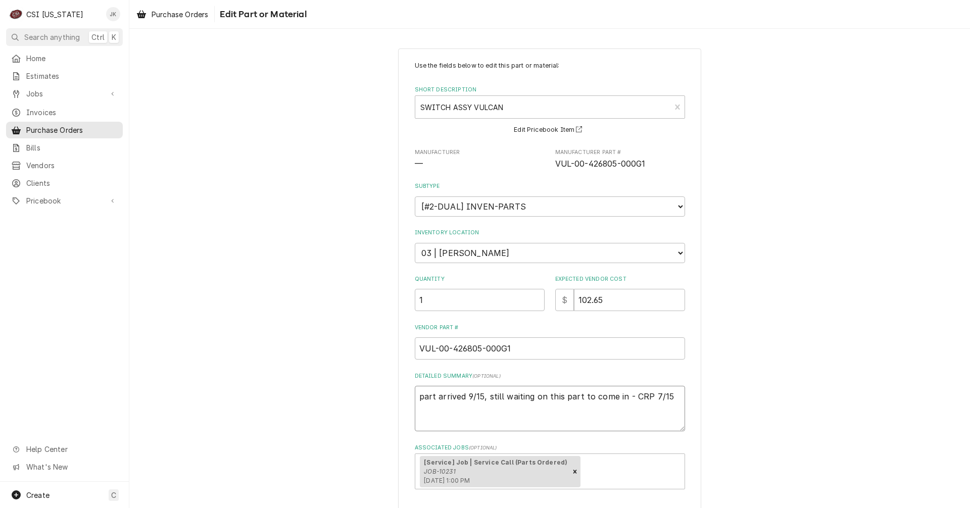
type textarea "part arrived 9/15, pstill waiting on this part to come in - CRP 7/15"
type textarea "x"
type textarea "part arrived 9/15, ppstill waiting on this part to come in - CRP 7/15"
type textarea "x"
type textarea "part arrived 9/15, pplstill waiting on this part to come in - CRP 7/15"
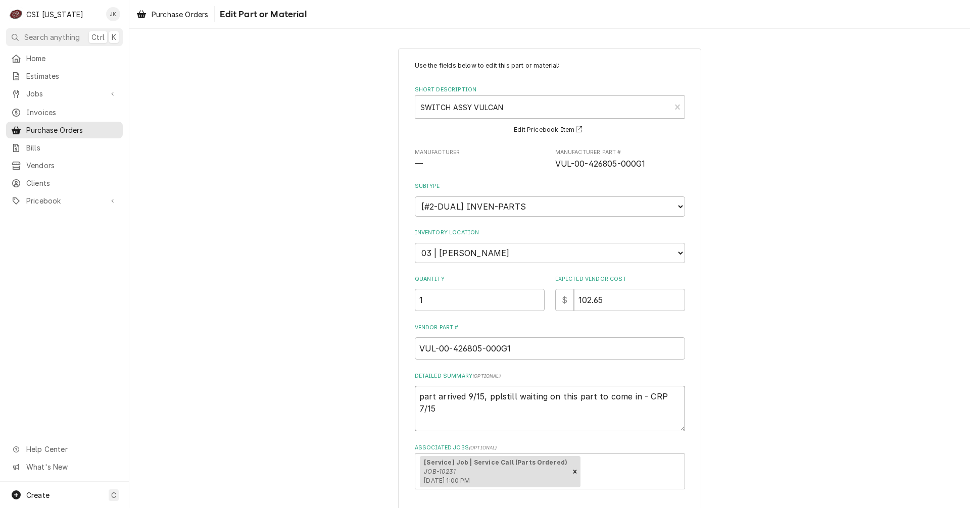
type textarea "x"
type textarea "part arrived 9/15, pplastill waiting on this part to come in - CRP 7/15"
type textarea "x"
type textarea "part arrived 9/15, pplacstill waiting on this part to come in - CRP 7/15"
type textarea "x"
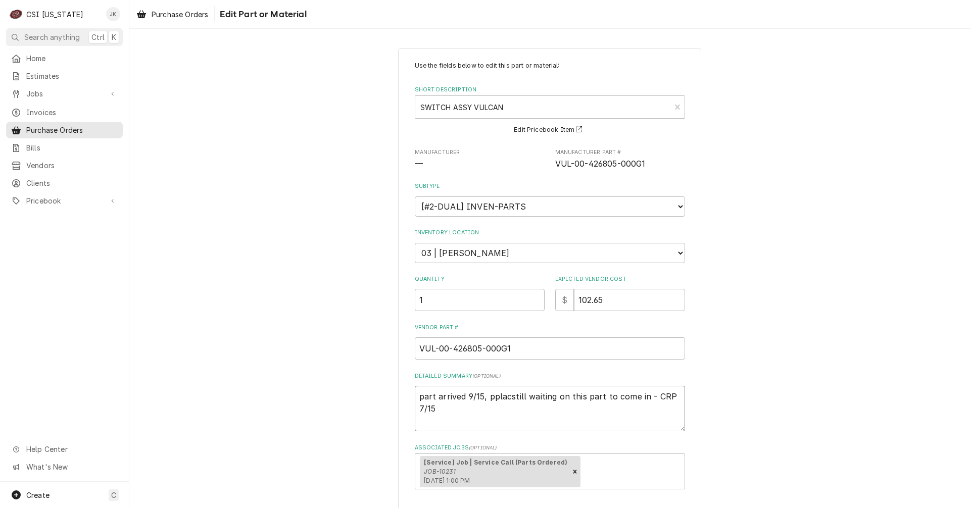
type textarea "part arrived 9/15, pplacestill waiting on this part to come in - CRP 7/15"
type textarea "x"
type textarea "part arrived 9/15, pplacedstill waiting on this part to come in - CRP 7/15"
type textarea "x"
type textarea "part arrived 9/15, pplaced still waiting on this part to come in - CRP 7/15"
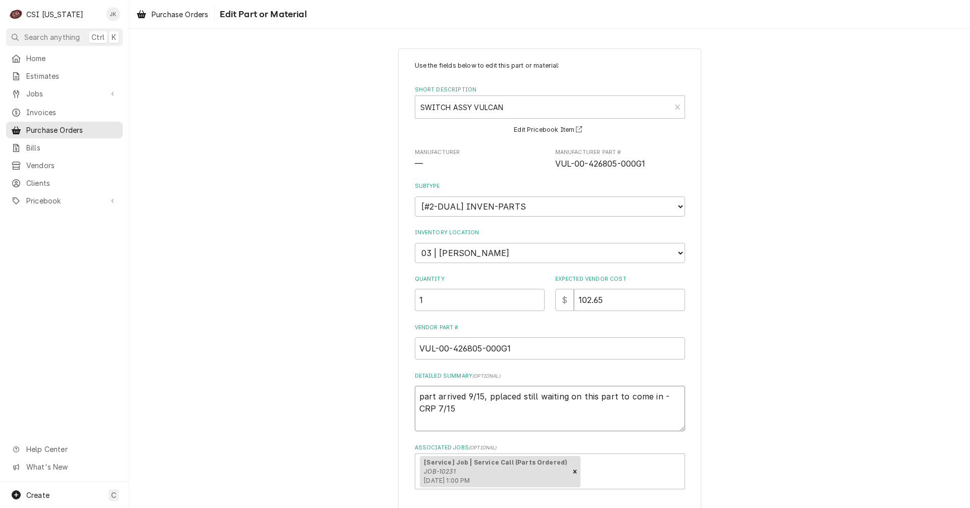
type textarea "x"
type textarea "part arrived 9/15, pplaced ostill waiting on this part to come in - CRP 7/15"
type textarea "x"
type textarea "part arrived 9/15, pplaced onstill waiting on this part to come in - CRP 7/15"
type textarea "x"
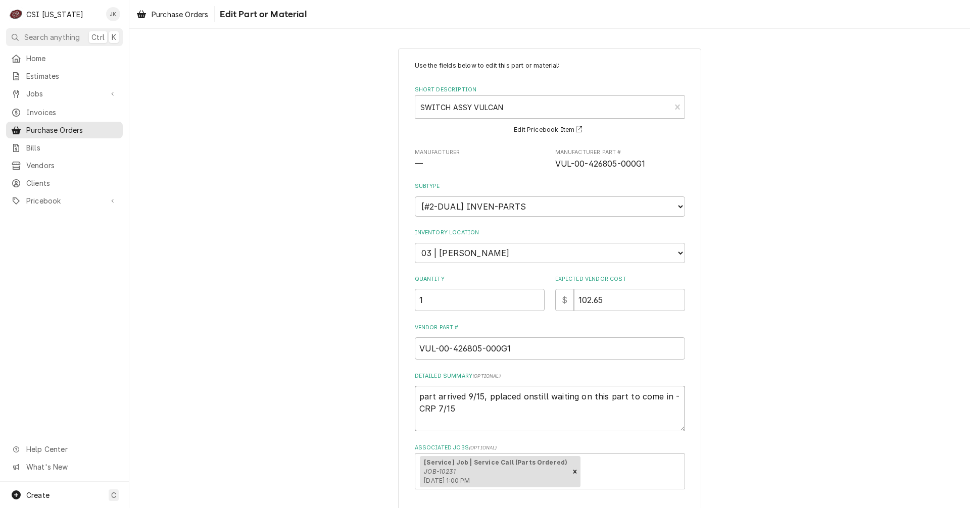
type textarea "part arrived 9/15, pplaced on still waiting on this part to come in - CRP 7/15"
type textarea "x"
type textarea "part arrived 9/15, pplaced on Mstill waiting on this part to come in - CRP 7/15"
type textarea "x"
type textarea "part arrived 9/15, pplaced on Mastill waiting on this part to come in - CRP 7/15"
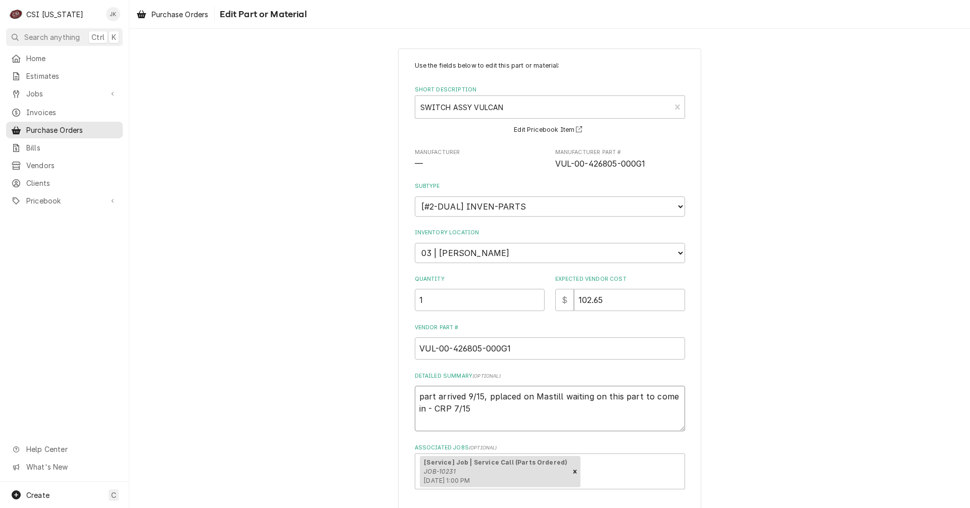
type textarea "x"
type textarea "part arrived 9/15, pplaced on Matstill waiting on this part to come in - CRP 7/…"
type textarea "x"
type textarea "part arrived 9/15, pplaced on Mattstill waiting on this part to come in - CRP 7…"
type textarea "x"
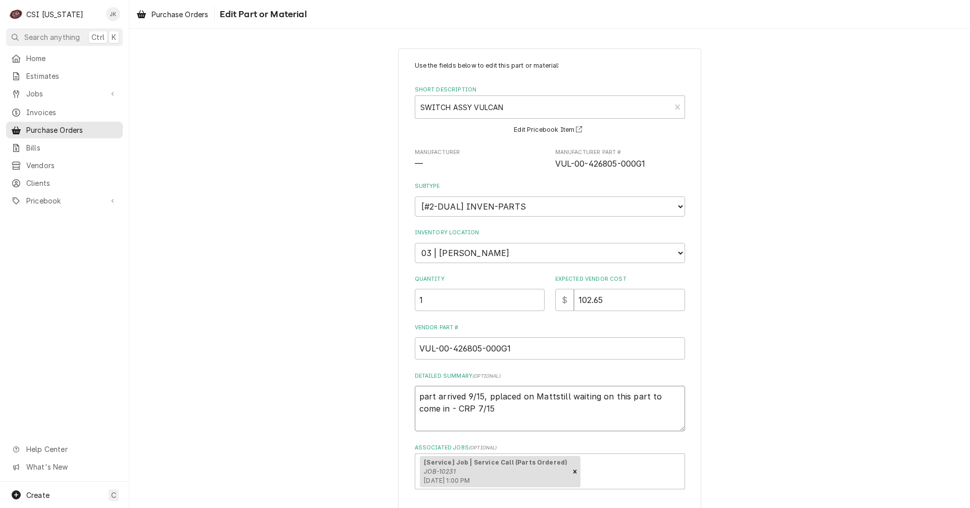
type textarea "part arrived 9/15, pplaced on Matt'still waiting on this part to come in - CRP …"
type textarea "x"
type textarea "part arrived 9/15, pplaced on Matt'sstill waiting on this part to come in - CRP…"
type textarea "x"
type textarea "part arrived 9/15, pplaced on Matt's still waiting on this part to come in - CR…"
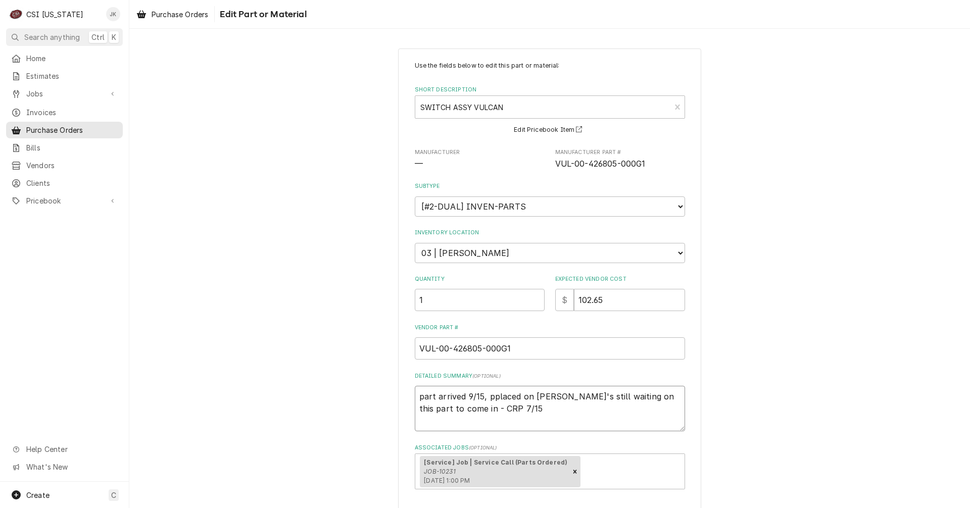
type textarea "x"
type textarea "part arrived 9/15, pplaced on Matt's sstill waiting on this part to come in - C…"
type textarea "x"
type textarea "part arrived 9/15, pplaced on Matt's shstill waiting on this part to come in - …"
type textarea "x"
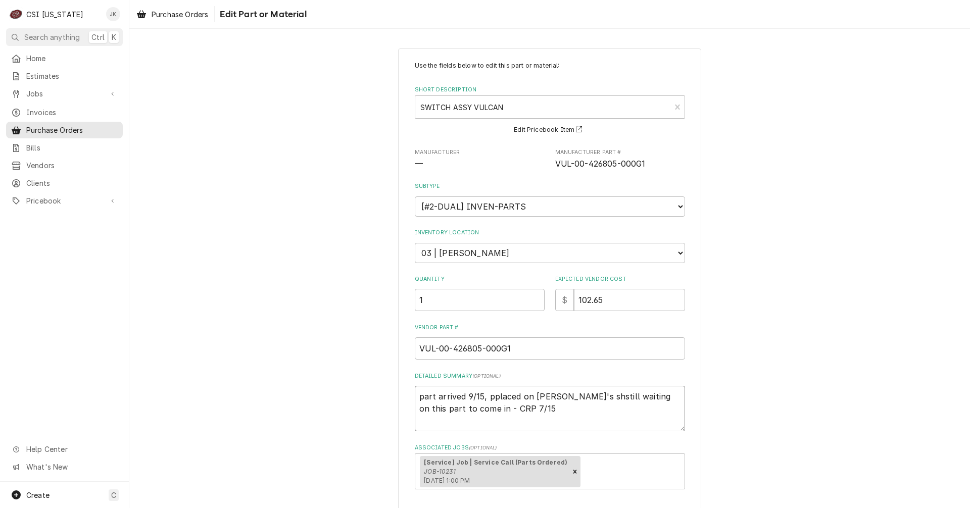
type textarea "part arrived 9/15, pplaced on Matt's shestill waiting on this part to come in -…"
type textarea "x"
type textarea "part arrived 9/15, pplaced on Matt's shelstill waiting on this part to come in …"
type textarea "x"
type textarea "part arrived 9/15, pplaced on Matt's shelfstill waiting on this part to come in…"
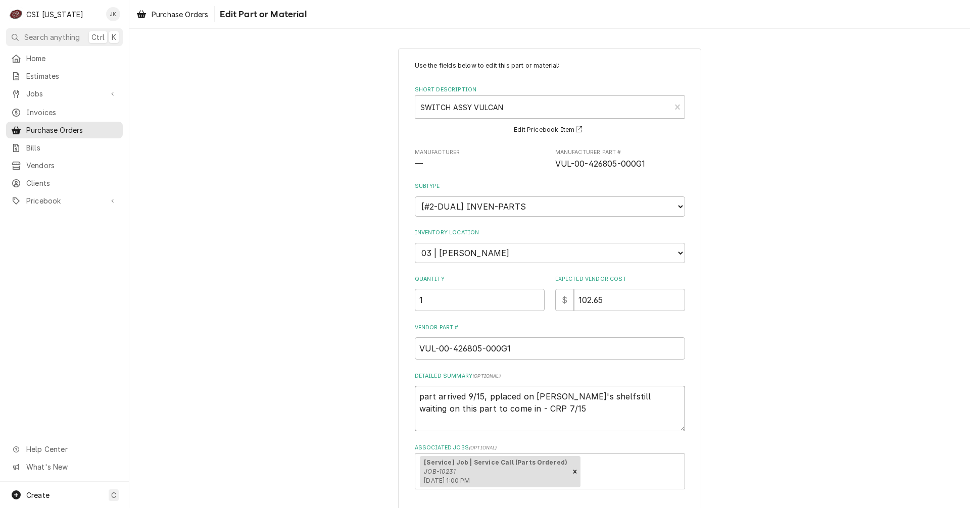
type textarea "x"
type textarea "part arrived 9/15, pplaced on Matt's shelf still waiting on this part to come i…"
type textarea "x"
type textarea "part arrived 9/15, pplaced on Matt's shelf still waiting on this part to come i…"
type textarea "x"
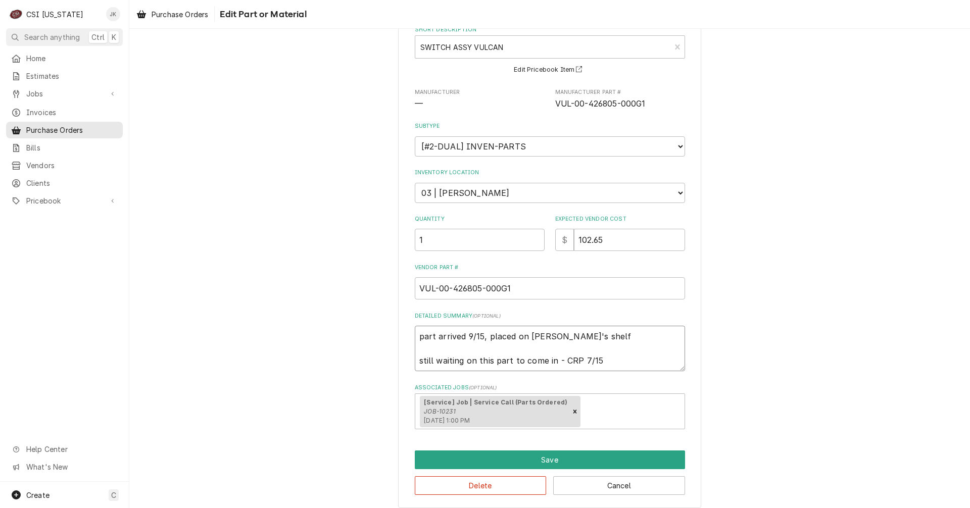
scroll to position [69, 0]
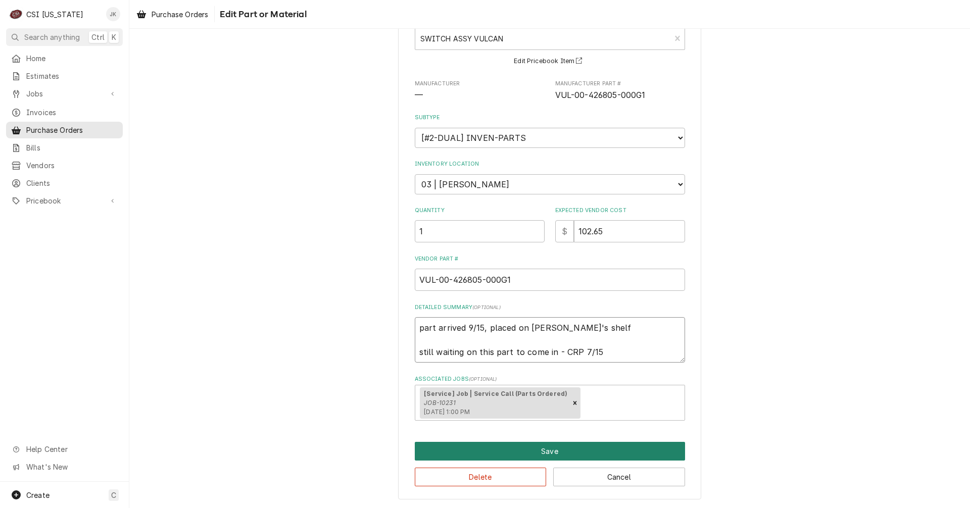
type textarea "part arrived 9/15, placed on Matt's shelf still waiting on this part to come in…"
click at [560, 457] on button "Save" at bounding box center [550, 451] width 270 height 19
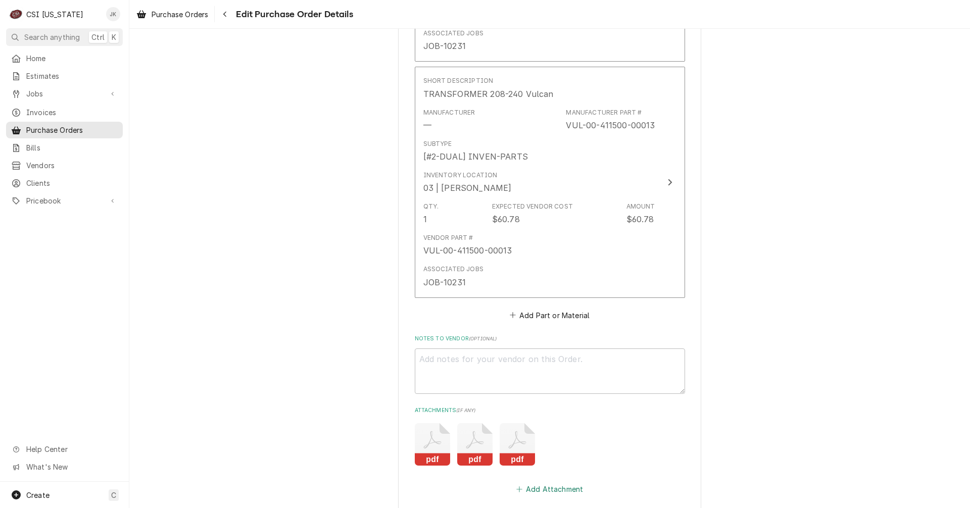
scroll to position [1556, 0]
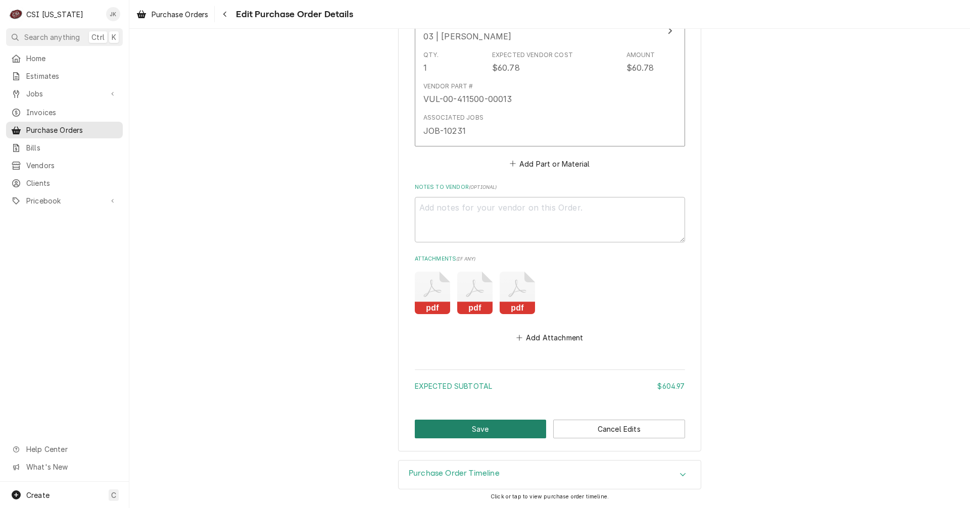
click at [509, 430] on button "Save" at bounding box center [481, 429] width 132 height 19
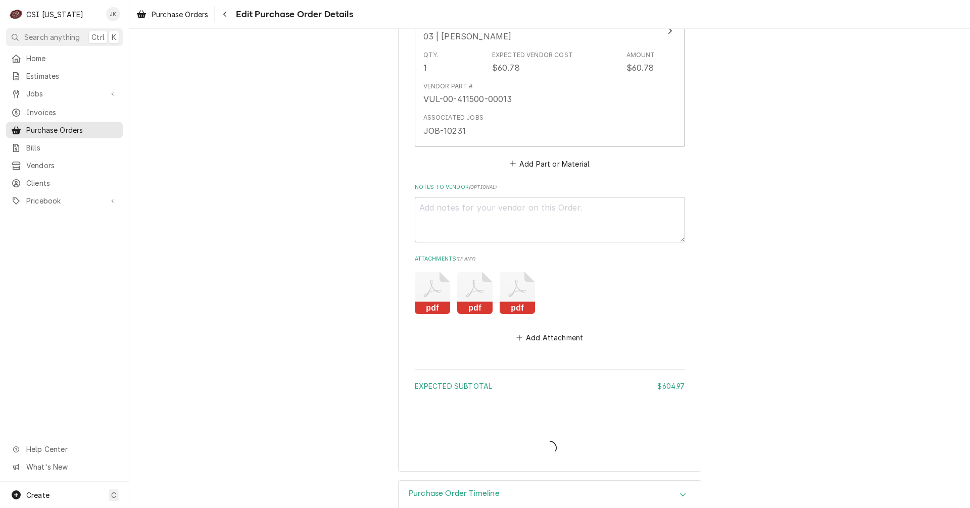
type textarea "x"
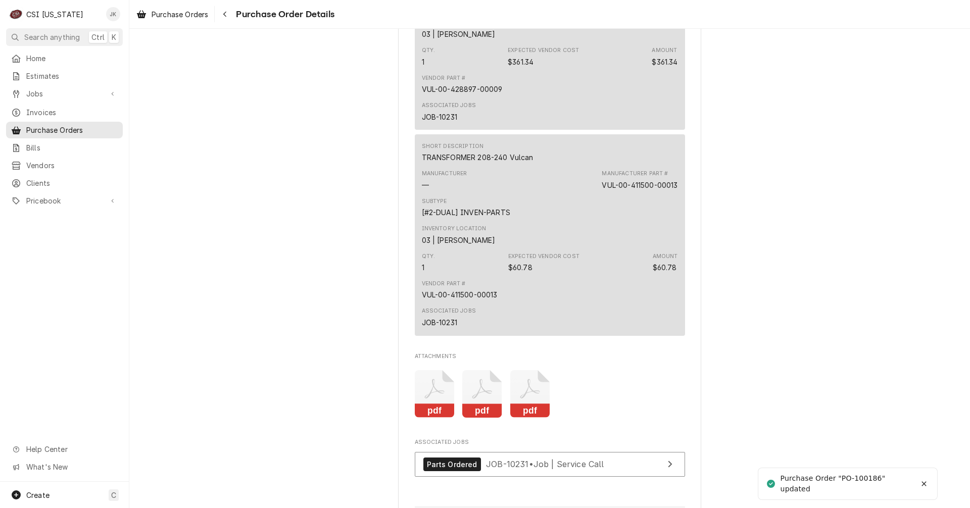
scroll to position [1617, 0]
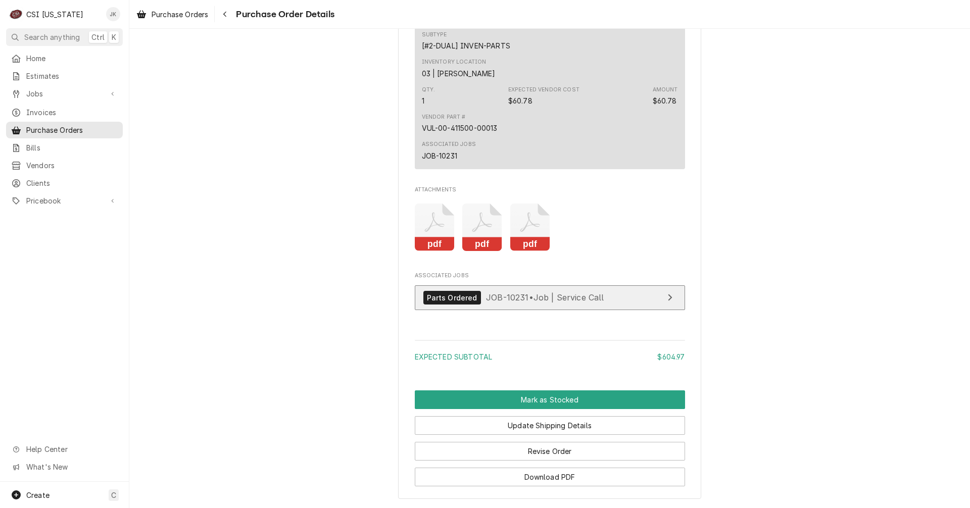
click at [539, 310] on link "Parts Ordered JOB-10231 • Job | Service Call" at bounding box center [550, 297] width 270 height 25
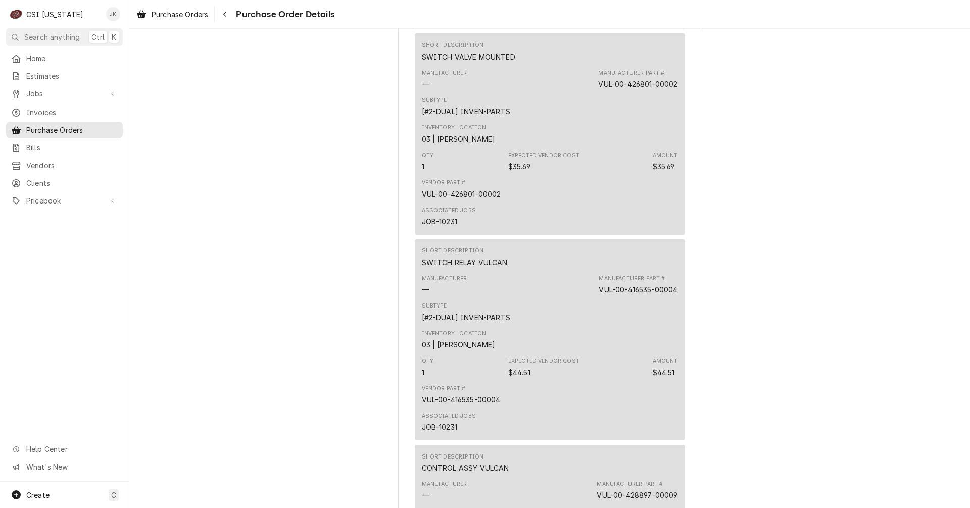
scroll to position [758, 0]
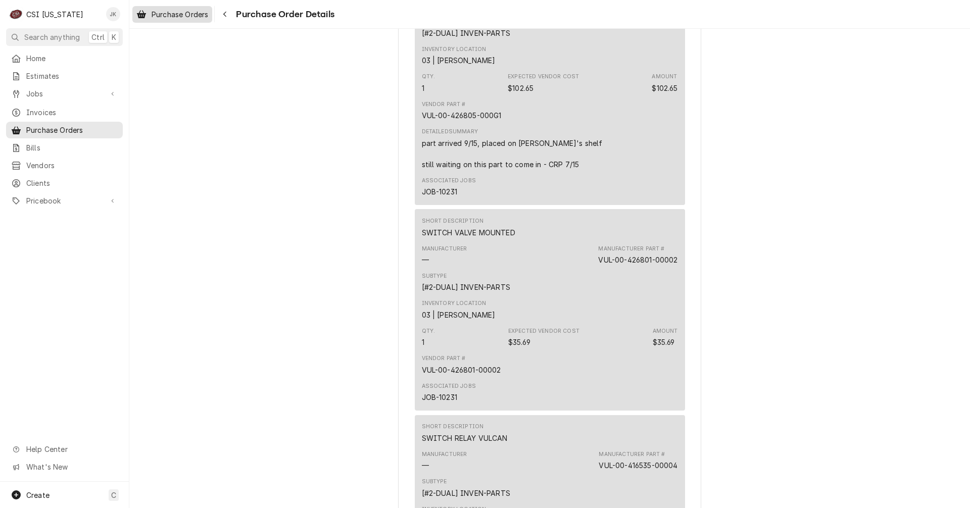
click at [190, 16] on span "Purchase Orders" at bounding box center [180, 14] width 57 height 11
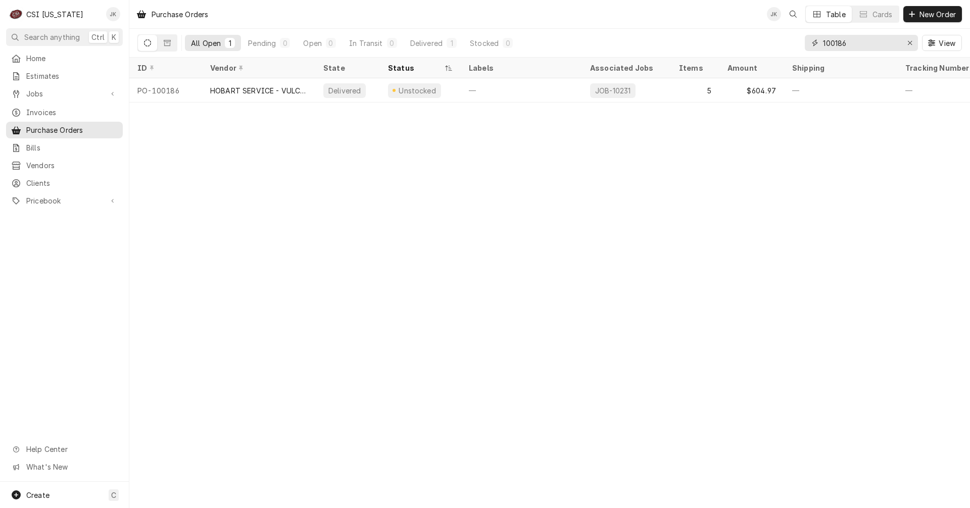
drag, startPoint x: 835, startPoint y: 43, endPoint x: 866, endPoint y: 43, distance: 30.8
click at [866, 43] on input "100186" at bounding box center [861, 43] width 76 height 16
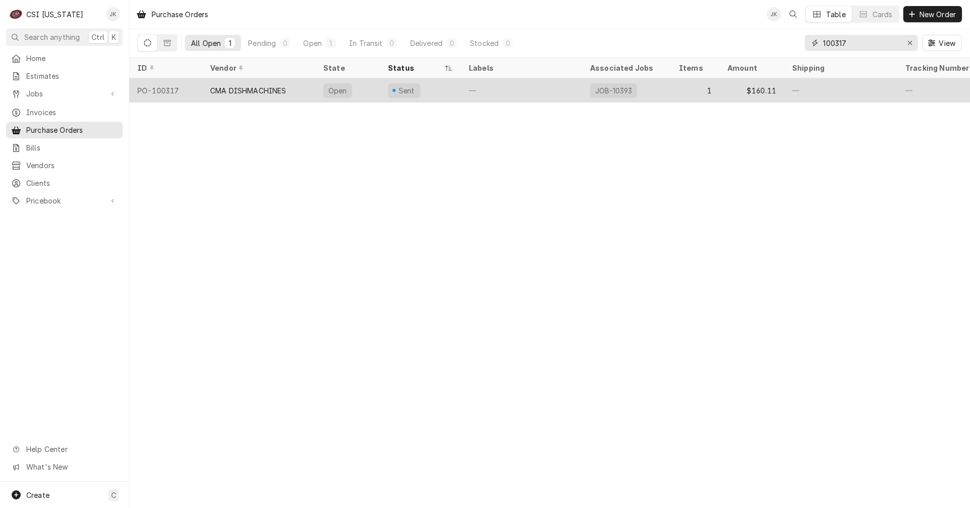
type input "100317"
click at [240, 82] on div "CMA DISHMACHINES" at bounding box center [258, 90] width 113 height 24
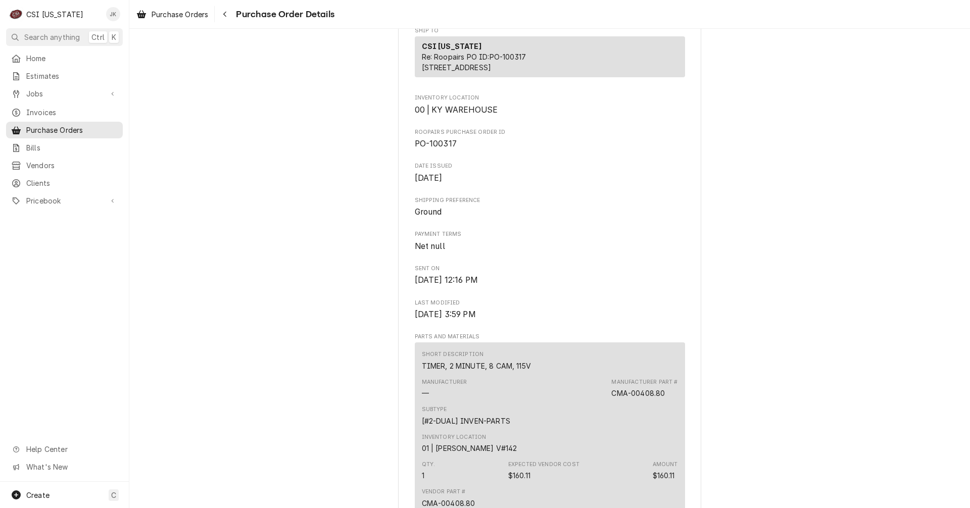
scroll to position [556, 0]
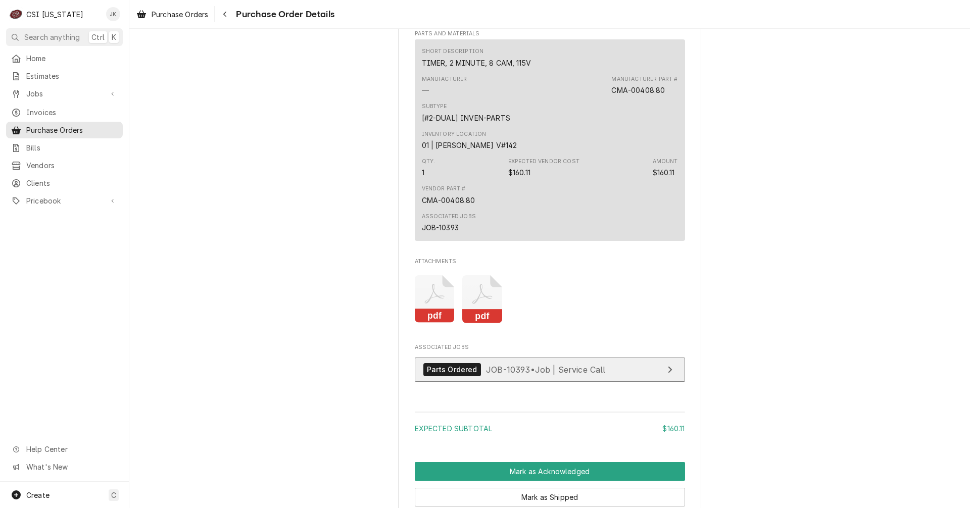
click at [554, 382] on link "Parts Ordered JOB-10393 • Job | Service Call" at bounding box center [550, 370] width 270 height 25
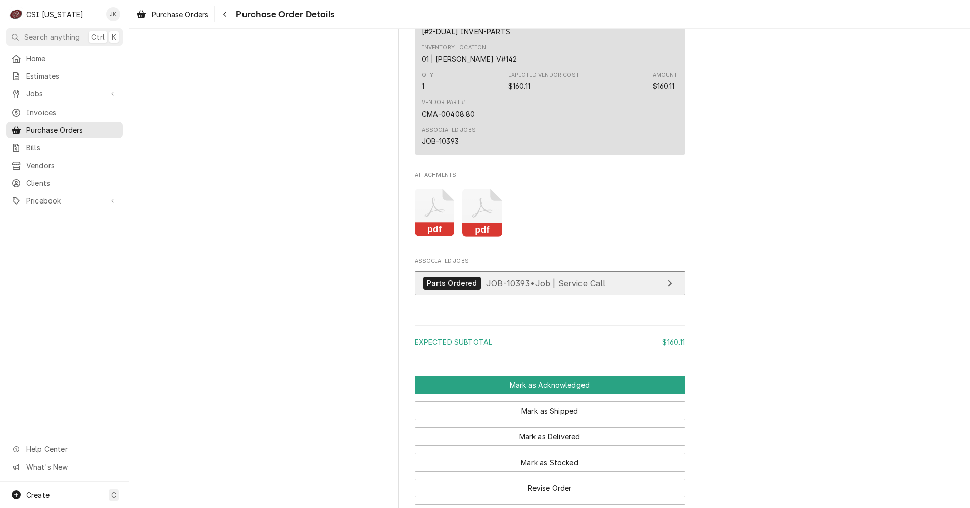
scroll to position [707, 0]
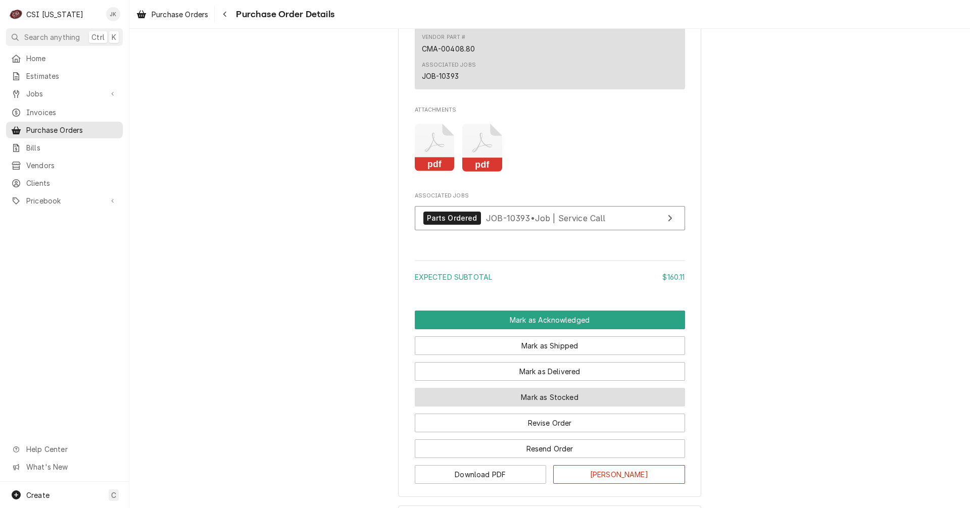
click at [577, 407] on button "Mark as Stocked" at bounding box center [550, 397] width 270 height 19
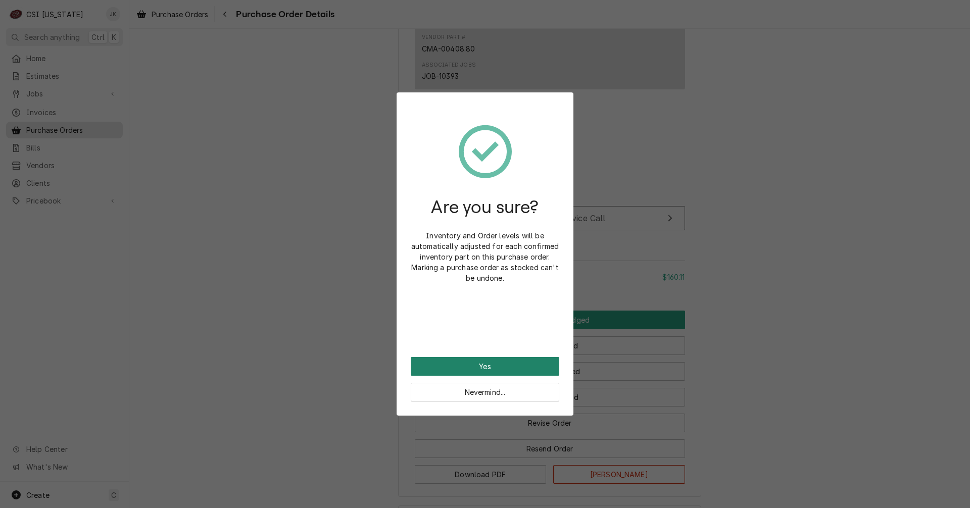
click at [512, 365] on button "Yes" at bounding box center [485, 366] width 149 height 19
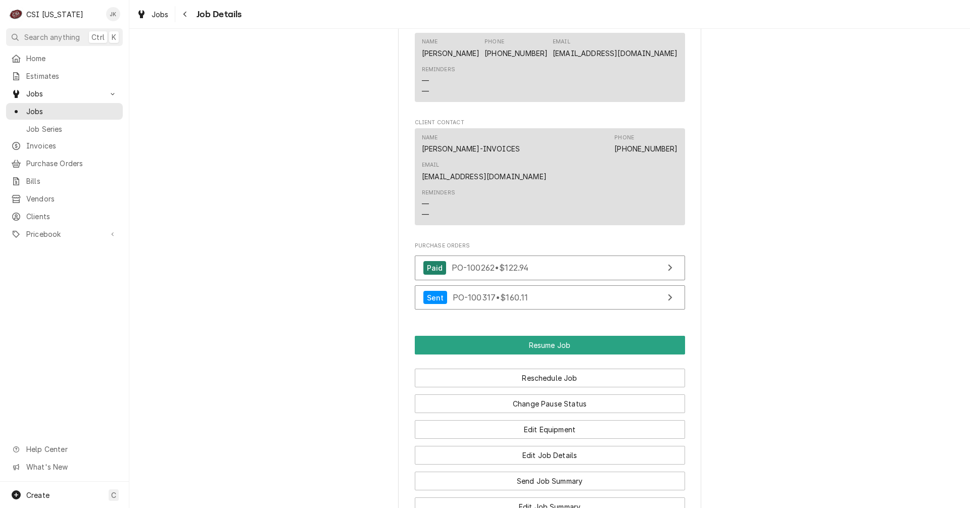
scroll to position [1061, 0]
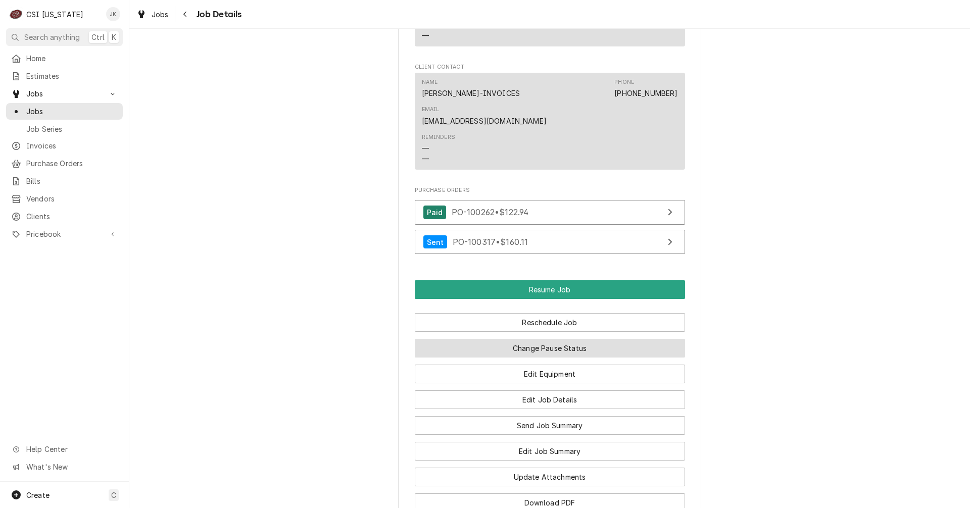
click at [560, 353] on button "Change Pause Status" at bounding box center [550, 348] width 270 height 19
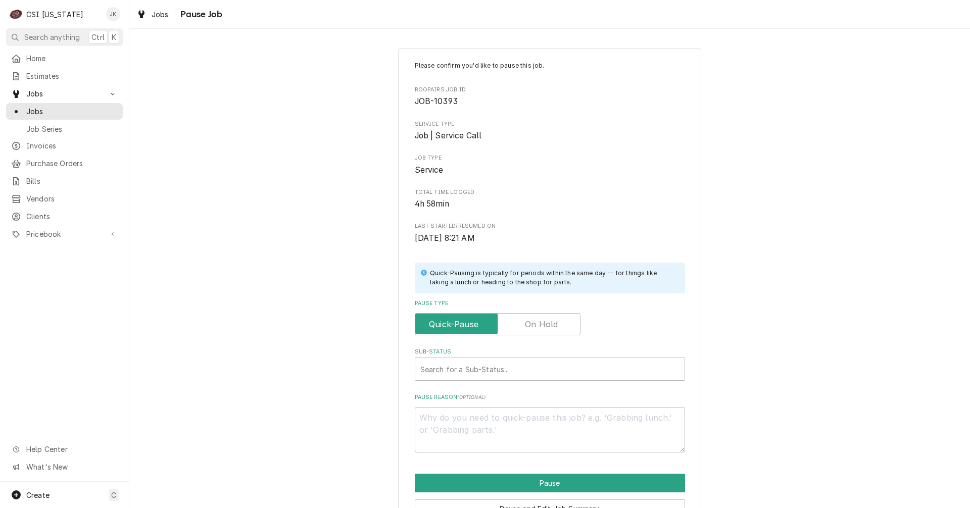
click at [549, 327] on label "Pause Type" at bounding box center [498, 324] width 166 height 22
click at [549, 327] on input "Pause Type" at bounding box center [497, 324] width 157 height 22
checkbox input "true"
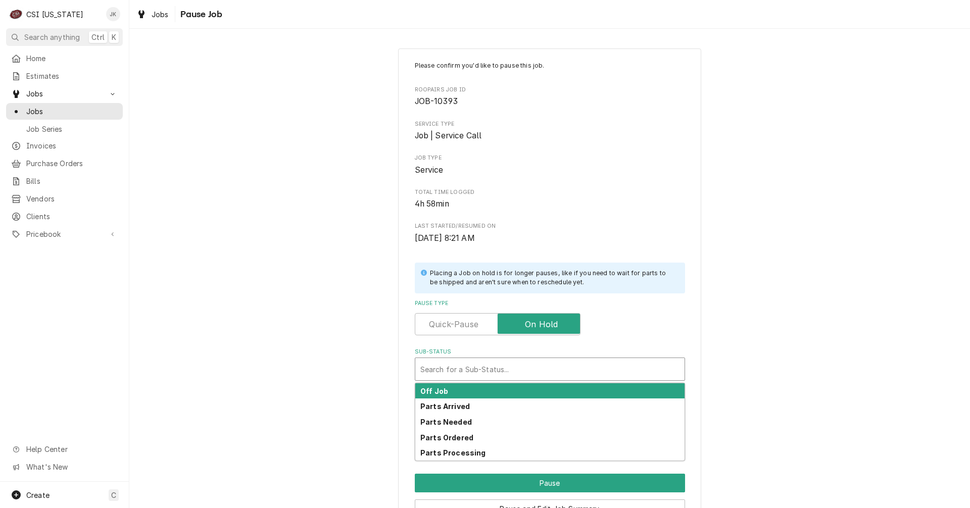
click at [524, 362] on div "Sub-Status" at bounding box center [549, 369] width 259 height 18
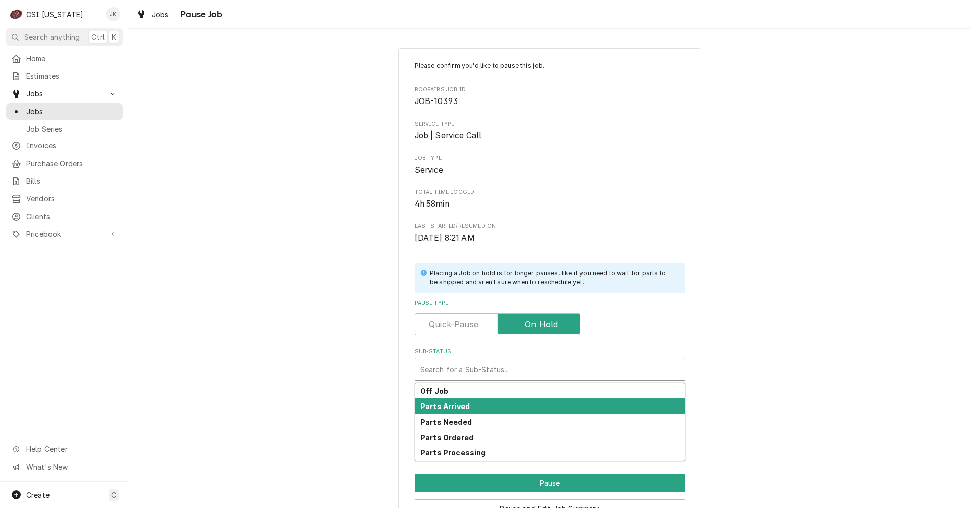
click at [448, 399] on div "Parts Arrived" at bounding box center [549, 407] width 269 height 16
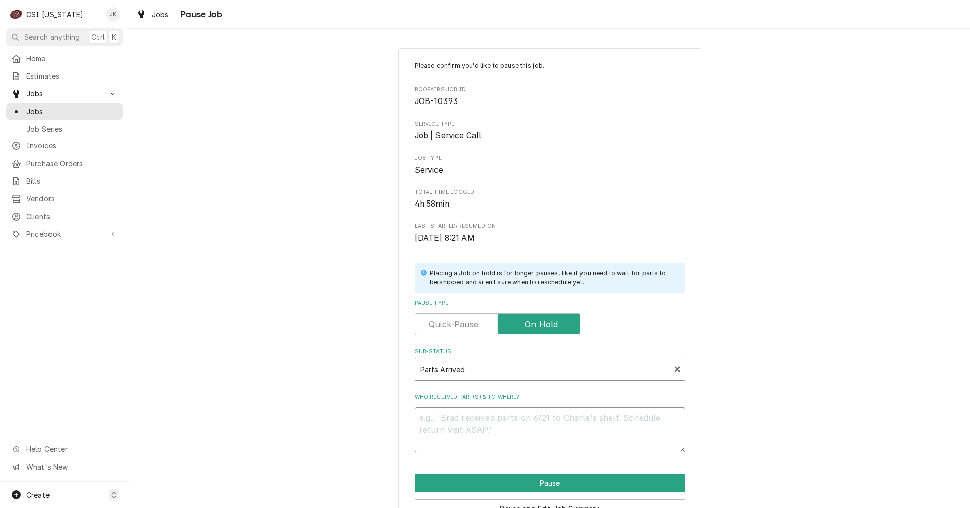
click at [496, 423] on textarea "Who received part(s) & to where?" at bounding box center [550, 429] width 270 height 45
type textarea "x"
type textarea "B"
type textarea "x"
type textarea "Br"
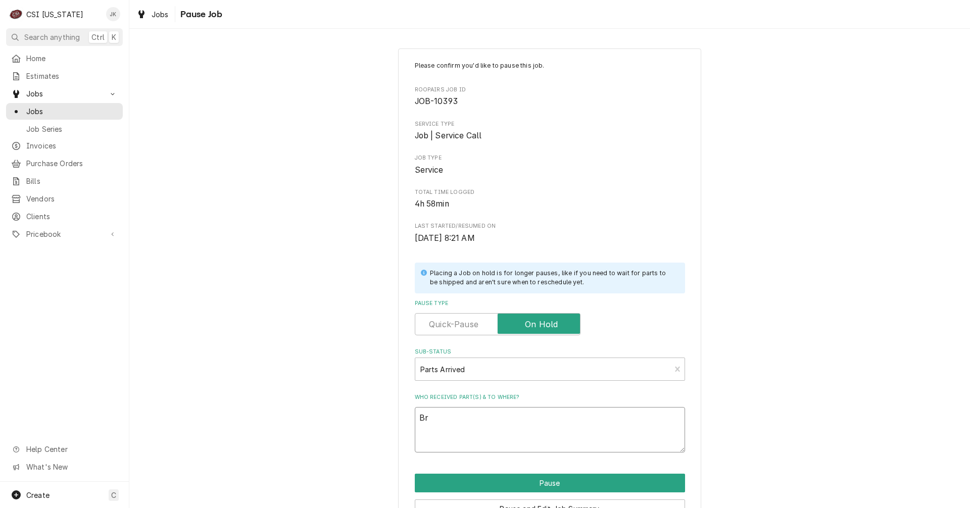
type textarea "x"
type textarea "Bry"
type textarea "x"
type textarea "Brya"
type textarea "x"
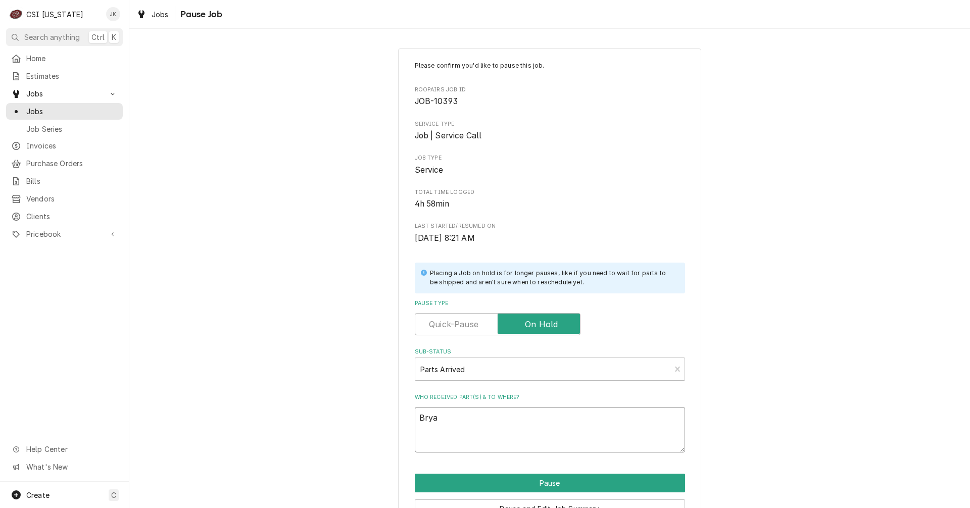
type textarea "Bryan"
type textarea "x"
type textarea "Bryant"
type textarea "x"
type textarea "PBryant"
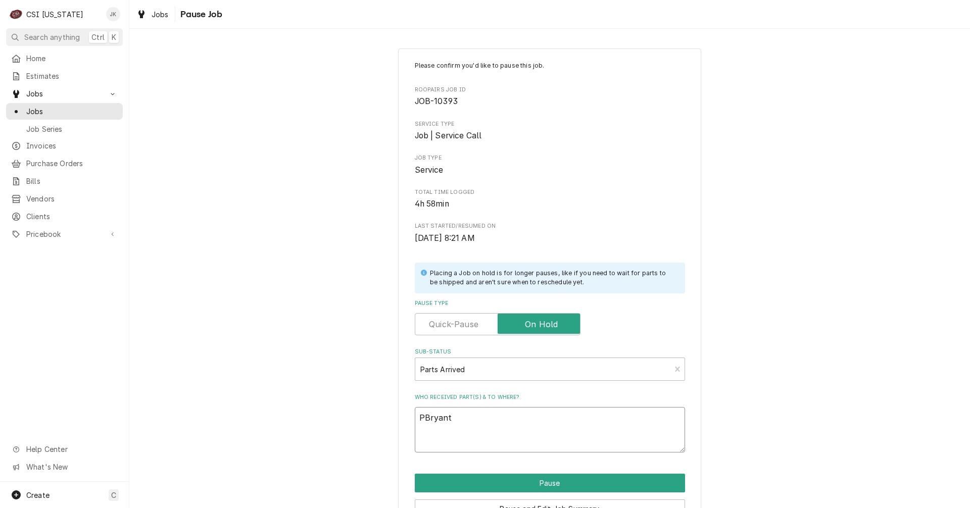
type textarea "x"
type textarea "PaBryant"
type textarea "x"
type textarea "ParBryant"
type textarea "x"
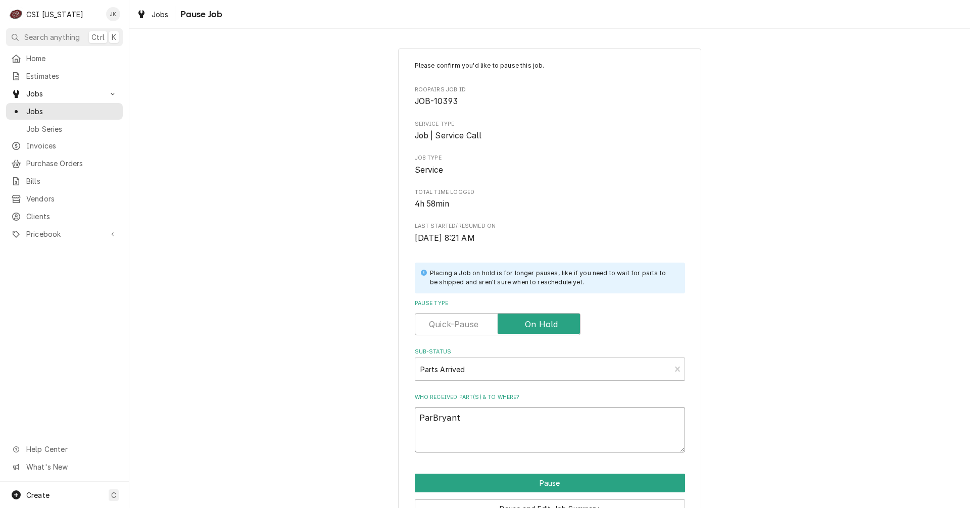
type textarea "PartBryant"
type textarea "x"
type textarea "PartsBryant"
type textarea "x"
type textarea "Parts Bryant"
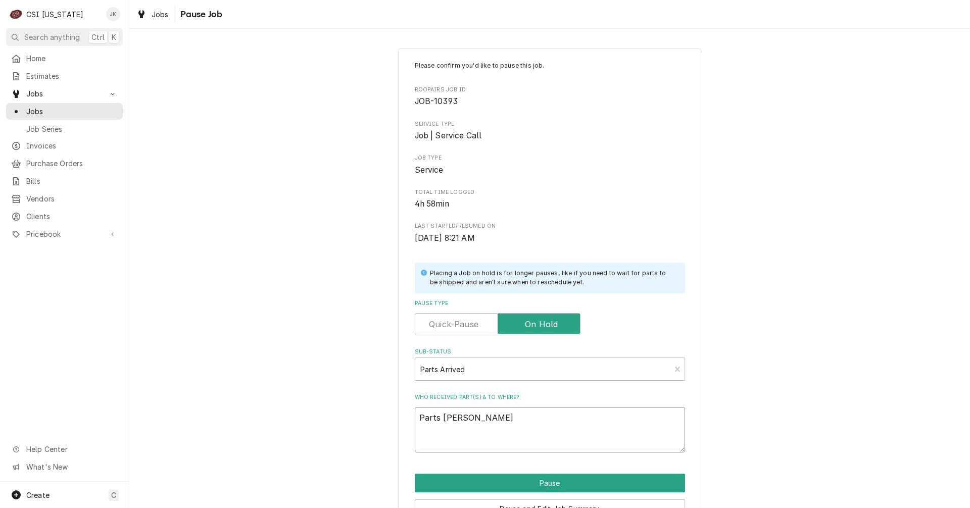
type textarea "x"
type textarea "Parts rBryant"
type textarea "x"
type textarea "Parts reBryant"
type textarea "x"
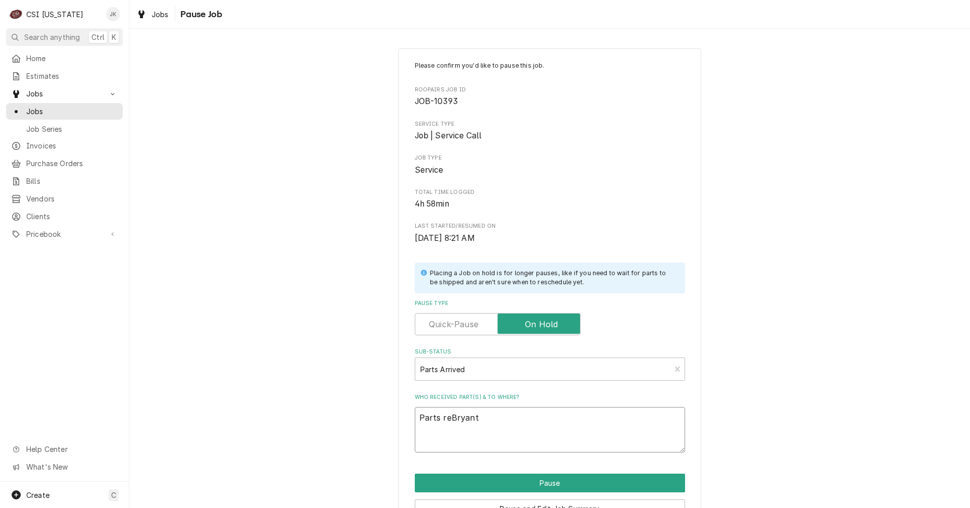
type textarea "Parts recBryant"
type textarea "x"
type textarea "Parts receBryant"
type textarea "x"
type textarea "Parts receiBryant"
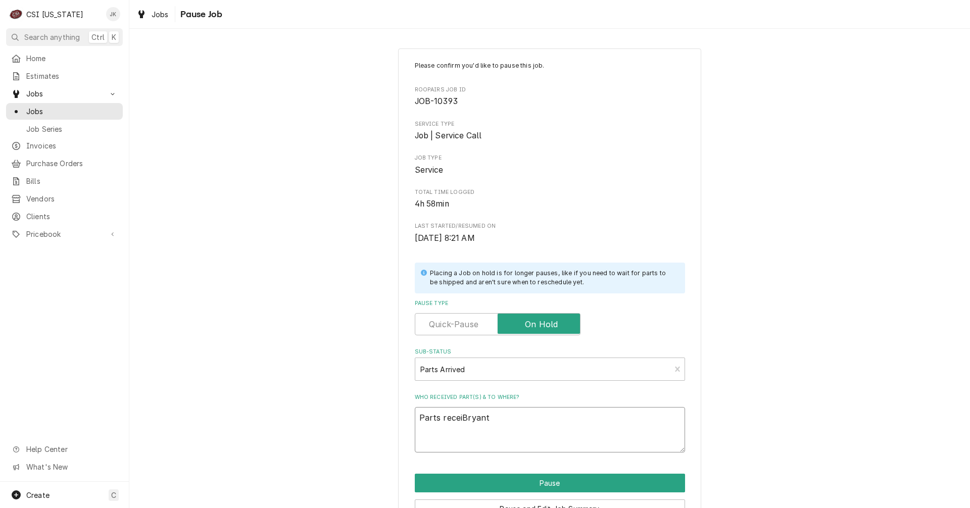
type textarea "x"
type textarea "Parts receivBryant"
type textarea "x"
type textarea "Parts receiveBryant"
type textarea "x"
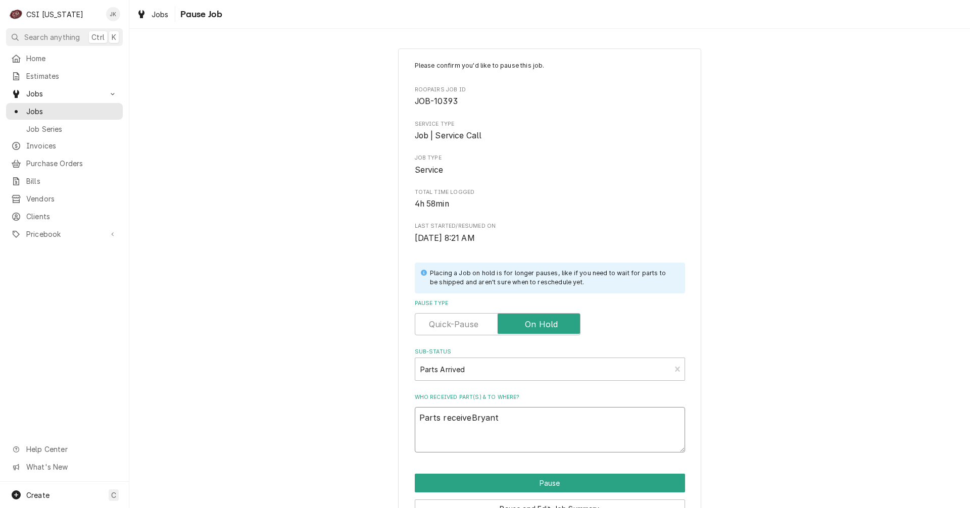
type textarea "Parts receivedBryant"
type textarea "x"
type textarea "Parts received Bryant"
type textarea "x"
type textarea "Parts received 9Bryant"
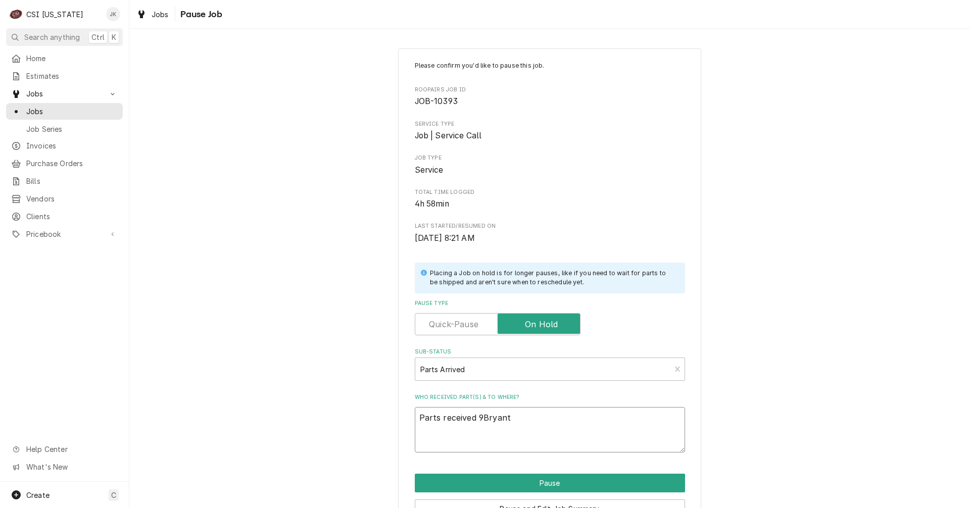
type textarea "x"
type textarea "Parts received 9/Bryant"
type textarea "x"
type textarea "Parts received 9/1Bryant"
type textarea "x"
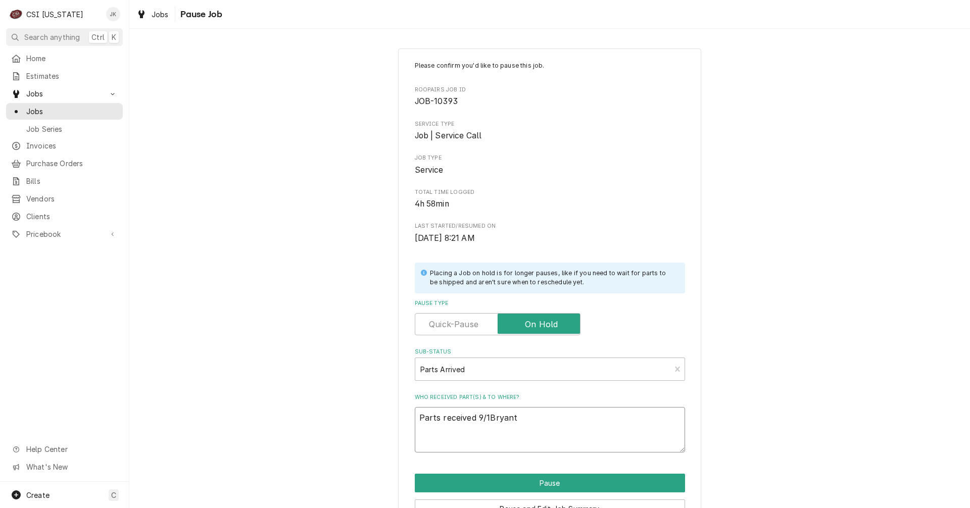
type textarea "Parts received 9/15Bryant"
type textarea "x"
type textarea "Parts received 9/15,Bryant"
type textarea "x"
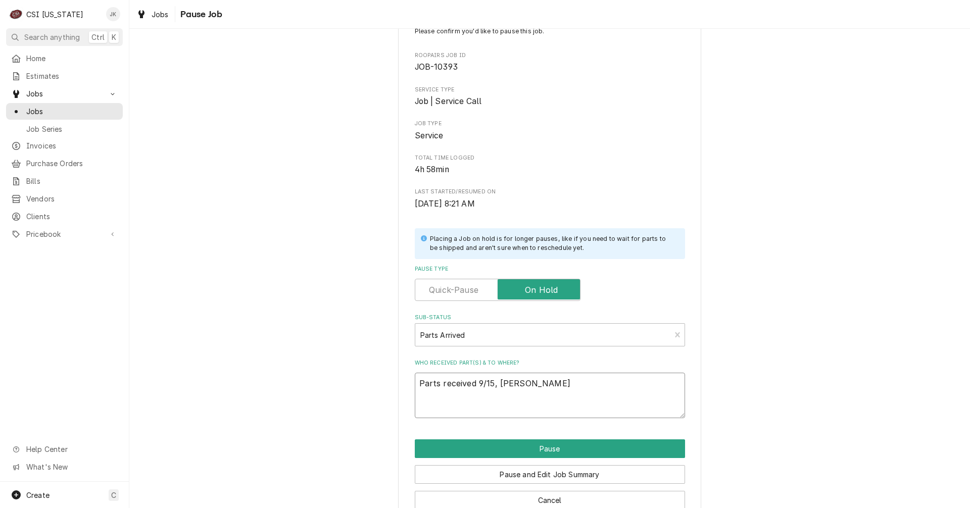
scroll to position [58, 0]
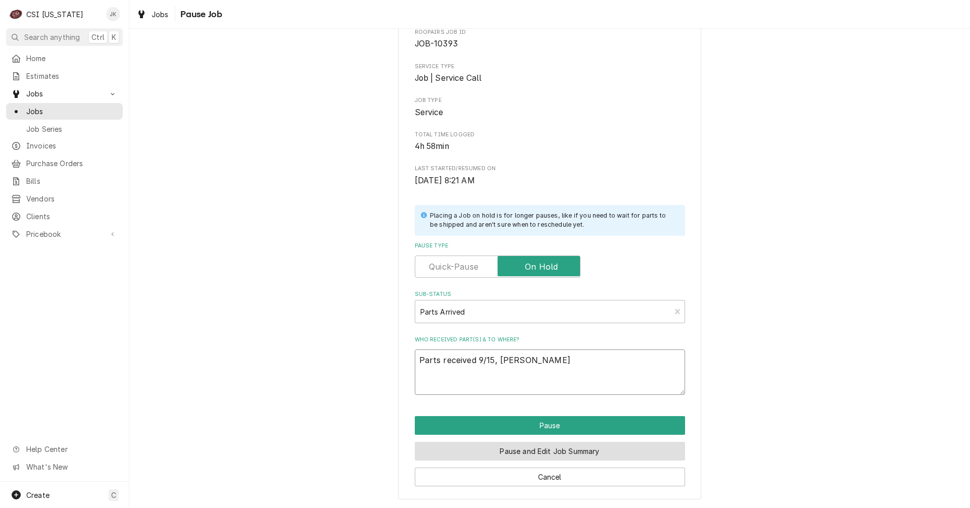
type textarea "Parts received 9/15, Bryant"
click at [552, 453] on button "Pause and Edit Job Summary" at bounding box center [550, 451] width 270 height 19
type textarea "x"
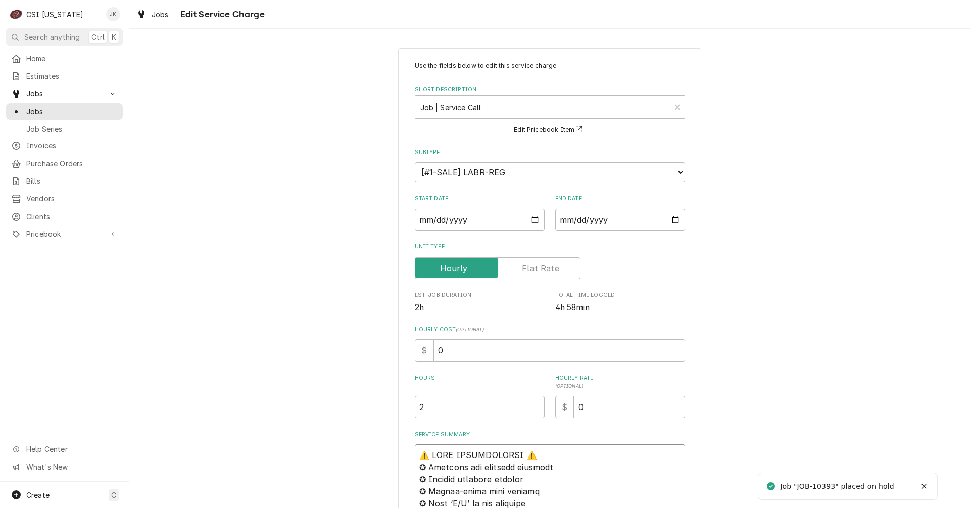
type textarea "x"
type textarea "⚠️ 𝗙𝗢𝗥𝗠 𝗜𝗡𝗦𝗧𝗥𝗨𝗖𝗧𝗜𝗢𝗡𝗦 ⚠️ ✪ 𝗖𝗼𝗺𝗽𝗹𝗲𝘁𝗲 𝗮𝗹𝗹 𝗿𝗲𝗹𝗲𝘃𝗮𝗻𝘁 𝘀𝗲𝗰𝘁𝗶𝗼𝗻𝘀 ✪ 𝗣𝗿𝗼𝘃𝗶𝗱𝗲 𝗱𝗲𝘁𝗮𝗶𝗹𝗲𝗱 𝗮𝗻𝘀…"
type textarea "x"
type textarea "P ⚠️ 𝗙𝗢𝗥𝗠 𝗜𝗡𝗦𝗧𝗥𝗨𝗖𝗧𝗜𝗢𝗡𝗦 ⚠️ ✪ 𝗖𝗼𝗺𝗽𝗹𝗲𝘁𝗲 𝗮𝗹𝗹 𝗿𝗲𝗹𝗲𝘃𝗮𝗻𝘁 𝘀𝗲𝗰𝘁𝗶𝗼𝗻𝘀 ✪ 𝗣𝗿𝗼𝘃𝗶𝗱𝗲 𝗱𝗲𝘁𝗮𝗶𝗹𝗲𝗱 𝗮…"
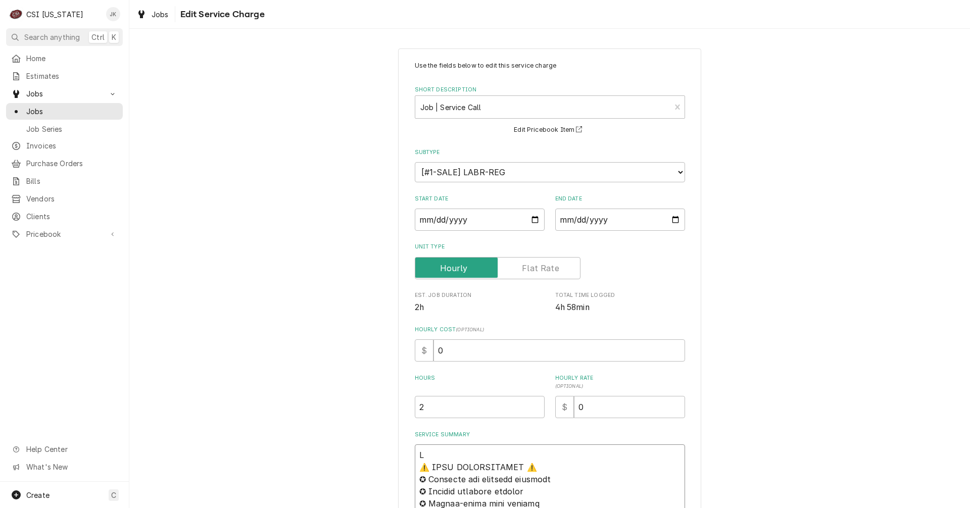
type textarea "x"
type textarea "Pa ⚠️ 𝗙𝗢𝗥𝗠 𝗜𝗡𝗦𝗧𝗥𝗨𝗖𝗧𝗜𝗢𝗡𝗦 ⚠️ ✪ 𝗖𝗼𝗺𝗽𝗹𝗲𝘁𝗲 𝗮𝗹𝗹 𝗿𝗲𝗹𝗲𝘃𝗮𝗻𝘁 𝘀𝗲𝗰𝘁𝗶𝗼𝗻𝘀 ✪ 𝗣𝗿𝗼𝘃𝗶𝗱𝗲 𝗱𝗲𝘁𝗮𝗶𝗹𝗲𝗱 …"
type textarea "x"
type textarea "Par ⚠️ 𝗙𝗢𝗥𝗠 𝗜𝗡𝗦𝗧𝗥𝗨𝗖𝗧𝗜𝗢𝗡𝗦 ⚠️ ✪ 𝗖𝗼𝗺𝗽𝗹𝗲𝘁𝗲 𝗮𝗹𝗹 𝗿𝗲𝗹𝗲𝘃𝗮𝗻𝘁 𝘀𝗲𝗰𝘁𝗶𝗼𝗻𝘀 ✪ 𝗣𝗿𝗼𝘃𝗶𝗱𝗲 𝗱𝗲𝘁𝗮𝗶𝗹𝗲𝗱…"
type textarea "x"
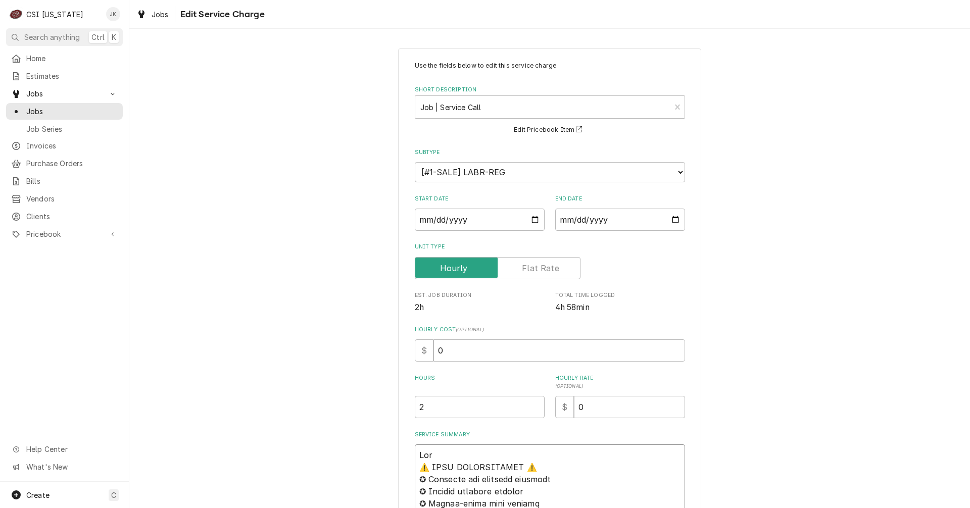
type textarea "Part ⚠️ 𝗙𝗢𝗥𝗠 𝗜𝗡𝗦𝗧𝗥𝗨𝗖𝗧𝗜𝗢𝗡𝗦 ⚠️ ✪ 𝗖𝗼𝗺𝗽𝗹𝗲𝘁𝗲 𝗮𝗹𝗹 𝗿𝗲𝗹𝗲𝘃𝗮𝗻𝘁 𝘀𝗲𝗰𝘁𝗶𝗼𝗻𝘀 ✪ 𝗣𝗿𝗼𝘃𝗶𝗱𝗲 𝗱𝗲𝘁𝗮𝗶𝗹𝗲…"
type textarea "x"
type textarea "Parts ⚠️ 𝗙𝗢𝗥𝗠 𝗜𝗡𝗦𝗧𝗥𝗨𝗖𝗧𝗜𝗢𝗡𝗦 ⚠️ ✪ 𝗖𝗼𝗺𝗽𝗹𝗲𝘁𝗲 𝗮𝗹𝗹 𝗿𝗲𝗹𝗲𝘃𝗮𝗻𝘁 𝘀𝗲𝗰𝘁𝗶𝗼𝗻𝘀 ✪ 𝗣𝗿𝗼𝘃𝗶𝗱𝗲 𝗱𝗲𝘁𝗮𝗶𝗹…"
type textarea "x"
type textarea "Parts ⚠️ 𝗙𝗢𝗥𝗠 𝗜𝗡𝗦𝗧𝗥𝗨𝗖𝗧𝗜𝗢𝗡𝗦 ⚠️ ✪ 𝗖𝗼𝗺𝗽𝗹𝗲𝘁𝗲 𝗮𝗹𝗹 𝗿𝗲𝗹𝗲𝘃𝗮𝗻𝘁 𝘀𝗲𝗰𝘁𝗶𝗼𝗻𝘀 ✪ 𝗣𝗿𝗼𝘃𝗶𝗱𝗲 𝗱𝗲𝘁𝗮𝗶𝗹…"
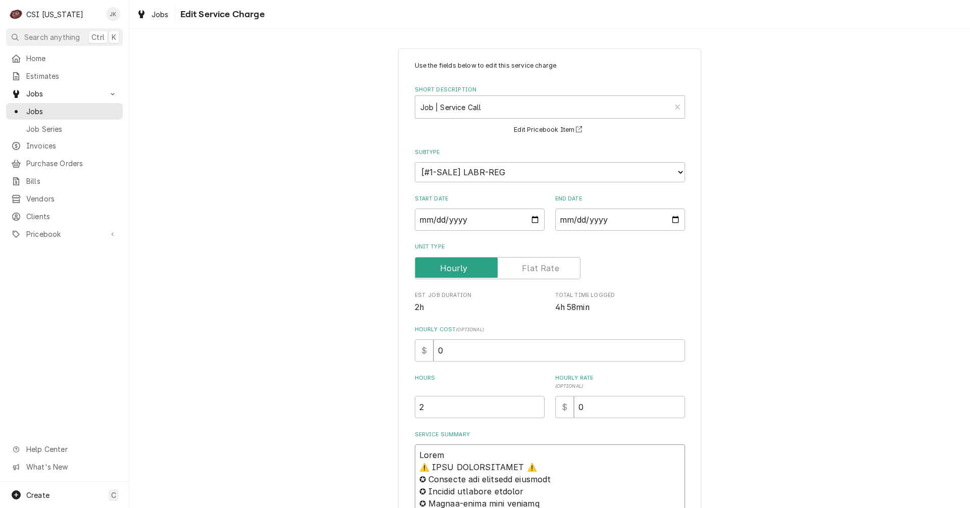
type textarea "x"
type textarea "Parts a ⚠️ 𝗙𝗢𝗥𝗠 𝗜𝗡𝗦𝗧𝗥𝗨𝗖𝗧𝗜𝗢𝗡𝗦 ⚠️ ✪ 𝗖𝗼𝗺𝗽𝗹𝗲𝘁𝗲 𝗮𝗹𝗹 𝗿𝗲𝗹𝗲𝘃𝗮𝗻𝘁 𝘀𝗲𝗰𝘁𝗶𝗼𝗻𝘀 ✪ 𝗣𝗿𝗼𝘃𝗶𝗱𝗲 𝗱𝗲𝘁𝗮…"
type textarea "x"
type textarea "Parts ar ⚠️ 𝗙𝗢𝗥𝗠 𝗜𝗡𝗦𝗧𝗥𝗨𝗖𝗧𝗜𝗢𝗡𝗦 ⚠️ ✪ 𝗖𝗼𝗺𝗽𝗹𝗲𝘁𝗲 𝗮𝗹𝗹 𝗿𝗲𝗹𝗲𝘃𝗮𝗻𝘁 𝘀𝗲𝗰𝘁𝗶𝗼𝗻𝘀 ✪ 𝗣𝗿𝗼𝘃𝗶𝗱𝗲 𝗱𝗲𝘁…"
type textarea "x"
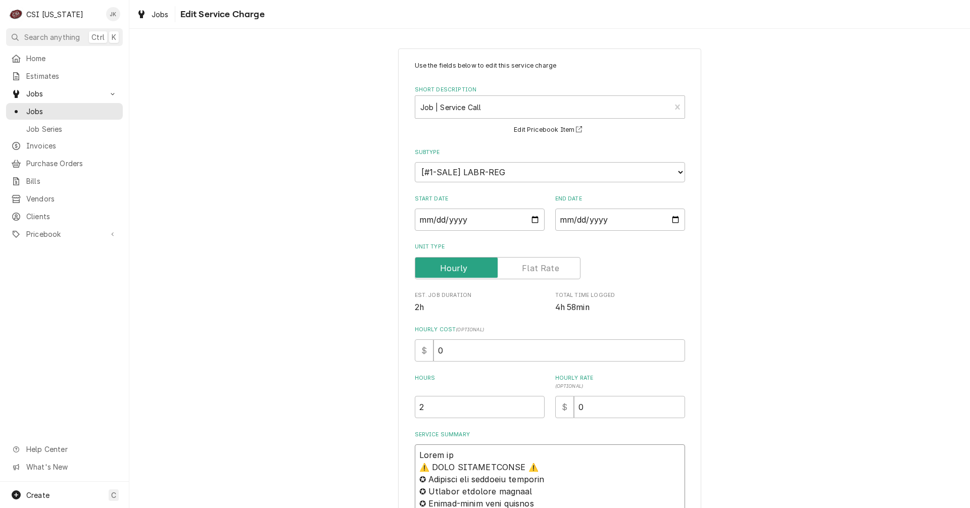
type textarea "Parts arr ⚠️ 𝗙𝗢𝗥𝗠 𝗜𝗡𝗦𝗧𝗥𝗨𝗖𝗧𝗜𝗢𝗡𝗦 ⚠️ ✪ 𝗖𝗼𝗺𝗽𝗹𝗲𝘁𝗲 𝗮𝗹𝗹 𝗿𝗲𝗹𝗲𝘃𝗮𝗻𝘁 𝘀𝗲𝗰𝘁𝗶𝗼𝗻𝘀 ✪ 𝗣𝗿𝗼𝘃𝗶𝗱𝗲 𝗱𝗲…"
type textarea "x"
type textarea "Parts arri ⚠️ 𝗙𝗢𝗥𝗠 𝗜𝗡𝗦𝗧𝗥𝗨𝗖𝗧𝗜𝗢𝗡𝗦 ⚠️ ✪ 𝗖𝗼𝗺𝗽𝗹𝗲𝘁𝗲 𝗮𝗹𝗹 𝗿𝗲𝗹𝗲𝘃𝗮𝗻𝘁 𝘀𝗲𝗰𝘁𝗶𝗼𝗻𝘀 ✪ 𝗣𝗿𝗼𝘃𝗶𝗱𝗲 𝗱…"
type textarea "x"
type textarea "Parts arriv ⚠️ 𝗙𝗢𝗥𝗠 𝗜𝗡𝗦𝗧𝗥𝗨𝗖𝗧𝗜𝗢𝗡𝗦 ⚠️ ✪ 𝗖𝗼𝗺𝗽𝗹𝗲𝘁𝗲 𝗮𝗹𝗹 𝗿𝗲𝗹𝗲𝘃𝗮𝗻𝘁 𝘀𝗲𝗰𝘁𝗶𝗼𝗻𝘀 ✪ 𝗣𝗿𝗼𝘃𝗶𝗱𝗲 …"
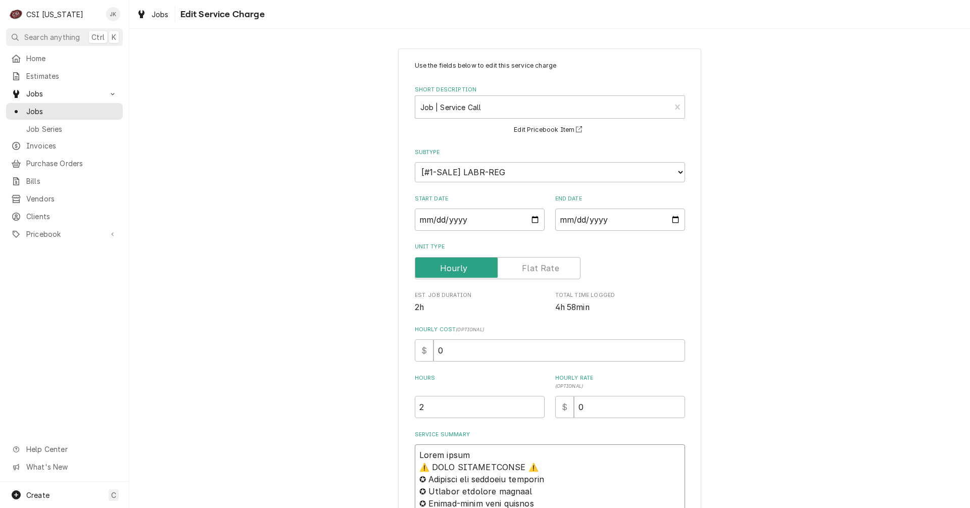
type textarea "x"
type textarea "Parts arrive ⚠️ 𝗙𝗢𝗥𝗠 𝗜𝗡𝗦𝗧𝗥𝗨𝗖𝗧𝗜𝗢𝗡𝗦 ⚠️ ✪ 𝗖𝗼𝗺𝗽𝗹𝗲𝘁𝗲 𝗮𝗹𝗹 𝗿𝗲𝗹𝗲𝘃𝗮𝗻𝘁 𝘀𝗲𝗰𝘁𝗶𝗼𝗻𝘀 ✪ 𝗣𝗿𝗼𝘃𝗶𝗱𝗲…"
type textarea "x"
type textarea "Parts arrived ⚠️ 𝗙𝗢𝗥𝗠 𝗜𝗡𝗦𝗧𝗥𝗨𝗖𝗧𝗜𝗢𝗡𝗦 ⚠️ ✪ 𝗖𝗼𝗺𝗽𝗹𝗲𝘁𝗲 𝗮𝗹𝗹 𝗿𝗲𝗹𝗲𝘃𝗮𝗻𝘁 𝘀𝗲𝗰𝘁𝗶𝗼𝗻𝘀 ✪ 𝗣𝗿𝗼𝘃𝗶𝗱…"
type textarea "x"
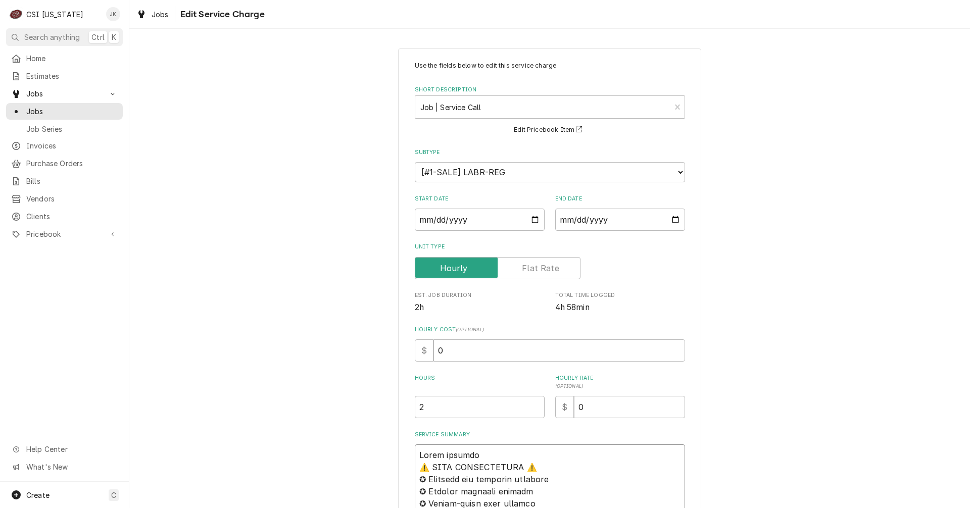
type textarea "Parts arrived, ⚠️ 𝗙𝗢𝗥𝗠 𝗜𝗡𝗦𝗧𝗥𝗨𝗖𝗧𝗜𝗢𝗡𝗦 ⚠️ ✪ 𝗖𝗼𝗺𝗽𝗹𝗲𝘁𝗲 𝗮𝗹𝗹 𝗿𝗲𝗹𝗲𝘃𝗮𝗻𝘁 𝘀𝗲𝗰𝘁𝗶𝗼𝗻𝘀 ✪ 𝗣𝗿𝗼𝘃𝗶…"
type textarea "x"
type textarea "Parts arrived, ⚠️ 𝗙𝗢𝗥𝗠 𝗜𝗡𝗦𝗧𝗥𝗨𝗖𝗧𝗜𝗢𝗡𝗦 ⚠️ ✪ 𝗖𝗼𝗺𝗽𝗹𝗲𝘁𝗲 𝗮𝗹𝗹 𝗿𝗲𝗹𝗲𝘃𝗮𝗻𝘁 𝘀𝗲𝗰𝘁𝗶𝗼𝗻𝘀 ✪ 𝗣𝗿𝗼𝘃𝗶…"
type textarea "x"
type textarea "Parts arrived, B ⚠️ 𝗙𝗢𝗥𝗠 𝗜𝗡𝗦𝗧𝗥𝗨𝗖𝗧𝗜𝗢𝗡𝗦 ⚠️ ✪ 𝗖𝗼𝗺𝗽𝗹𝗲𝘁𝗲 𝗮𝗹𝗹 𝗿𝗲𝗹𝗲𝘃𝗮𝗻𝘁 𝘀𝗲𝗰𝘁𝗶𝗼𝗻𝘀 ✪ 𝗣𝗿𝗼…"
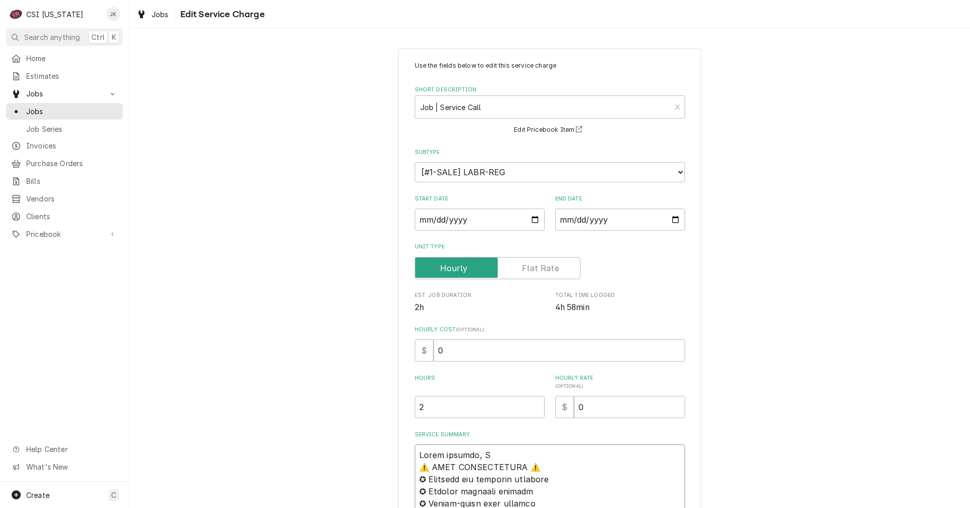
type textarea "x"
type textarea "Parts arrived, Br ⚠️ 𝗙𝗢𝗥𝗠 𝗜𝗡𝗦𝗧𝗥𝗨𝗖𝗧𝗜𝗢𝗡𝗦 ⚠️ ✪ 𝗖𝗼𝗺𝗽𝗹𝗲𝘁𝗲 𝗮𝗹𝗹 𝗿𝗲𝗹𝗲𝘃𝗮𝗻𝘁 𝘀𝗲𝗰𝘁𝗶𝗼𝗻𝘀 ✪ 𝗣𝗿…"
type textarea "x"
type textarea "Parts arrived, B ⚠️ 𝗙𝗢𝗥𝗠 𝗜𝗡𝗦𝗧𝗥𝗨𝗖𝗧𝗜𝗢𝗡𝗦 ⚠️ ✪ 𝗖𝗼𝗺𝗽𝗹𝗲𝘁𝗲 𝗮𝗹𝗹 𝗿𝗲𝗹𝗲𝘃𝗮𝗻𝘁 𝘀𝗲𝗰𝘁𝗶𝗼𝗻𝘀 ✪ 𝗣𝗿𝗼…"
type textarea "x"
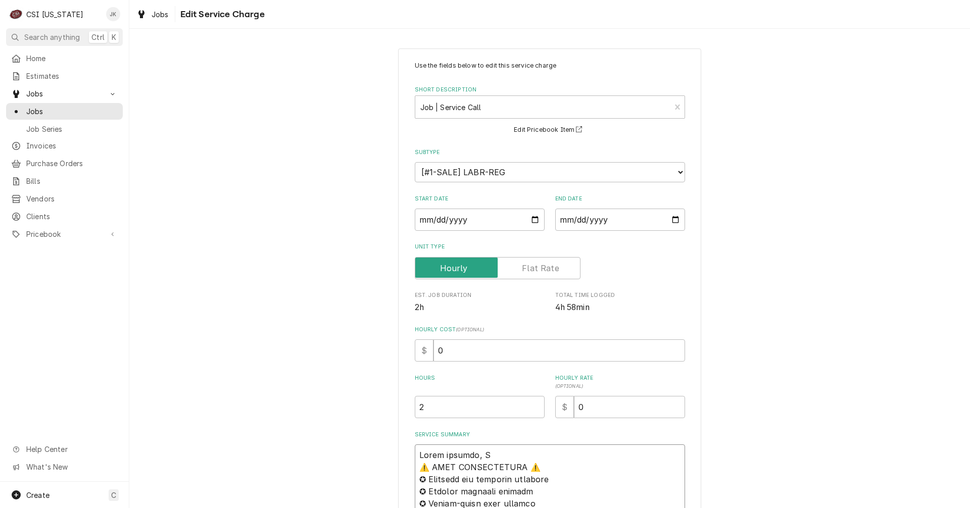
type textarea "Parts arrived, ⚠️ 𝗙𝗢𝗥𝗠 𝗜𝗡𝗦𝗧𝗥𝗨𝗖𝗧𝗜𝗢𝗡𝗦 ⚠️ ✪ 𝗖𝗼𝗺𝗽𝗹𝗲𝘁𝗲 𝗮𝗹𝗹 𝗿𝗲𝗹𝗲𝘃𝗮𝗻𝘁 𝘀𝗲𝗰𝘁𝗶𝗼𝗻𝘀 ✪ 𝗣𝗿𝗼𝘃𝗶…"
type textarea "x"
type textarea "Parts arrived, ⚠️ 𝗙𝗢𝗥𝗠 𝗜𝗡𝗦𝗧𝗥𝗨𝗖𝗧𝗜𝗢𝗡𝗦 ⚠️ ✪ 𝗖𝗼𝗺𝗽𝗹𝗲𝘁𝗲 𝗮𝗹𝗹 𝗿𝗲𝗹𝗲𝘃𝗮𝗻𝘁 𝘀𝗲𝗰𝘁𝗶𝗼𝗻𝘀 ✪ 𝗣𝗿𝗼𝘃𝗶…"
type textarea "x"
type textarea "Parts arrived ⚠️ 𝗙𝗢𝗥𝗠 𝗜𝗡𝗦𝗧𝗥𝗨𝗖𝗧𝗜𝗢𝗡𝗦 ⚠️ ✪ 𝗖𝗼𝗺𝗽𝗹𝗲𝘁𝗲 𝗮𝗹𝗹 𝗿𝗲𝗹𝗲𝘃𝗮𝗻𝘁 𝘀𝗲𝗰𝘁𝗶𝗼𝗻𝘀 ✪ 𝗣𝗿𝗼𝘃𝗶𝗱…"
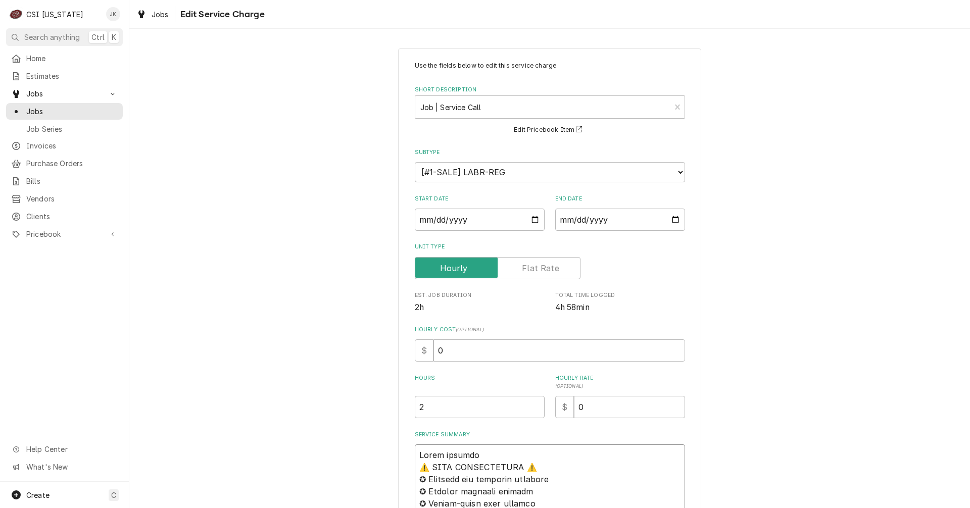
type textarea "x"
type textarea "Parts arrived ⚠️ 𝗙𝗢𝗥𝗠 𝗜𝗡𝗦𝗧𝗥𝗨𝗖𝗧𝗜𝗢𝗡𝗦 ⚠️ ✪ 𝗖𝗼𝗺𝗽𝗹𝗲𝘁𝗲 𝗮𝗹𝗹 𝗿𝗲𝗹𝗲𝘃𝗮𝗻𝘁 𝘀𝗲𝗰𝘁𝗶𝗼𝗻𝘀 ✪ 𝗣𝗿𝗼𝘃𝗶𝗱…"
type textarea "x"
type textarea "Parts arrived 9 ⚠️ 𝗙𝗢𝗥𝗠 𝗜𝗡𝗦𝗧𝗥𝗨𝗖𝗧𝗜𝗢𝗡𝗦 ⚠️ ✪ 𝗖𝗼𝗺𝗽𝗹𝗲𝘁𝗲 𝗮𝗹𝗹 𝗿𝗲𝗹𝗲𝘃𝗮𝗻𝘁 𝘀𝗲𝗰𝘁𝗶𝗼𝗻𝘀 ✪ 𝗣𝗿𝗼𝘃…"
type textarea "x"
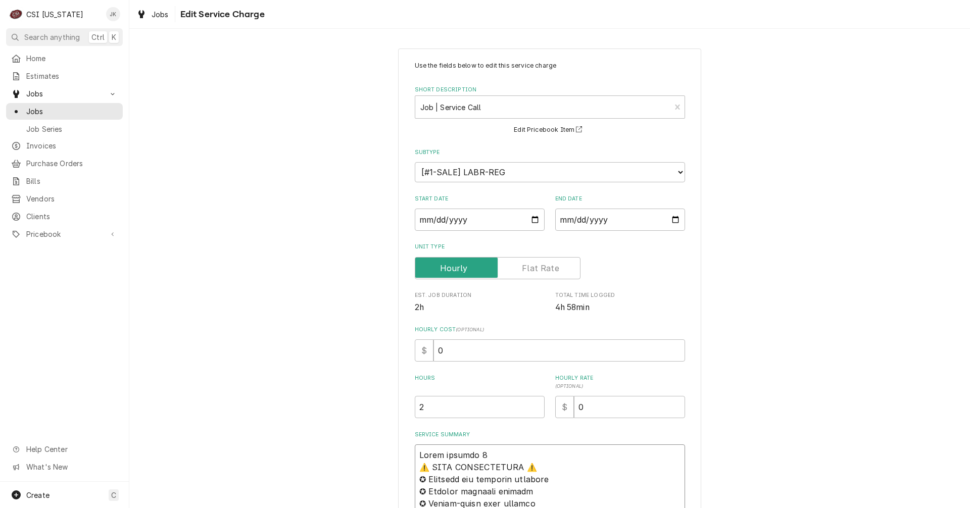
type textarea "Parts arrived 9/ ⚠️ 𝗙𝗢𝗥𝗠 𝗜𝗡𝗦𝗧𝗥𝗨𝗖𝗧𝗜𝗢𝗡𝗦 ⚠️ ✪ 𝗖𝗼𝗺𝗽𝗹𝗲𝘁𝗲 𝗮𝗹𝗹 𝗿𝗲𝗹𝗲𝘃𝗮𝗻𝘁 𝘀𝗲𝗰𝘁𝗶𝗼𝗻𝘀 ✪ 𝗣𝗿𝗼…"
type textarea "x"
type textarea "Parts arrived 9/1 ⚠️ 𝗙𝗢𝗥𝗠 𝗜𝗡𝗦𝗧𝗥𝗨𝗖𝗧𝗜𝗢𝗡𝗦 ⚠️ ✪ 𝗖𝗼𝗺𝗽𝗹𝗲𝘁𝗲 𝗮𝗹𝗹 𝗿𝗲𝗹𝗲𝘃𝗮𝗻𝘁 𝘀𝗲𝗰𝘁𝗶𝗼𝗻𝘀 ✪ 𝗣𝗿…"
type textarea "x"
type textarea "Parts arrived 9/15 ⚠️ 𝗙𝗢𝗥𝗠 𝗜𝗡𝗦𝗧𝗥𝗨𝗖𝗧𝗜𝗢𝗡𝗦 ⚠️ ✪ 𝗖𝗼𝗺𝗽𝗹𝗲𝘁𝗲 𝗮𝗹𝗹 𝗿𝗲𝗹𝗲𝘃𝗮𝗻𝘁 𝘀𝗲𝗰𝘁𝗶𝗼𝗻𝘀 ✪ 𝗣…"
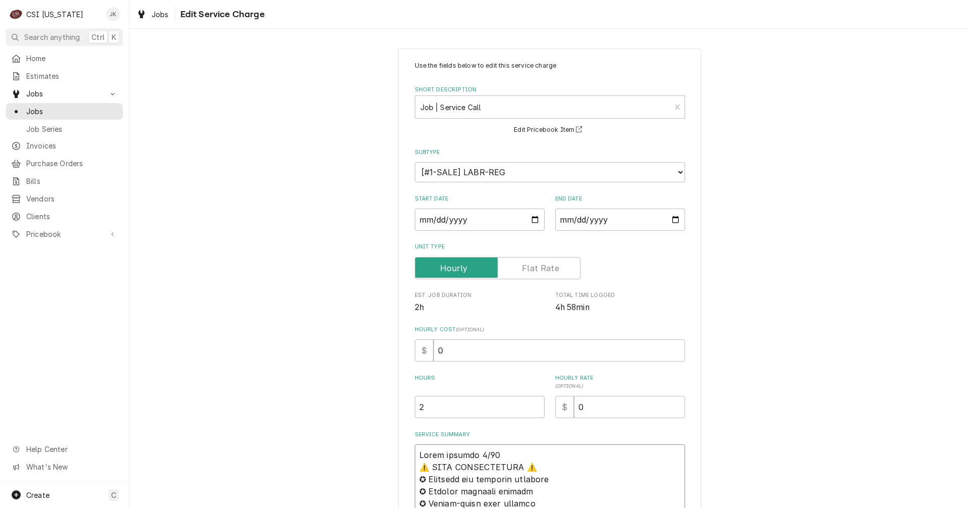
type textarea "x"
type textarea "Parts arrived 9/15, ⚠️ 𝗙𝗢𝗥𝗠 𝗜𝗡𝗦𝗧𝗥𝗨𝗖𝗧𝗜𝗢𝗡𝗦 ⚠️ ✪ 𝗖𝗼𝗺𝗽𝗹𝗲𝘁𝗲 𝗮𝗹𝗹 𝗿𝗲𝗹𝗲𝘃𝗮𝗻𝘁 𝘀𝗲𝗰𝘁𝗶𝗼𝗻𝘀 ✪ …"
type textarea "x"
type textarea "Parts arrived 9/15, ⚠️ 𝗙𝗢𝗥𝗠 𝗜𝗡𝗦𝗧𝗥𝗨𝗖𝗧𝗜𝗢𝗡𝗦 ⚠️ ✪ 𝗖𝗼𝗺𝗽𝗹𝗲𝘁𝗲 𝗮𝗹𝗹 𝗿𝗲𝗹𝗲𝘃𝗮𝗻𝘁 𝘀𝗲𝗰𝘁𝗶𝗼𝗻𝘀 ✪ …"
type textarea "x"
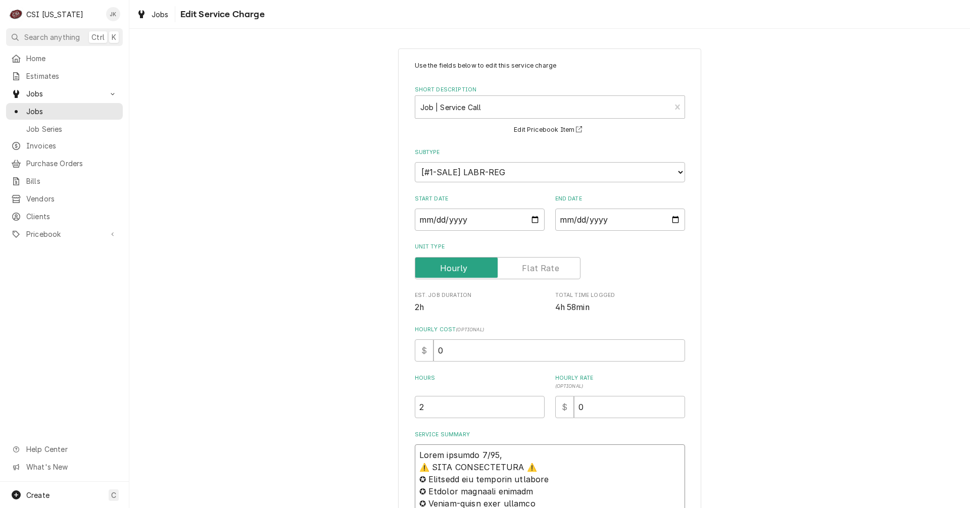
type textarea "Parts arrived 9/15, B ⚠️ 𝗙𝗢𝗥𝗠 𝗜𝗡𝗦𝗧𝗥𝗨𝗖𝗧𝗜𝗢𝗡𝗦 ⚠️ ✪ 𝗖𝗼𝗺𝗽𝗹𝗲𝘁𝗲 𝗮𝗹𝗹 𝗿𝗲𝗹𝗲𝘃𝗮𝗻𝘁 𝘀𝗲𝗰𝘁𝗶𝗼𝗻𝘀 …"
type textarea "x"
type textarea "Parts arrived 9/15, Br ⚠️ 𝗙𝗢𝗥𝗠 𝗜𝗡𝗦𝗧𝗥𝗨𝗖𝗧𝗜𝗢𝗡𝗦 ⚠️ ✪ 𝗖𝗼𝗺𝗽𝗹𝗲𝘁𝗲 𝗮𝗹𝗹 𝗿𝗲𝗹𝗲𝘃𝗮𝗻𝘁 𝘀𝗲𝗰𝘁𝗶𝗼𝗻𝘀…"
type textarea "x"
type textarea "Parts arrived 9/15, Bry ⚠️ 𝗙𝗢𝗥𝗠 𝗜𝗡𝗦𝗧𝗥𝗨𝗖𝗧𝗜𝗢𝗡𝗦 ⚠️ ✪ 𝗖𝗼𝗺𝗽𝗹𝗲𝘁𝗲 𝗮𝗹𝗹 𝗿𝗲𝗹𝗲𝘃𝗮𝗻𝘁 𝘀𝗲𝗰𝘁𝗶𝗼𝗻…"
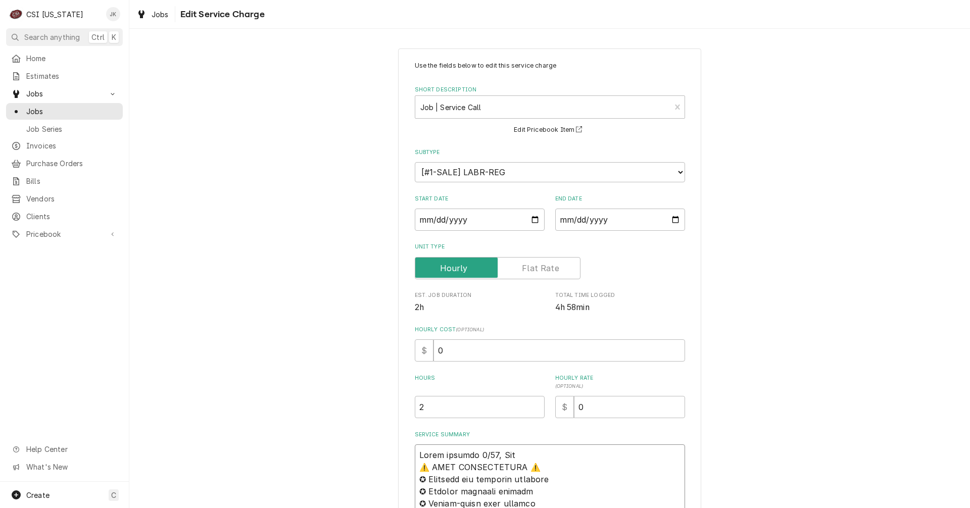
type textarea "x"
type textarea "Parts arrived 9/15, Brya ⚠️ 𝗙𝗢𝗥𝗠 𝗜𝗡𝗦𝗧𝗥𝗨𝗖𝗧𝗜𝗢𝗡𝗦 ⚠️ ✪ 𝗖𝗼𝗺𝗽𝗹𝗲𝘁𝗲 𝗮𝗹𝗹 𝗿𝗲𝗹𝗲𝘃𝗮𝗻𝘁 𝘀𝗲𝗰𝘁𝗶𝗼…"
type textarea "x"
type textarea "Parts arrived 9/15, Bryan ⚠️ 𝗙𝗢𝗥𝗠 𝗜𝗡𝗦𝗧𝗥𝗨𝗖𝗧𝗜𝗢𝗡𝗦 ⚠️ ✪ 𝗖𝗼𝗺𝗽𝗹𝗲𝘁𝗲 𝗮𝗹𝗹 𝗿𝗲𝗹𝗲𝘃𝗮𝗻𝘁 𝘀𝗲𝗰𝘁𝗶…"
type textarea "x"
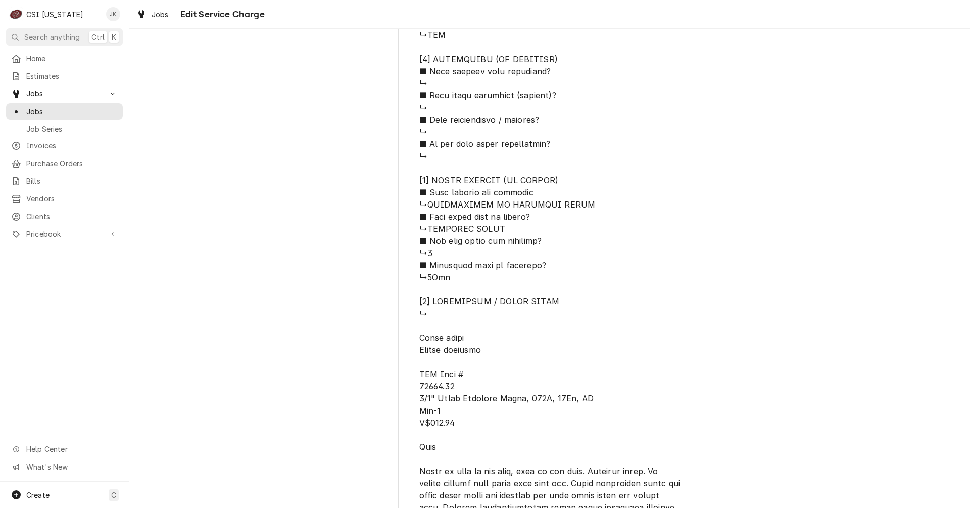
scroll to position [1039, 0]
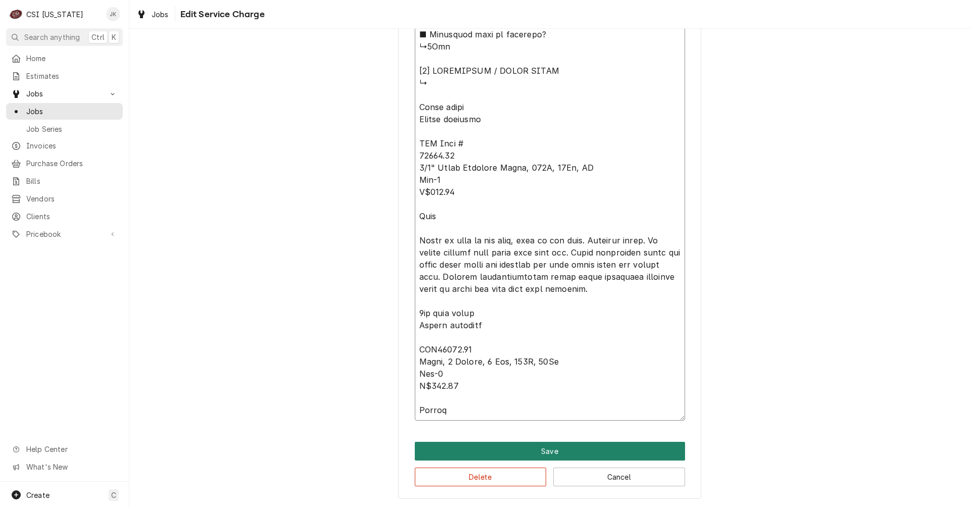
type textarea "Parts arrived 9/15, Bryant ⚠️ 𝗙𝗢𝗥𝗠 𝗜𝗡𝗦𝗧𝗥𝗨𝗖𝗧𝗜𝗢𝗡𝗦 ⚠️ ✪ 𝗖𝗼𝗺𝗽𝗹𝗲𝘁𝗲 𝗮𝗹𝗹 𝗿𝗲𝗹𝗲𝘃𝗮𝗻𝘁 𝘀𝗲𝗰𝘁…"
click at [569, 445] on button "Save" at bounding box center [550, 451] width 270 height 19
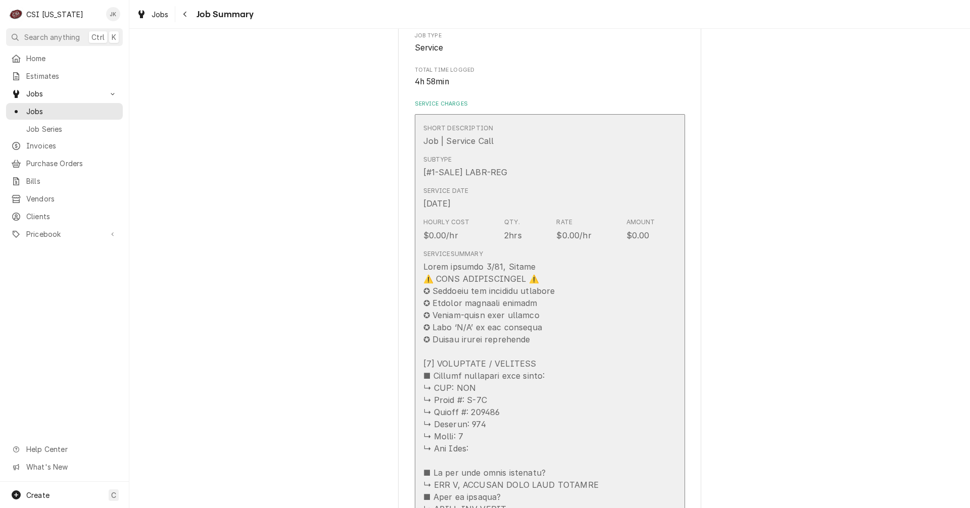
scroll to position [253, 0]
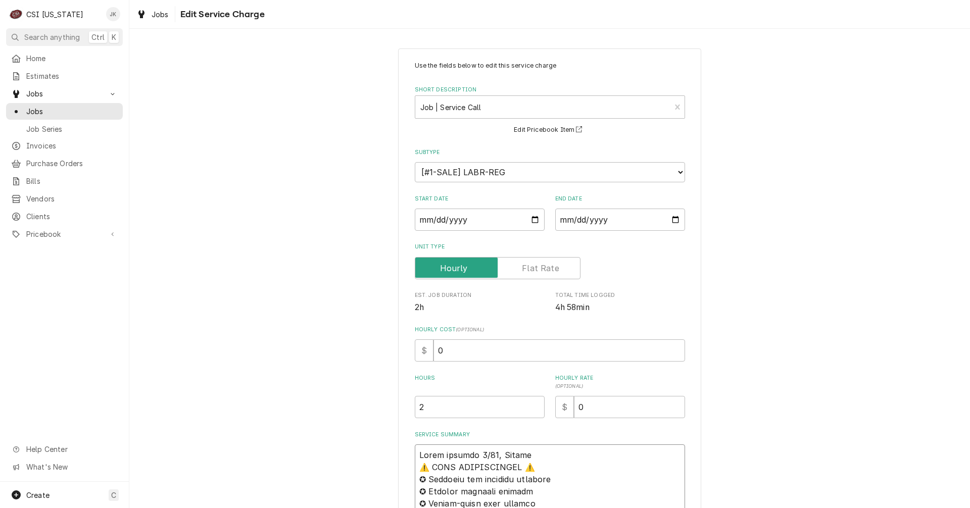
type textarea "x"
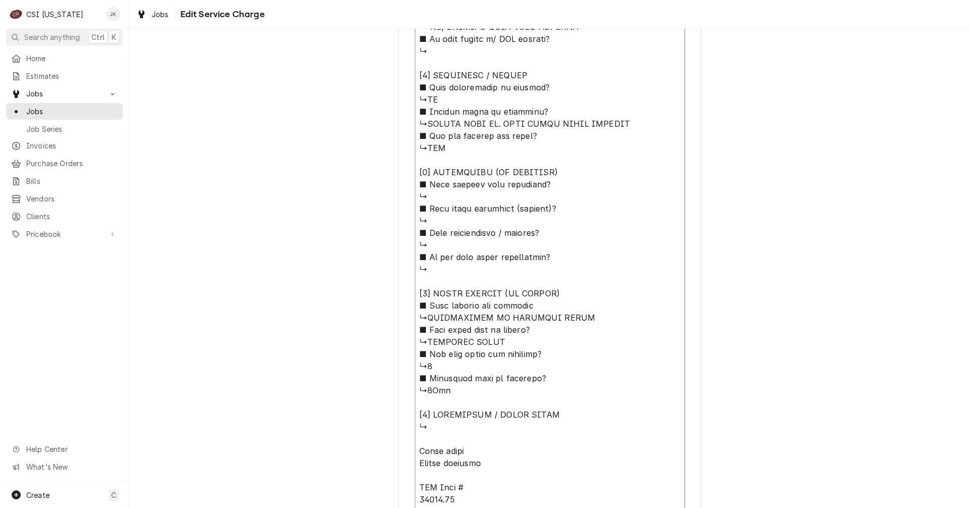
scroll to position [1051, 0]
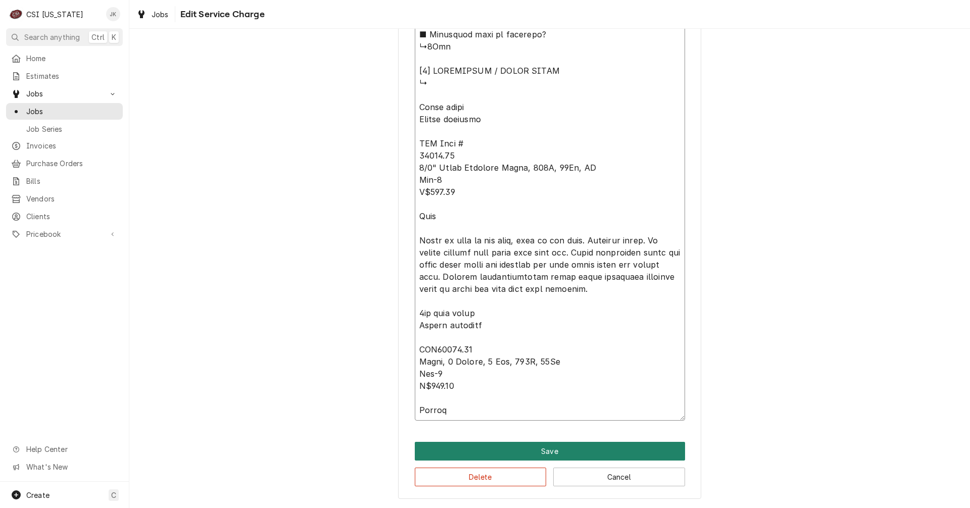
type textarea "Parts arrived 9/15, Bryant ⚠️ 𝗙𝗢𝗥𝗠 𝗜𝗡𝗦𝗧𝗥𝗨𝗖𝗧𝗜𝗢𝗡𝗦 ⚠️ ✪ 𝗖𝗼𝗺𝗽𝗹𝗲𝘁𝗲 𝗮𝗹𝗹 𝗿𝗲𝗹𝗲𝘃𝗮𝗻𝘁 𝘀𝗲𝗰𝘁…"
click at [542, 449] on button "Save" at bounding box center [550, 451] width 270 height 19
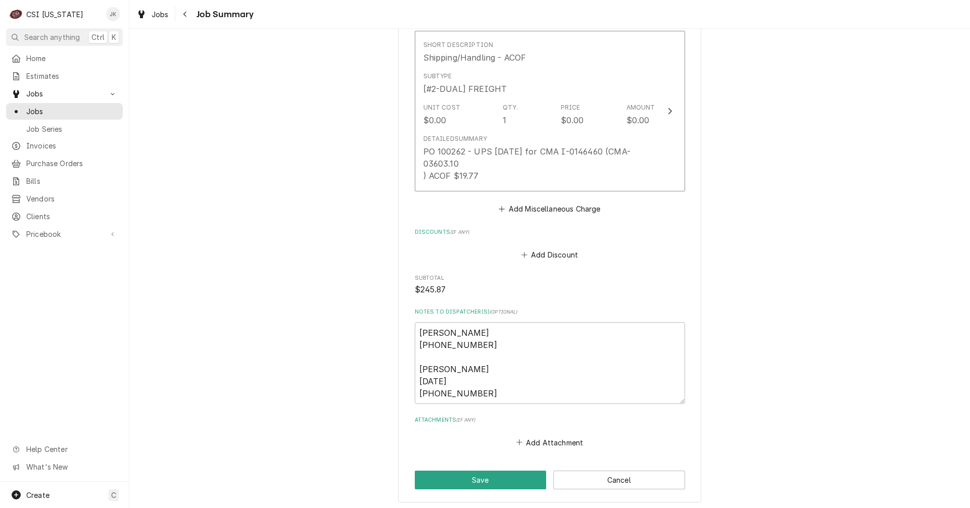
scroll to position [1813, 0]
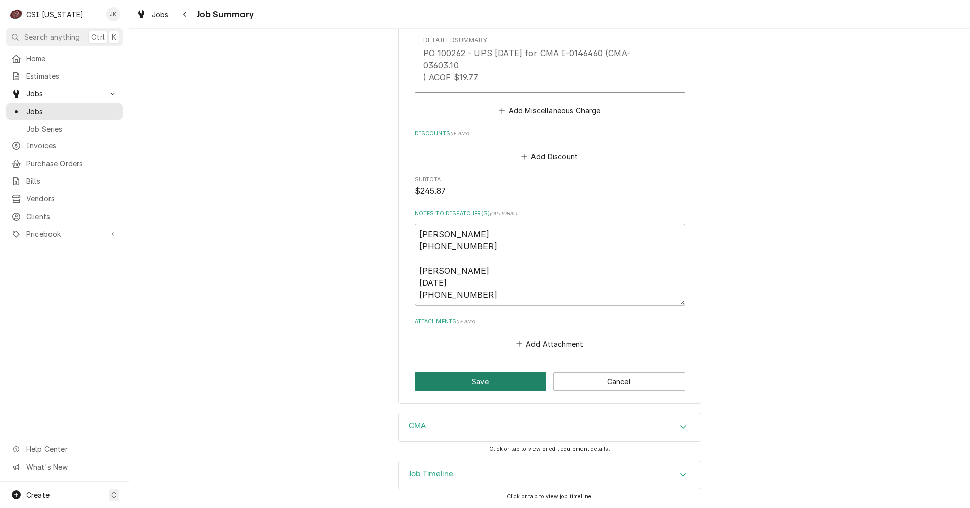
click at [447, 376] on button "Save" at bounding box center [481, 381] width 132 height 19
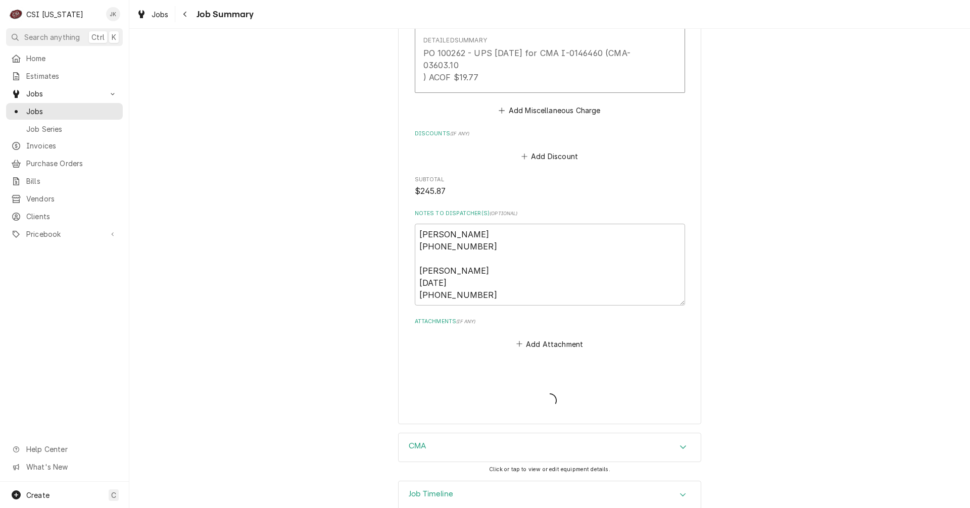
type textarea "x"
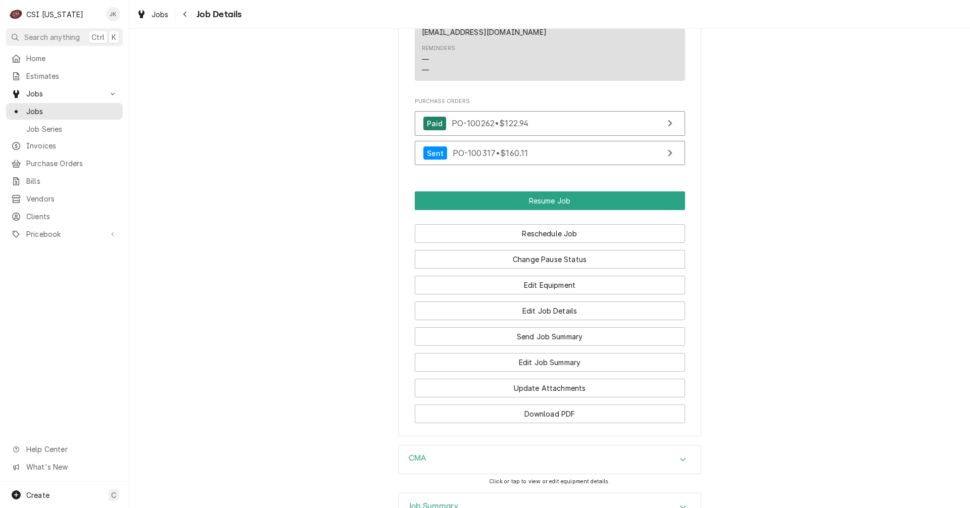
scroll to position [1263, 0]
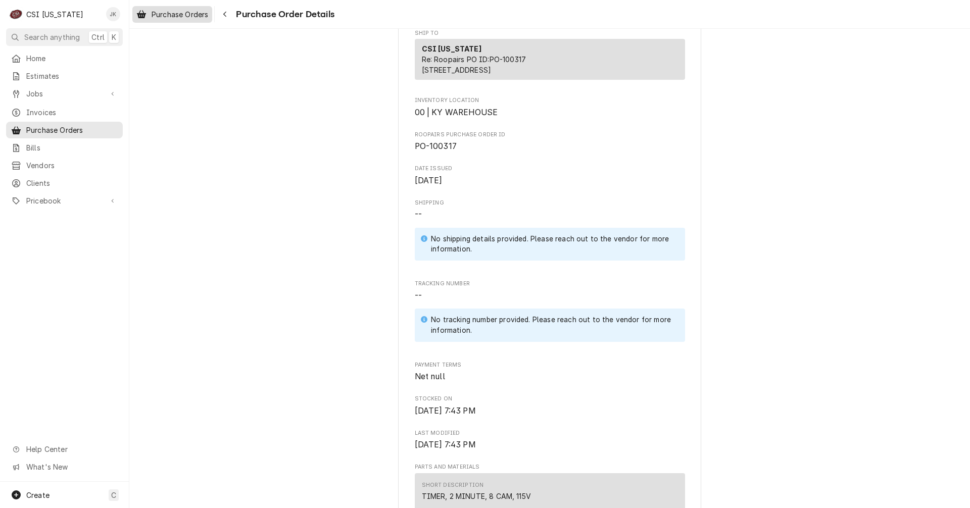
scroll to position [128, 0]
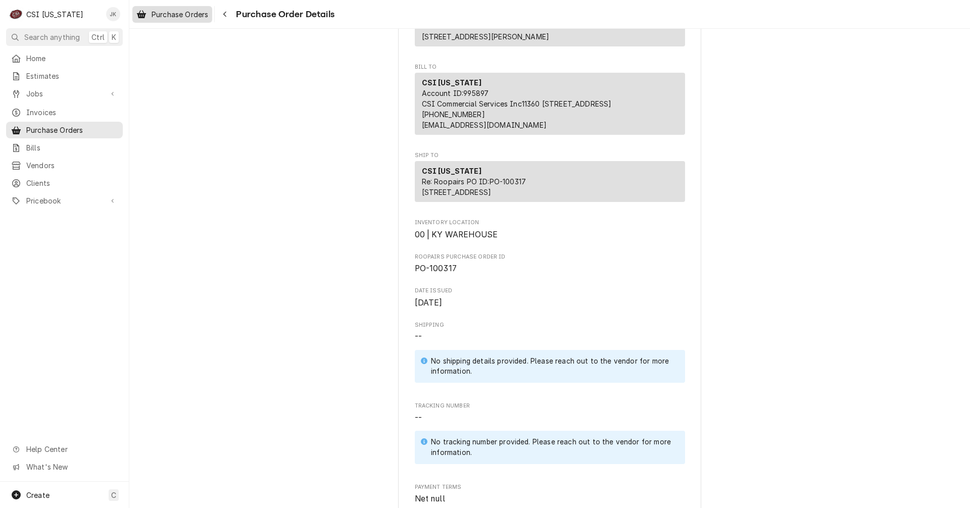
click at [177, 22] on link "Purchase Orders" at bounding box center [172, 14] width 80 height 17
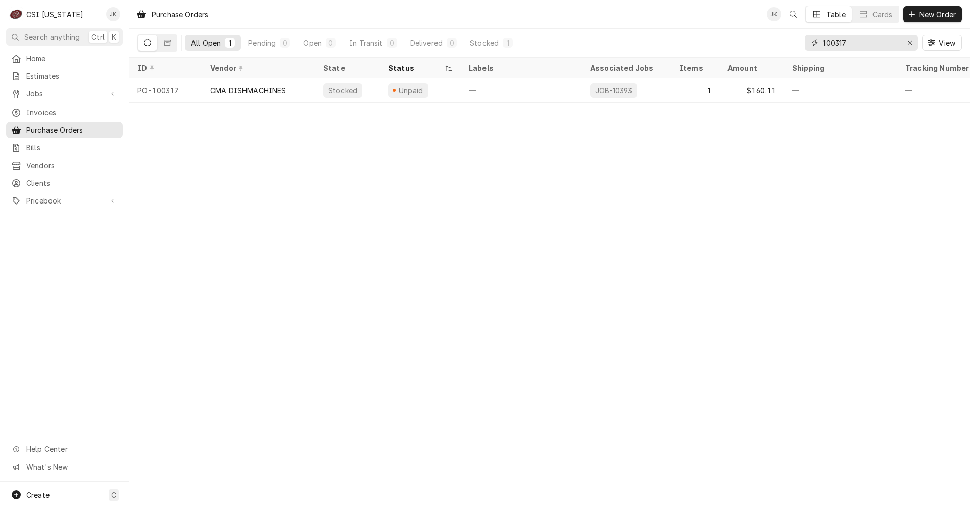
drag, startPoint x: 844, startPoint y: 44, endPoint x: 855, endPoint y: 41, distance: 11.5
click at [854, 41] on input "100317" at bounding box center [861, 43] width 76 height 16
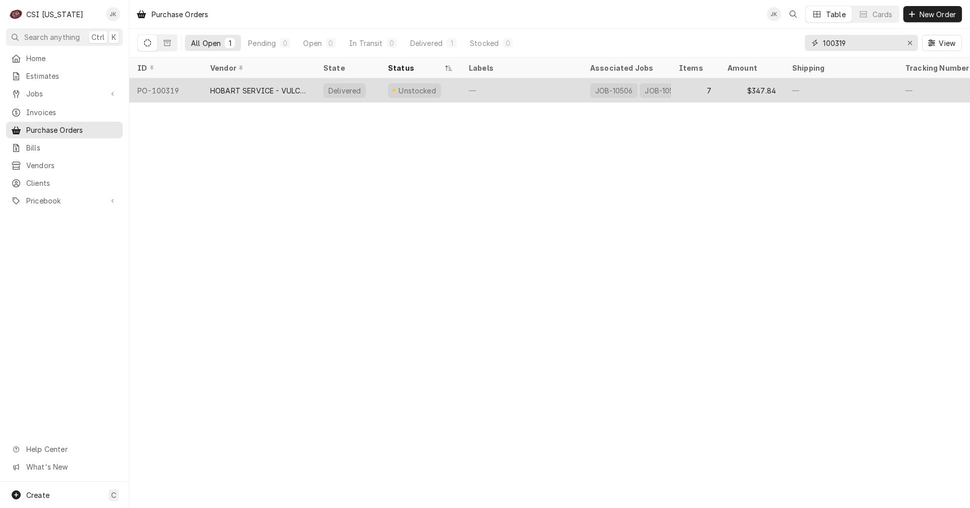
type input "100319"
click at [254, 92] on div "HOBART SERVICE - VULCAN" at bounding box center [258, 90] width 97 height 11
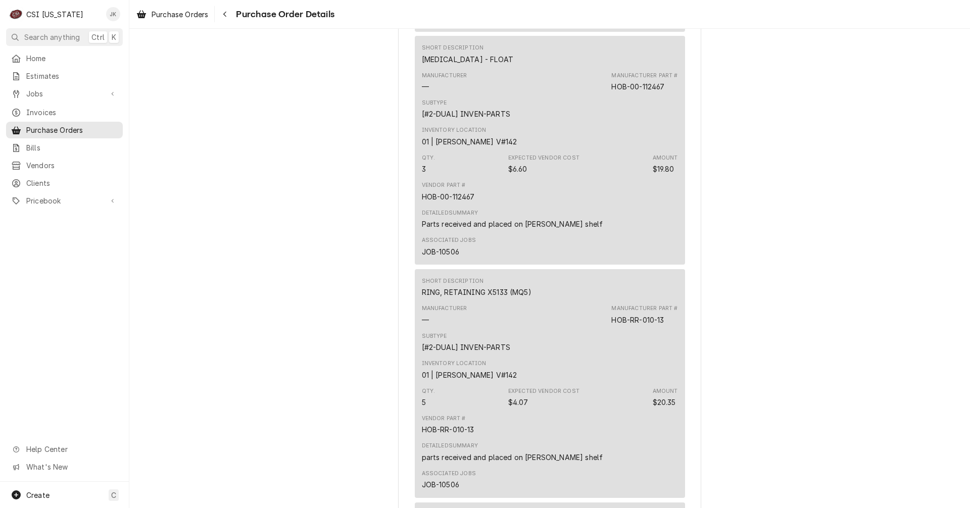
scroll to position [758, 0]
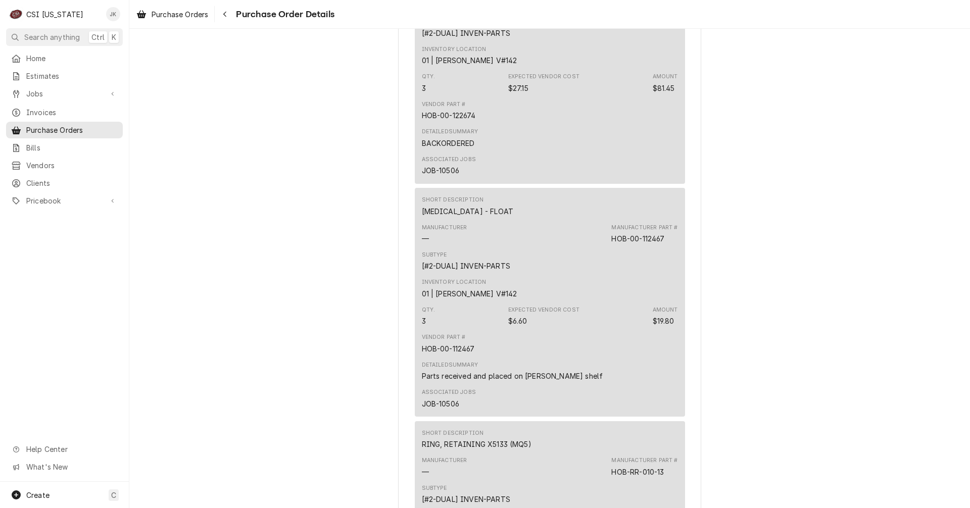
click at [547, 411] on div "Associated Jobs JOB-10506" at bounding box center [550, 398] width 256 height 27
click at [36, 87] on div "Jobs" at bounding box center [64, 93] width 113 height 13
